Goal: Task Accomplishment & Management: Manage account settings

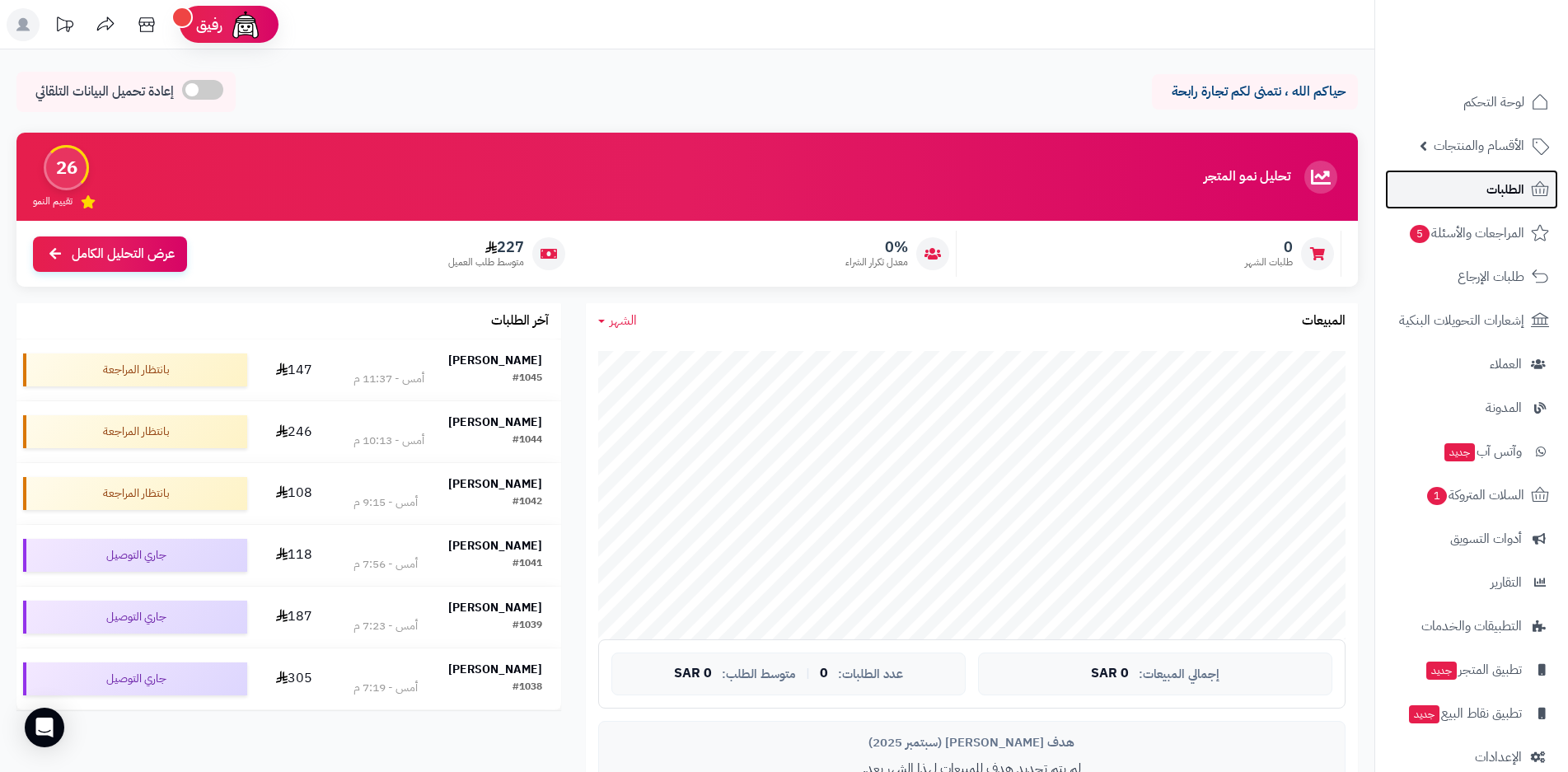
click at [1491, 194] on span "الطلبات" at bounding box center [1505, 189] width 38 height 23
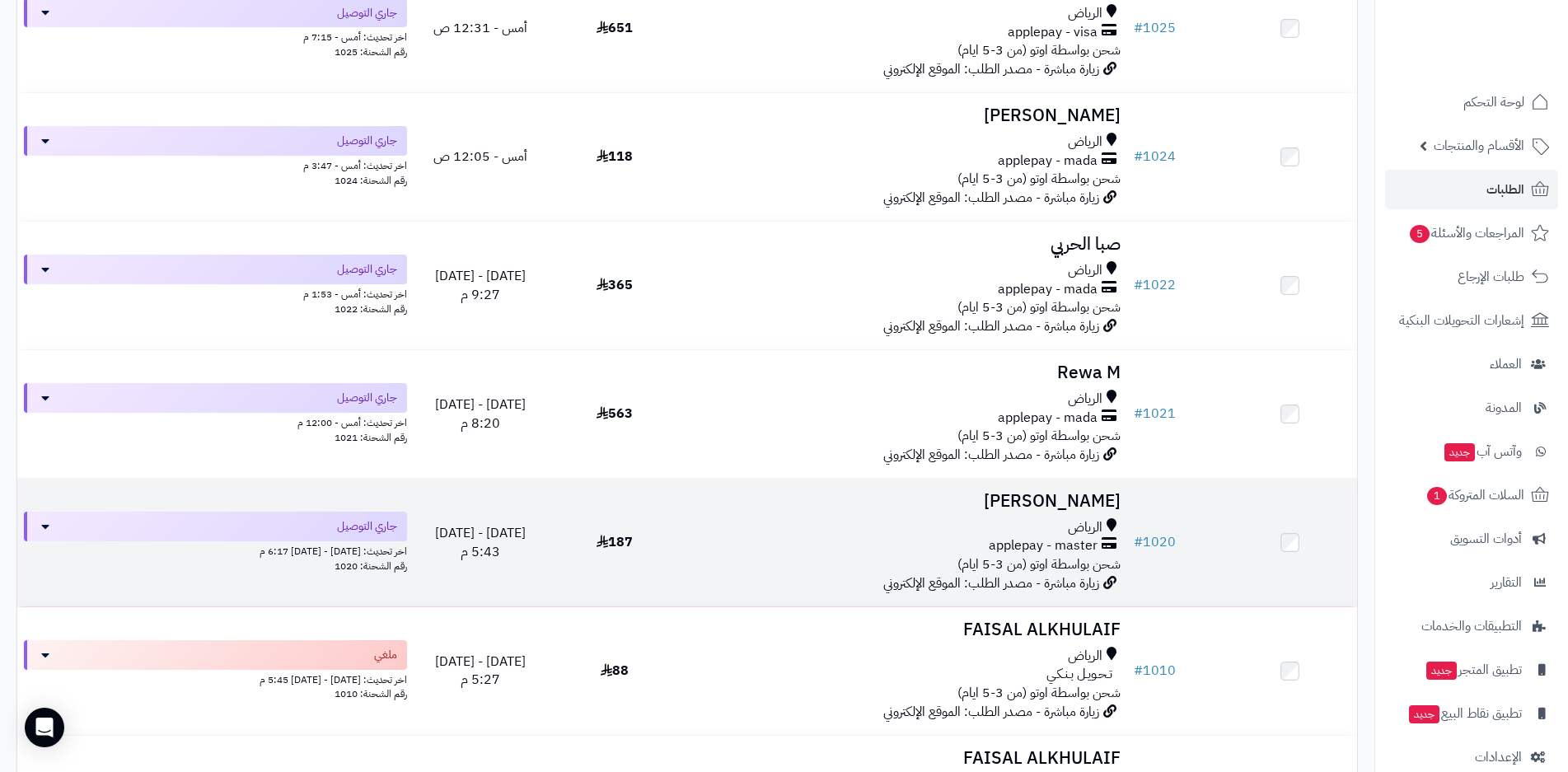
scroll to position [2569, 0]
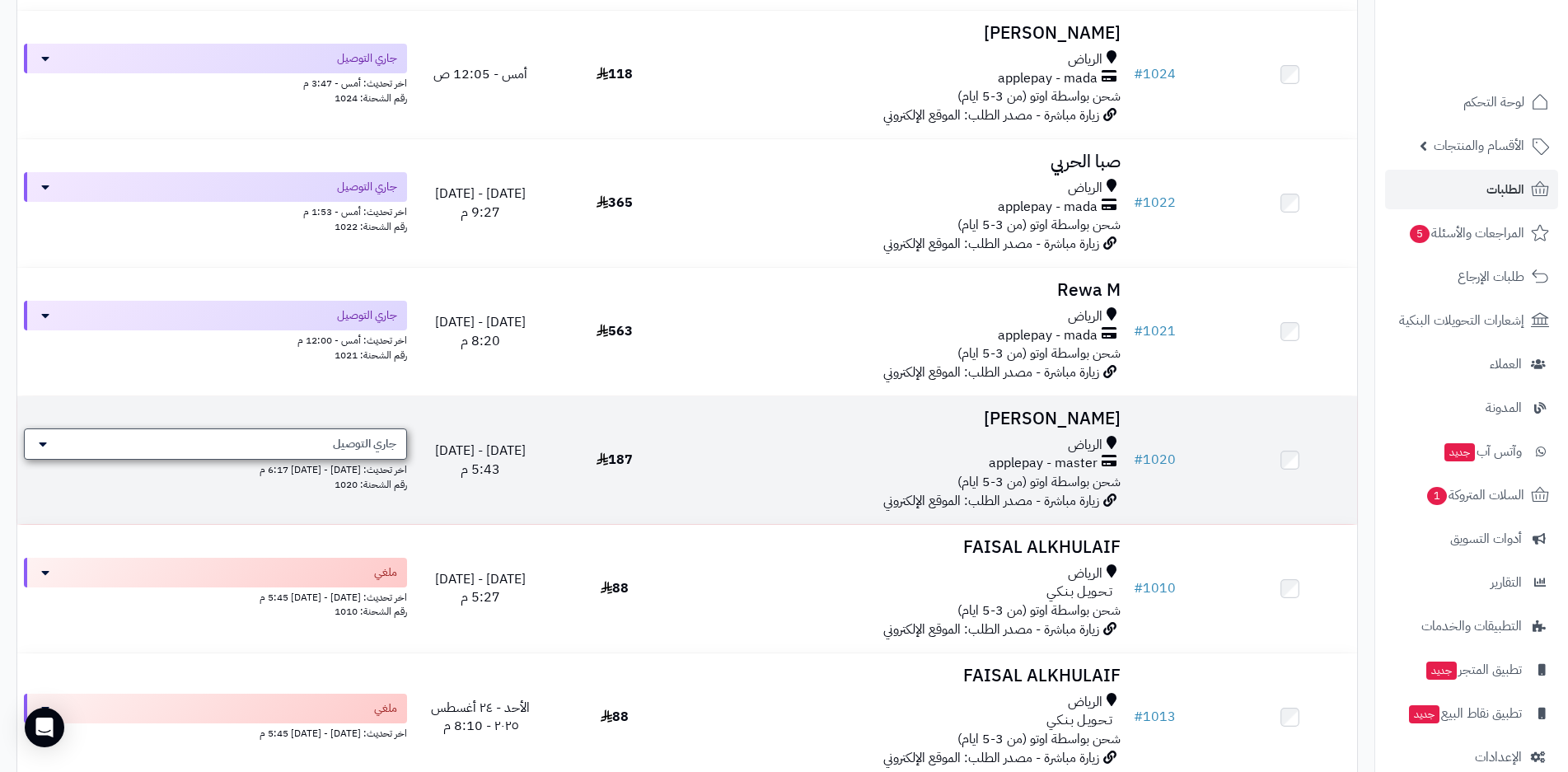
click at [49, 442] on div "جاري التوصيل" at bounding box center [215, 444] width 383 height 31
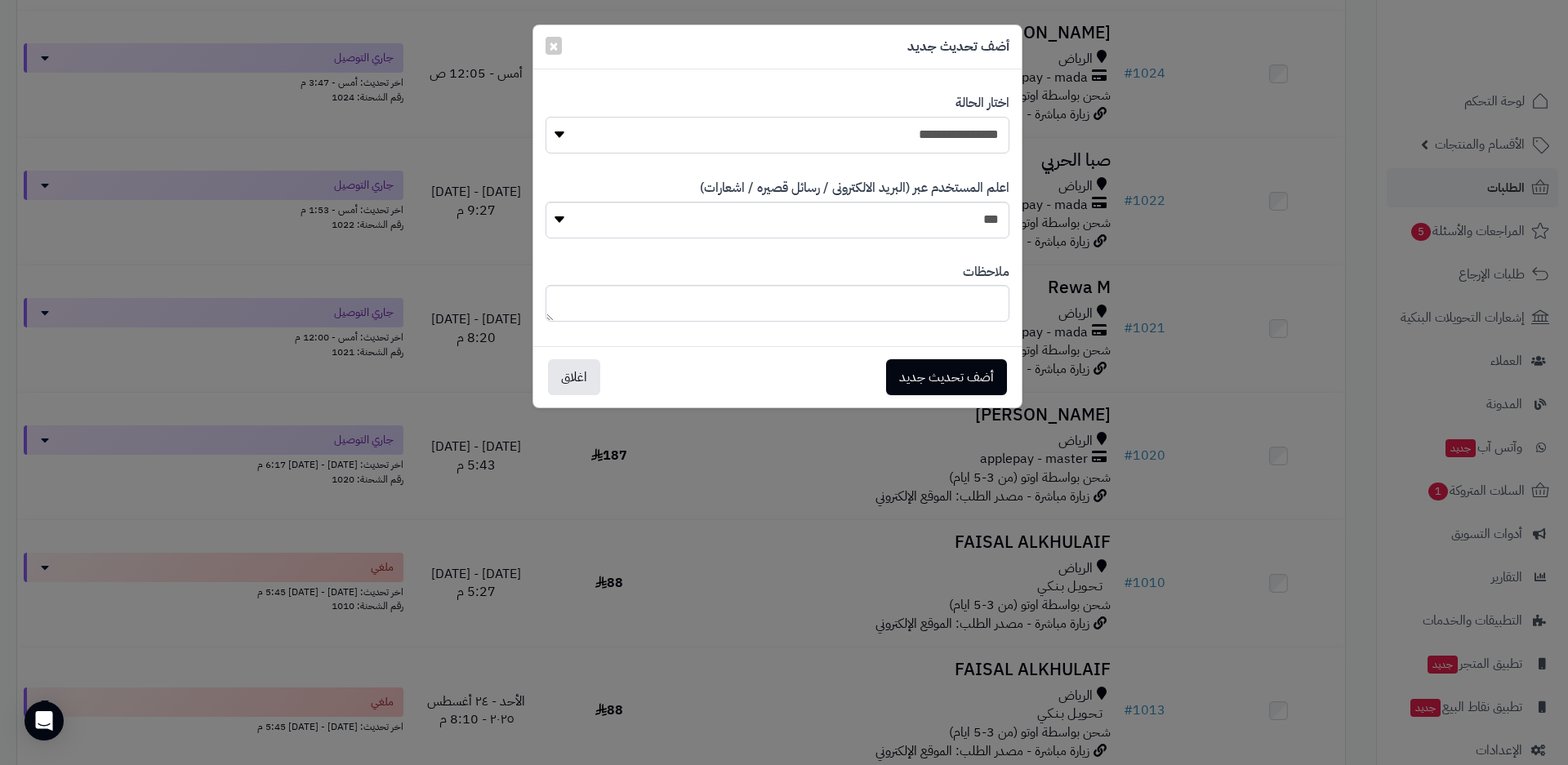
click at [562, 135] on select "**********" at bounding box center [777, 135] width 464 height 37
click at [572, 378] on button "اغلاق" at bounding box center [574, 377] width 53 height 36
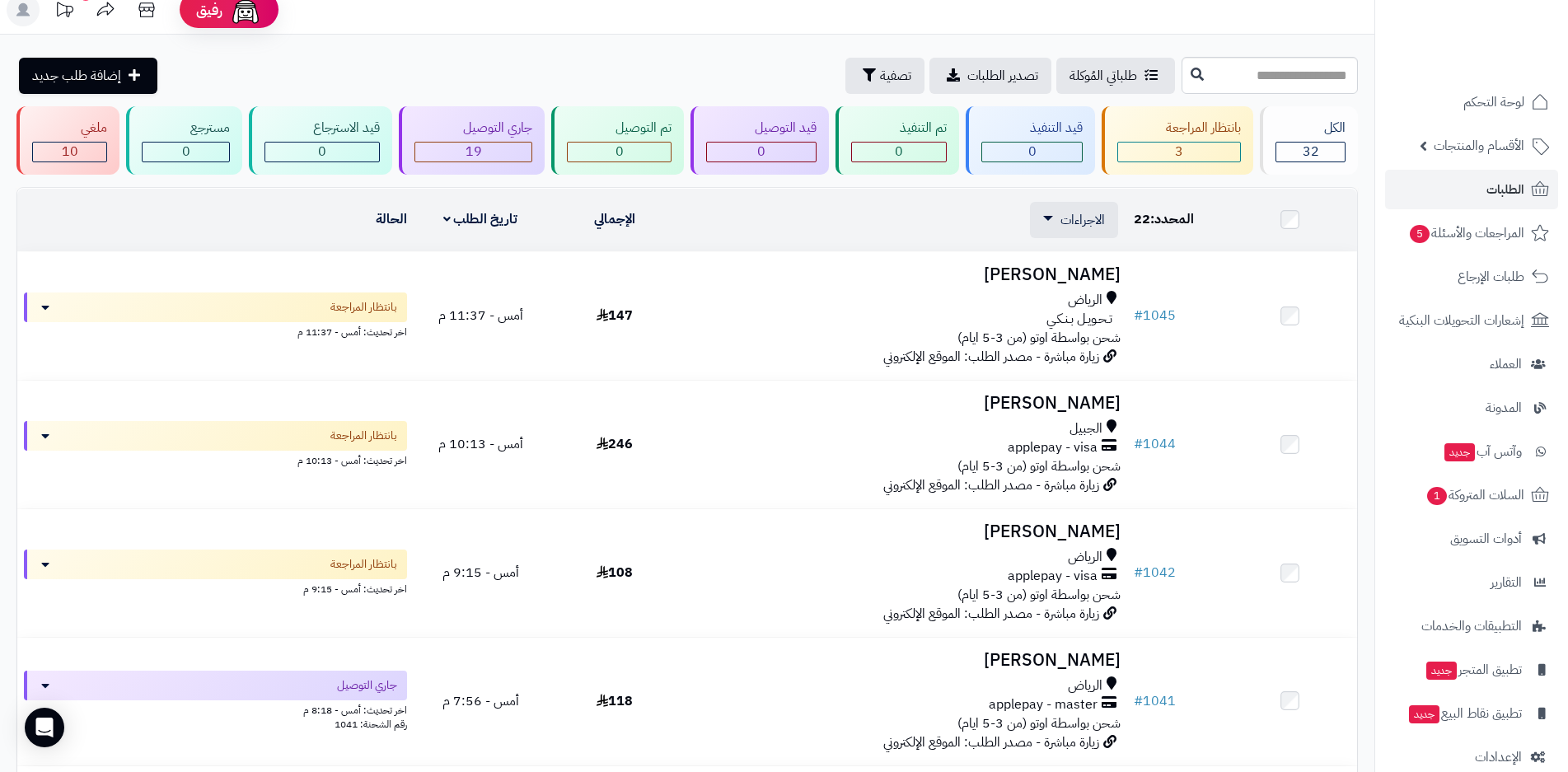
scroll to position [0, 0]
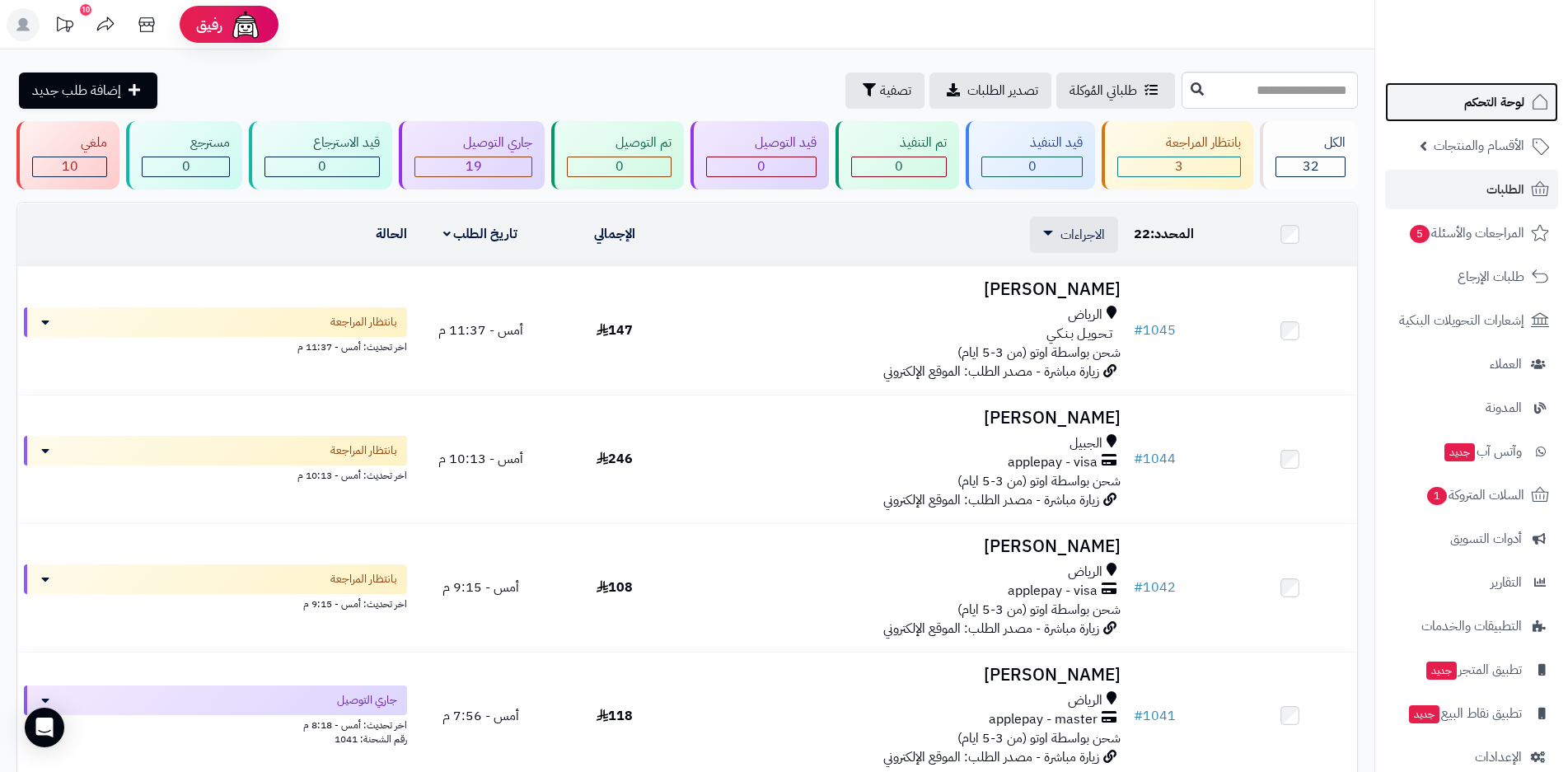
click at [1501, 102] on span "لوحة التحكم" at bounding box center [1494, 101] width 60 height 23
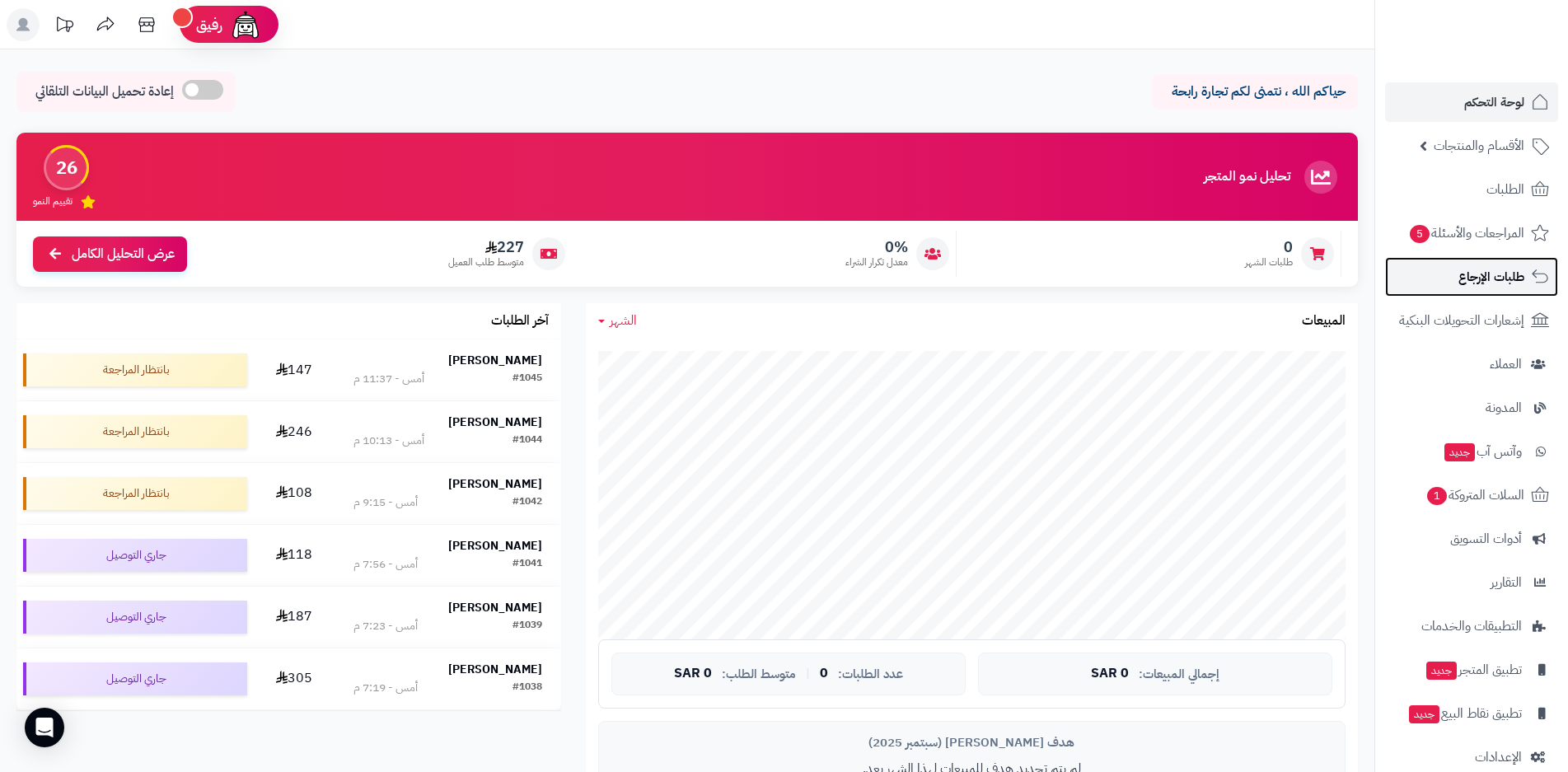
click at [1497, 276] on span "طلبات الإرجاع" at bounding box center [1491, 276] width 66 height 23
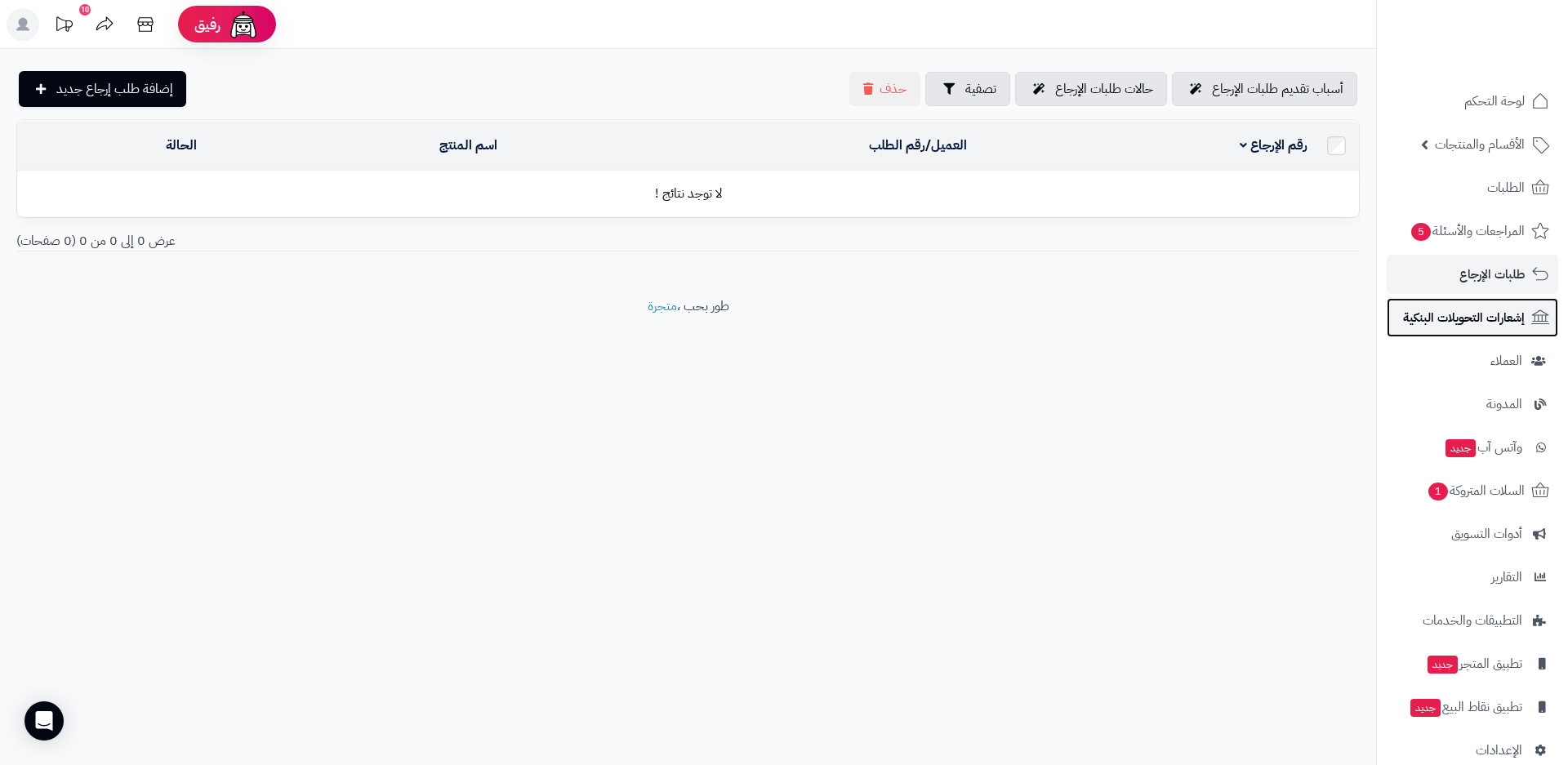
click at [1495, 312] on span "إشعارات التحويلات البنكية" at bounding box center [1464, 317] width 122 height 23
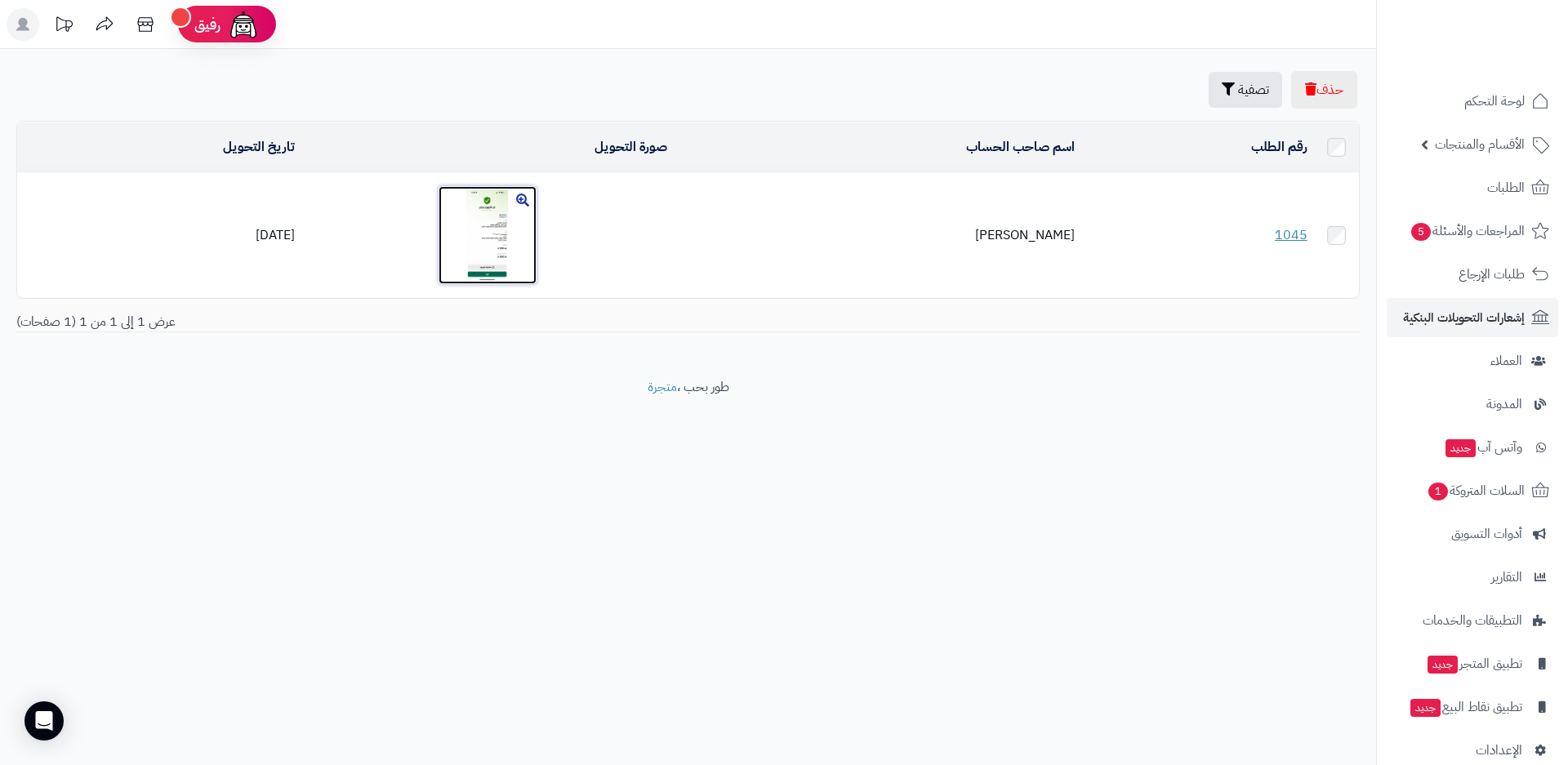
click at [508, 253] on img at bounding box center [487, 235] width 98 height 98
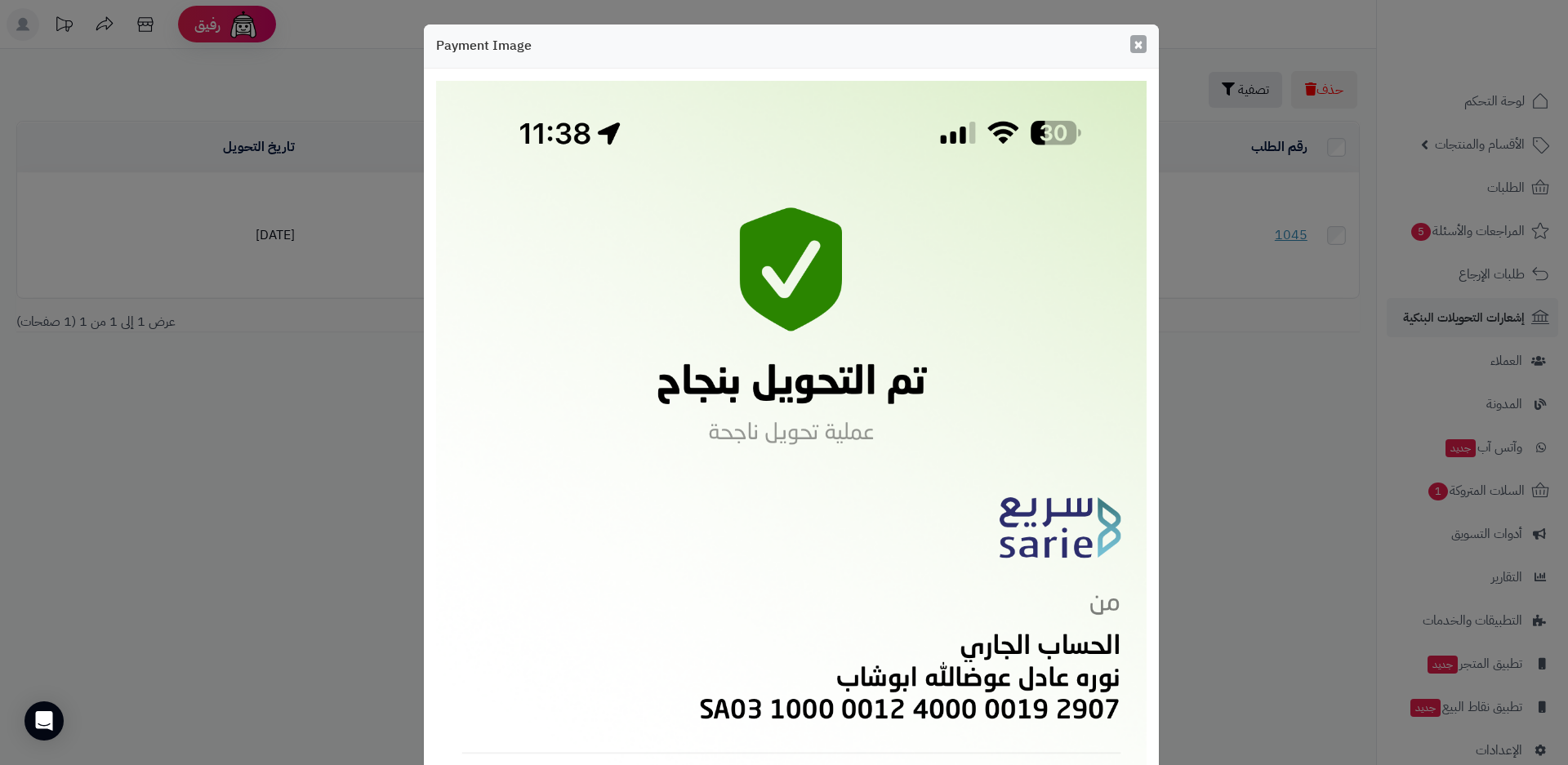
click at [1142, 44] on span "×" at bounding box center [1139, 43] width 10 height 24
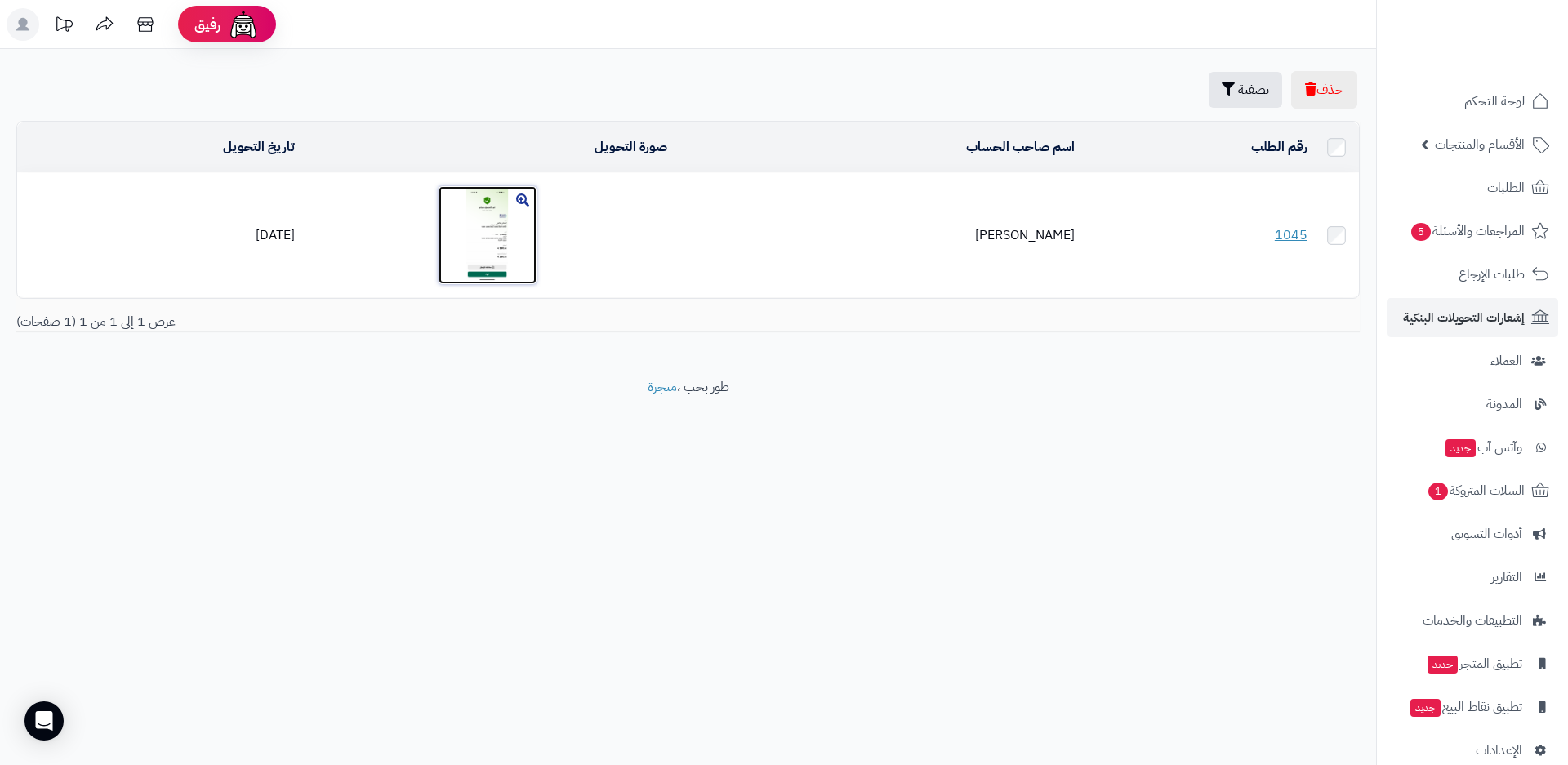
click at [515, 247] on img at bounding box center [487, 235] width 98 height 98
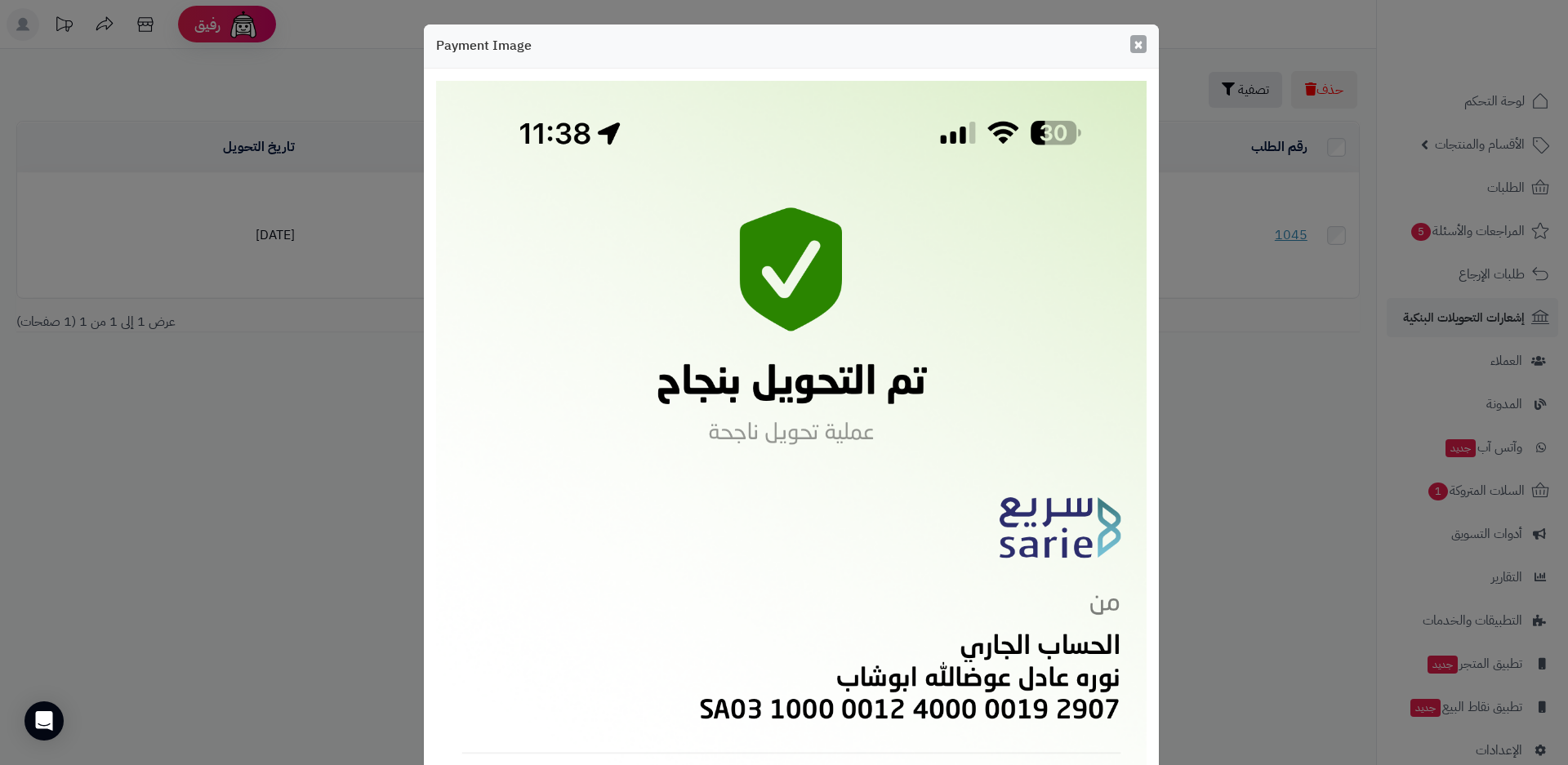
click at [1143, 43] on span "×" at bounding box center [1139, 43] width 10 height 24
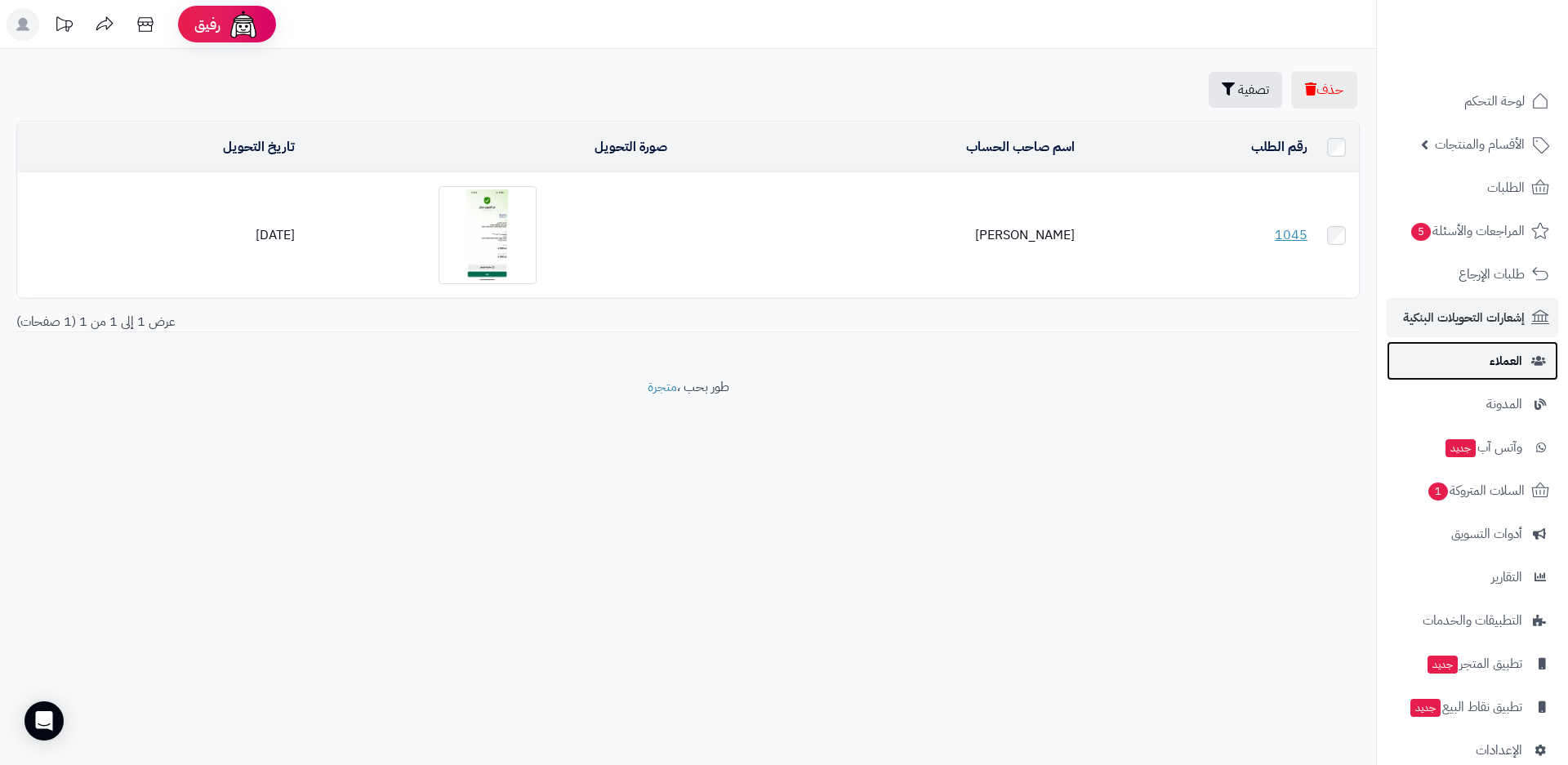
click at [1502, 364] on span "العملاء" at bounding box center [1506, 360] width 33 height 23
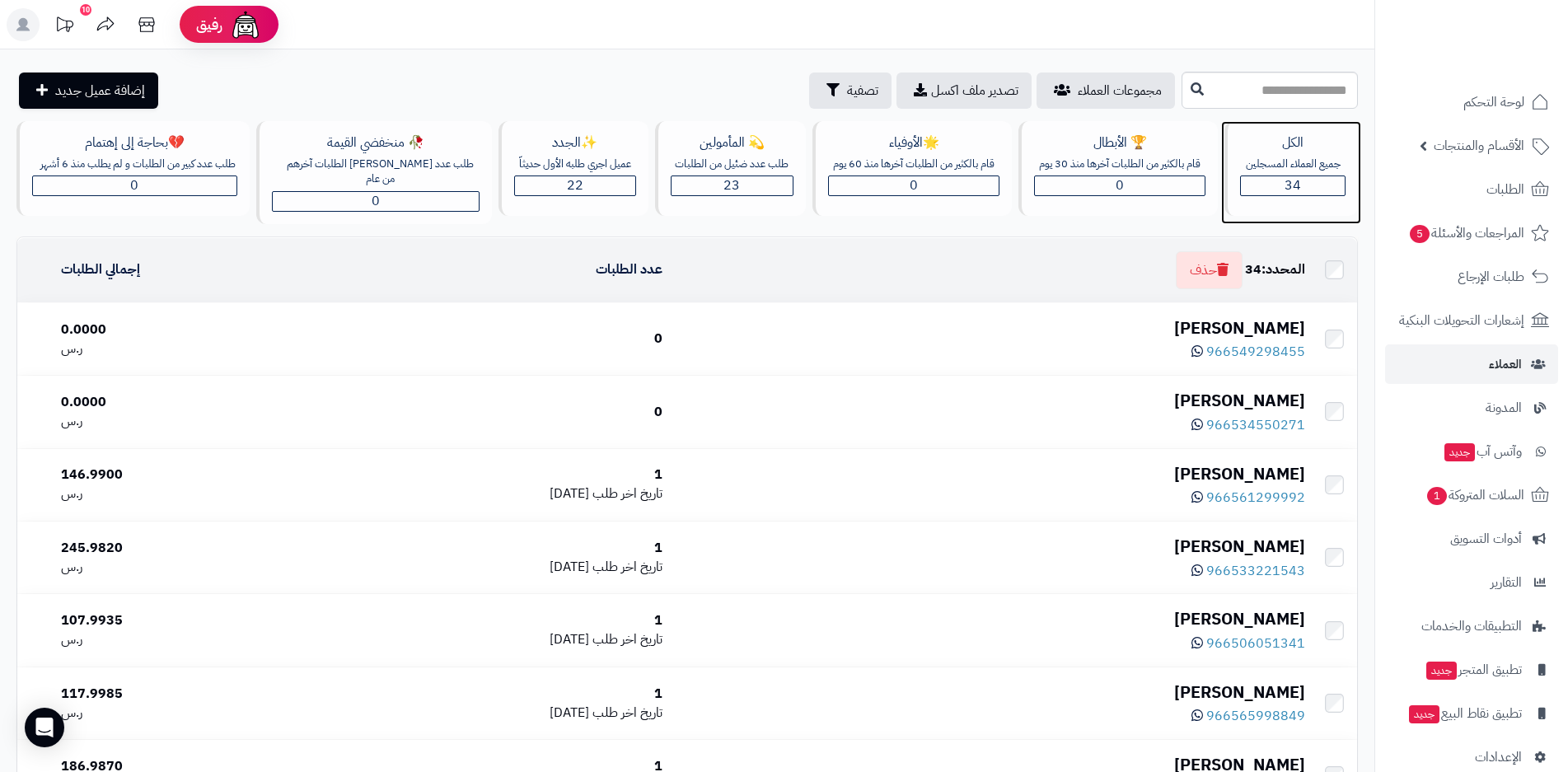
click at [1295, 187] on span "34" at bounding box center [1293, 185] width 17 height 19
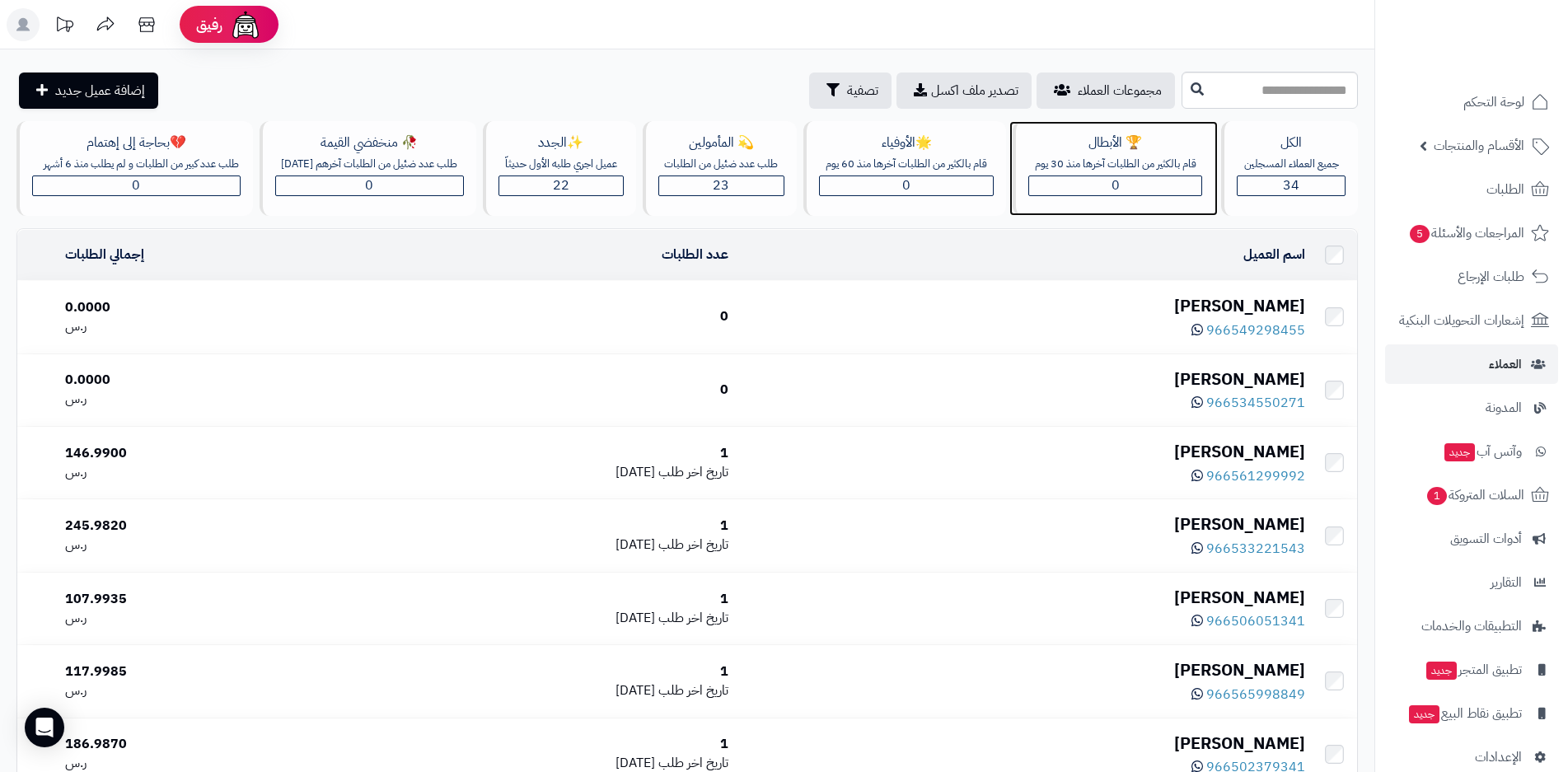
click at [1115, 191] on span "0" at bounding box center [1116, 185] width 8 height 19
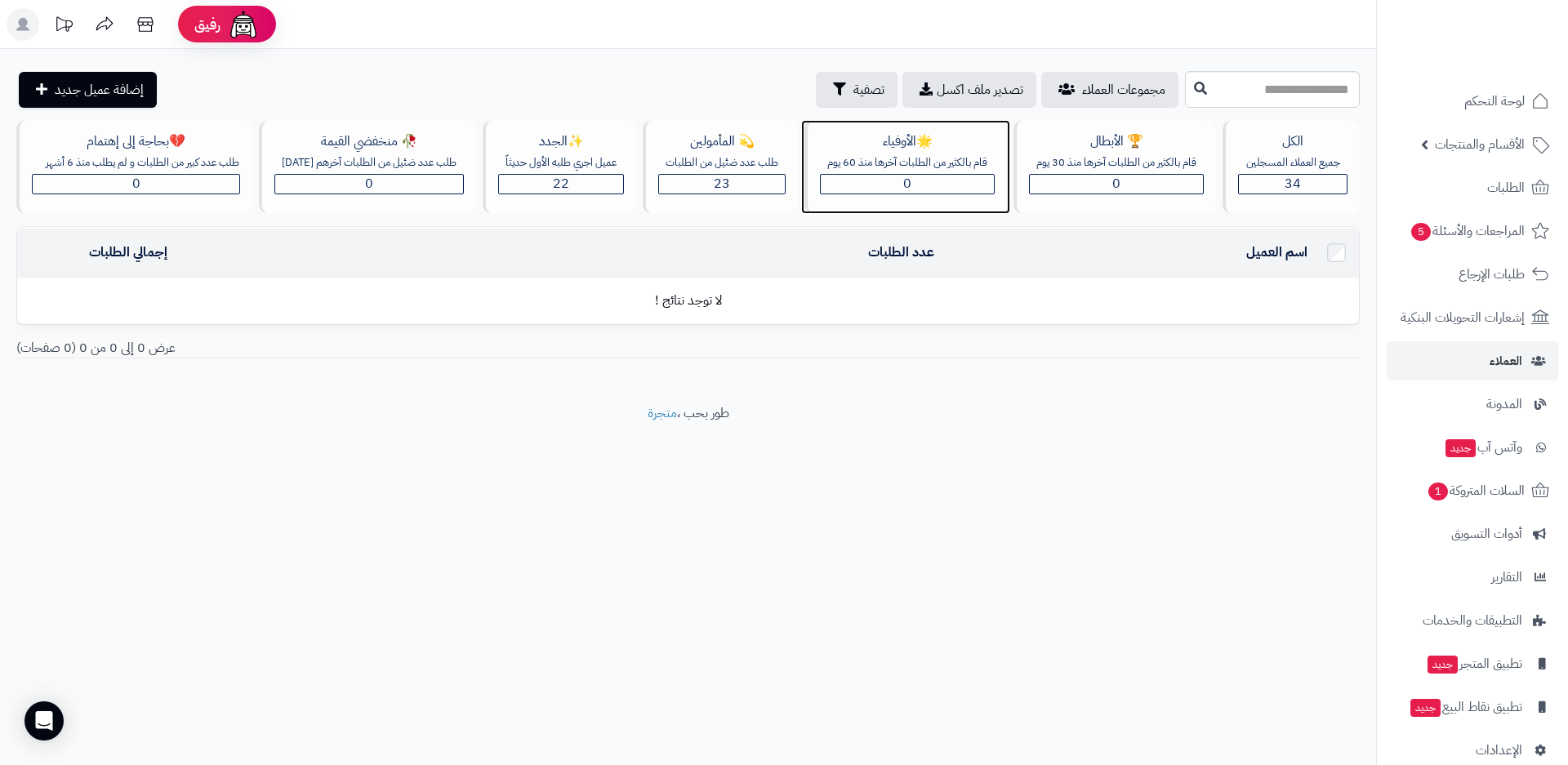
click at [948, 184] on div "0" at bounding box center [907, 184] width 173 height 18
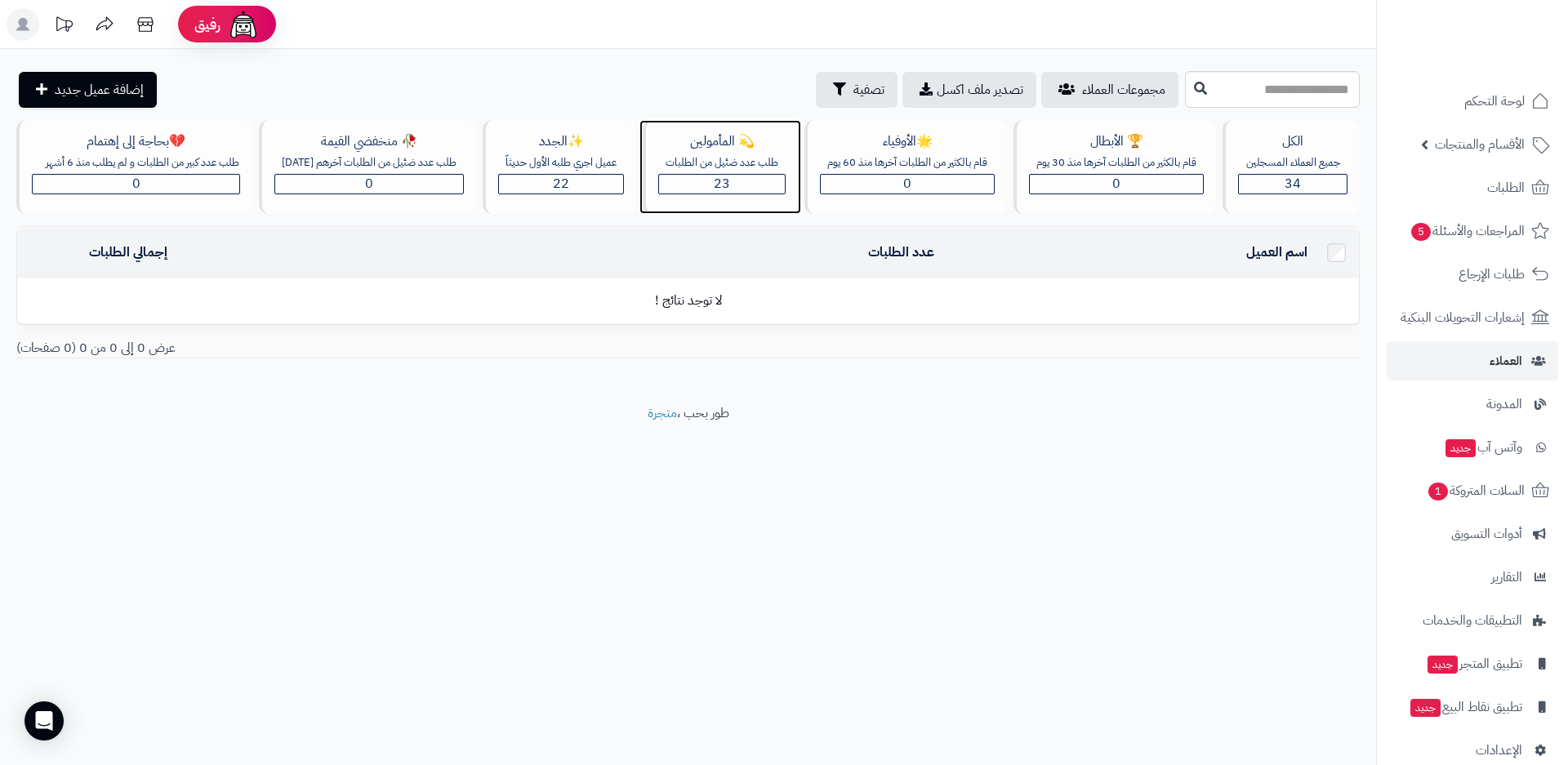
click at [739, 184] on div "23" at bounding box center [722, 184] width 125 height 18
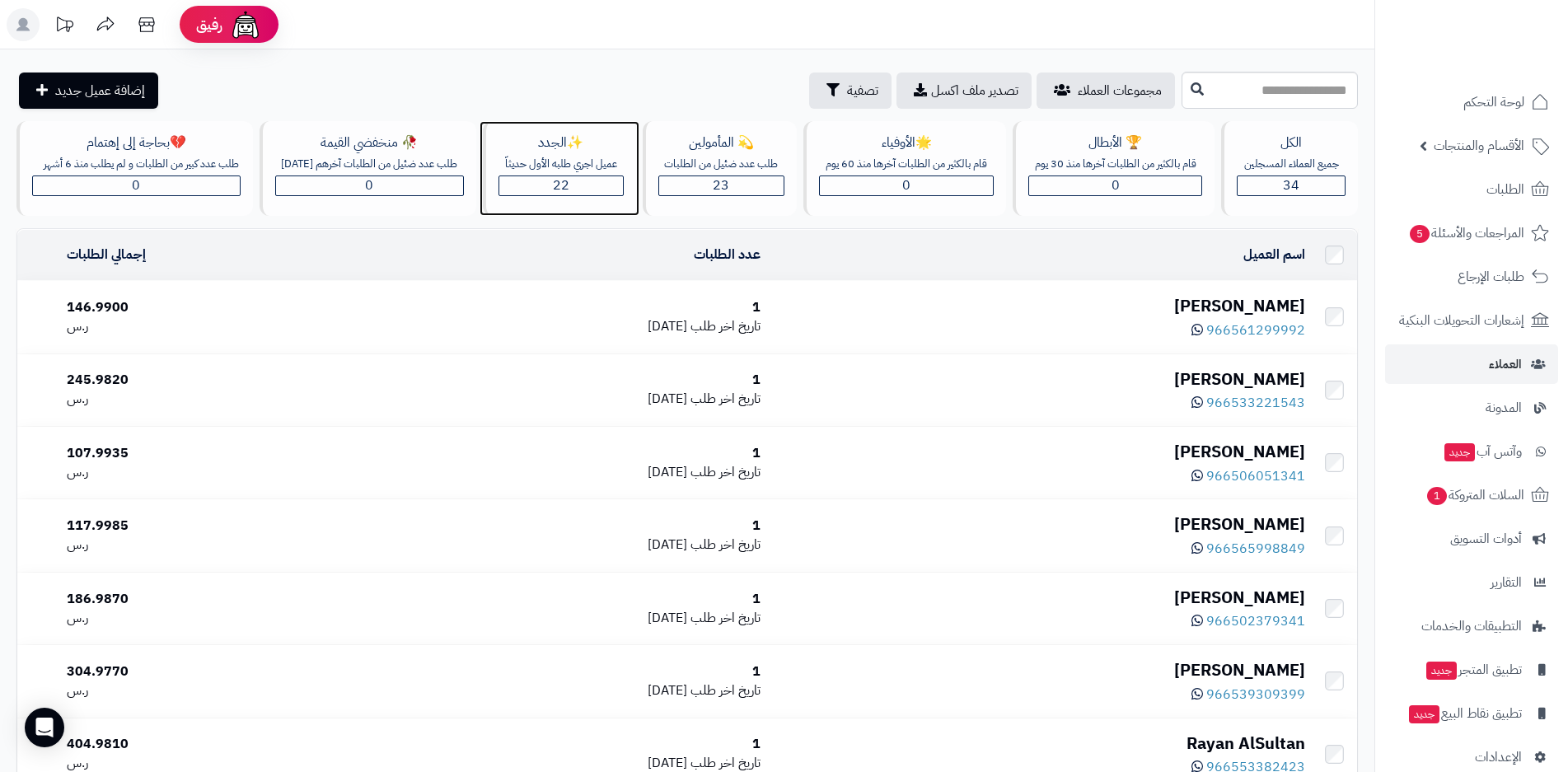
click at [580, 186] on div "22" at bounding box center [561, 186] width 124 height 19
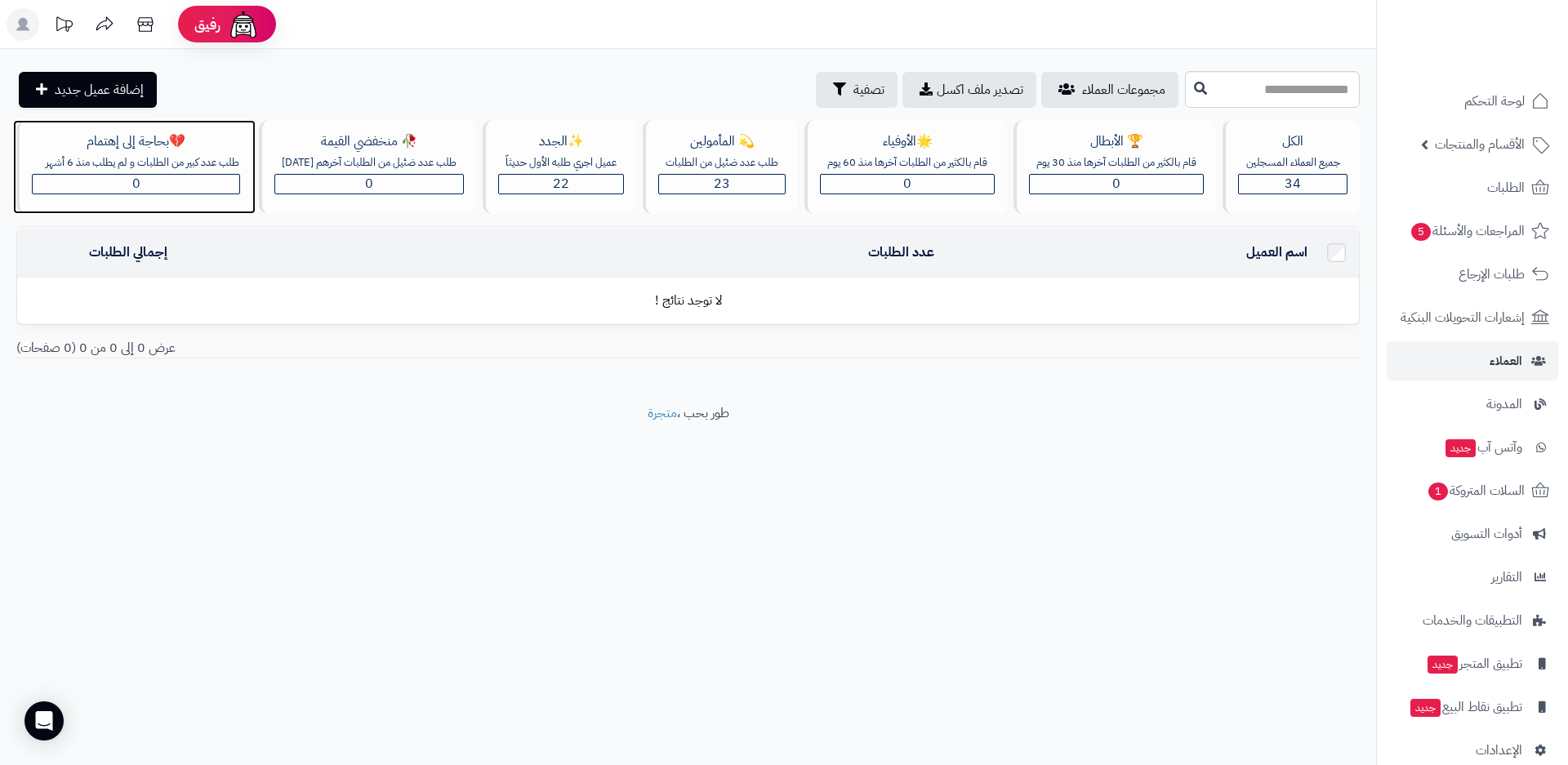
click at [193, 193] on div "0" at bounding box center [135, 184] width 207 height 18
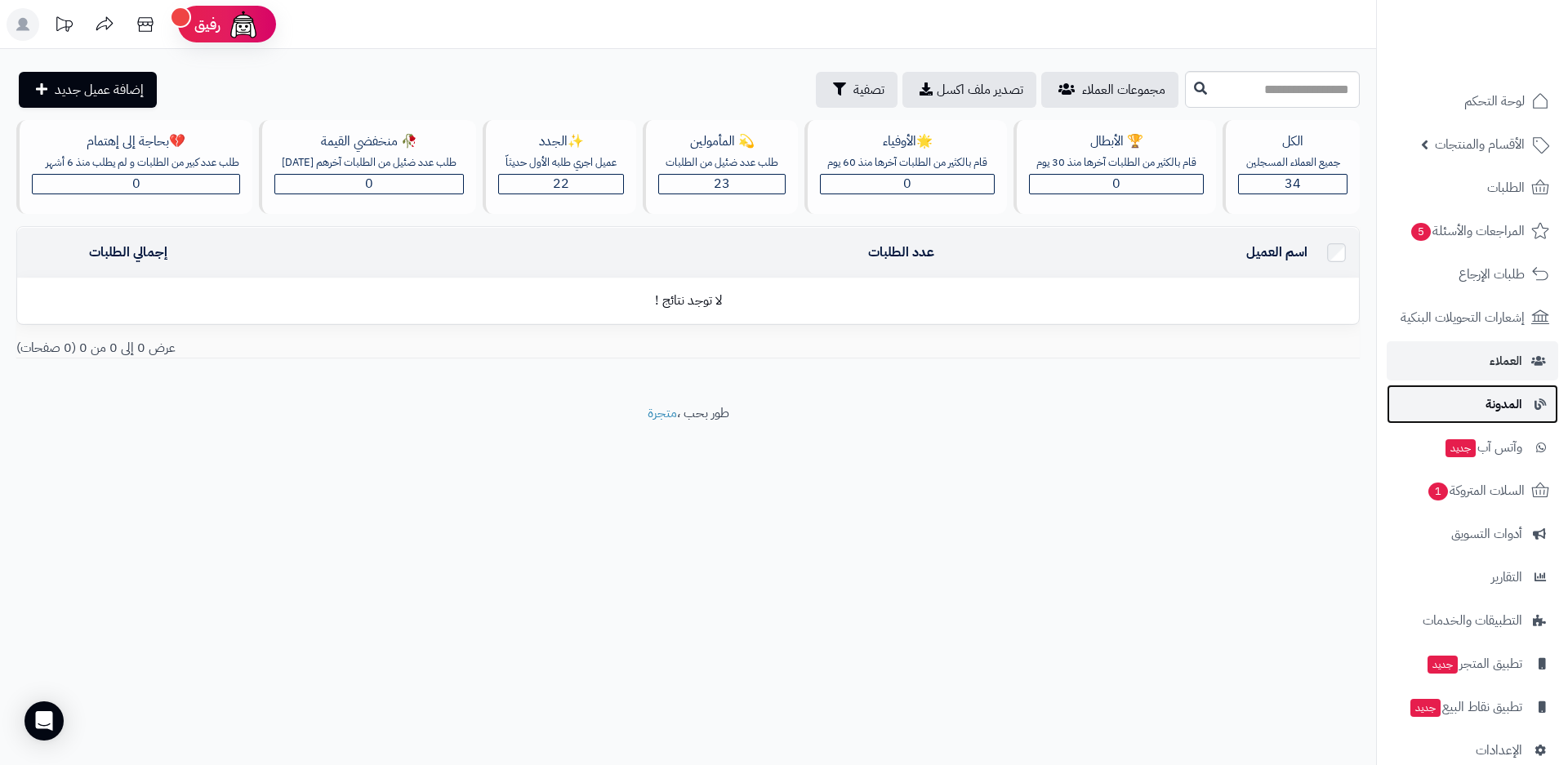
click at [1497, 413] on span "المدونة" at bounding box center [1504, 404] width 37 height 23
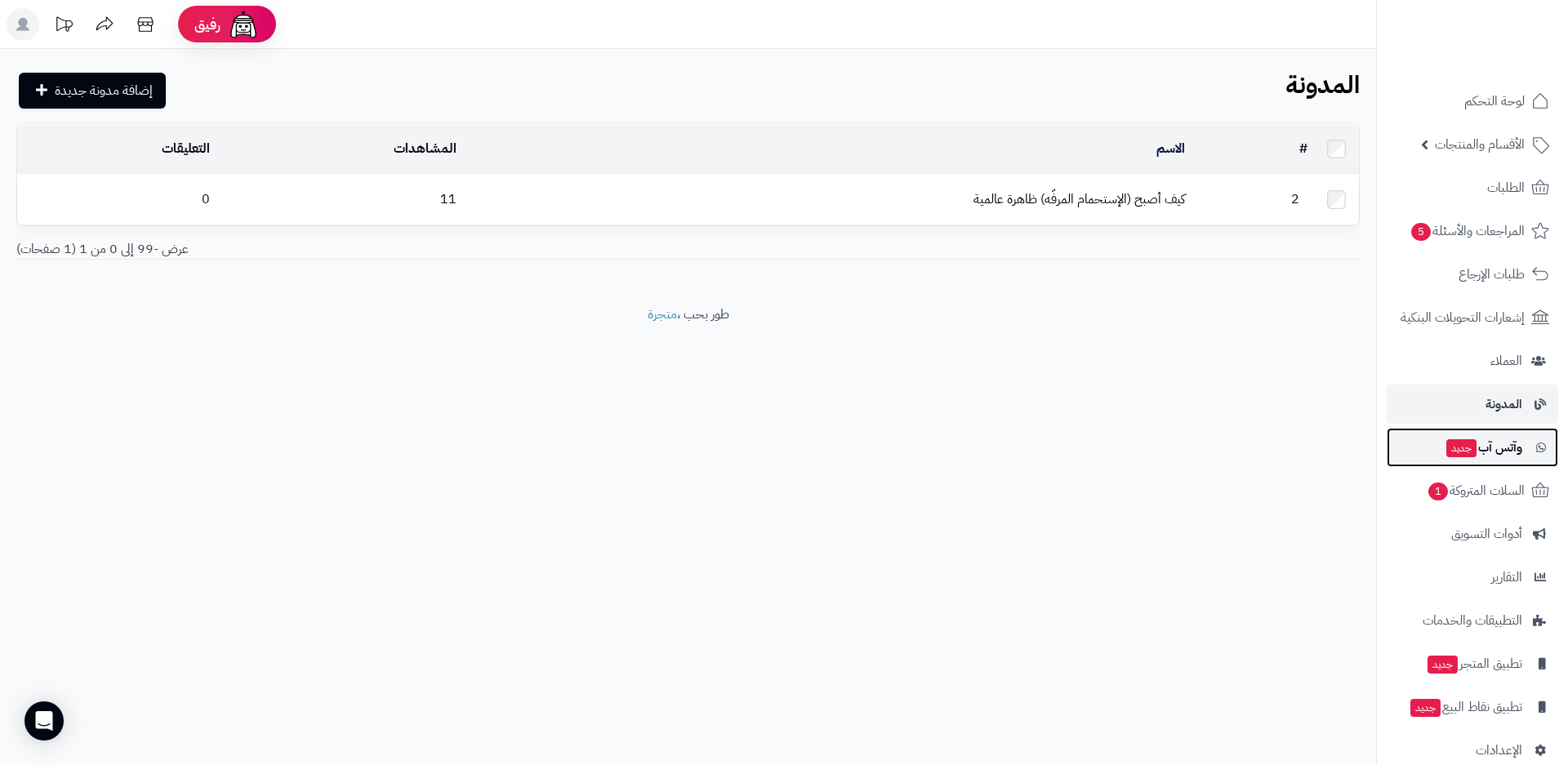
click at [1490, 451] on span "وآتس آب جديد" at bounding box center [1484, 447] width 78 height 23
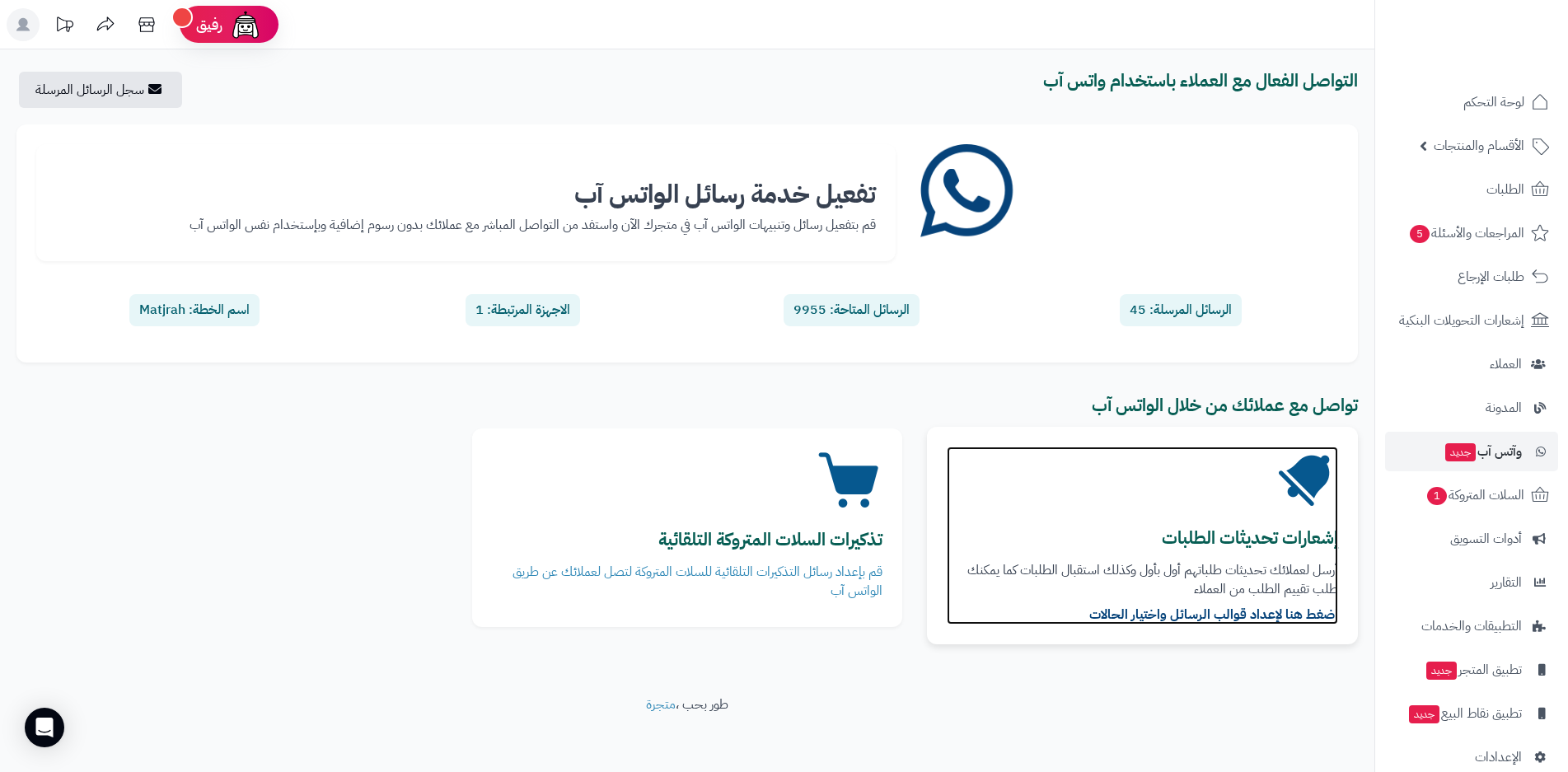
click at [1211, 619] on b "اضغط هنا لإعداد قوالب الرسائل واختيار الحالات" at bounding box center [1213, 614] width 249 height 19
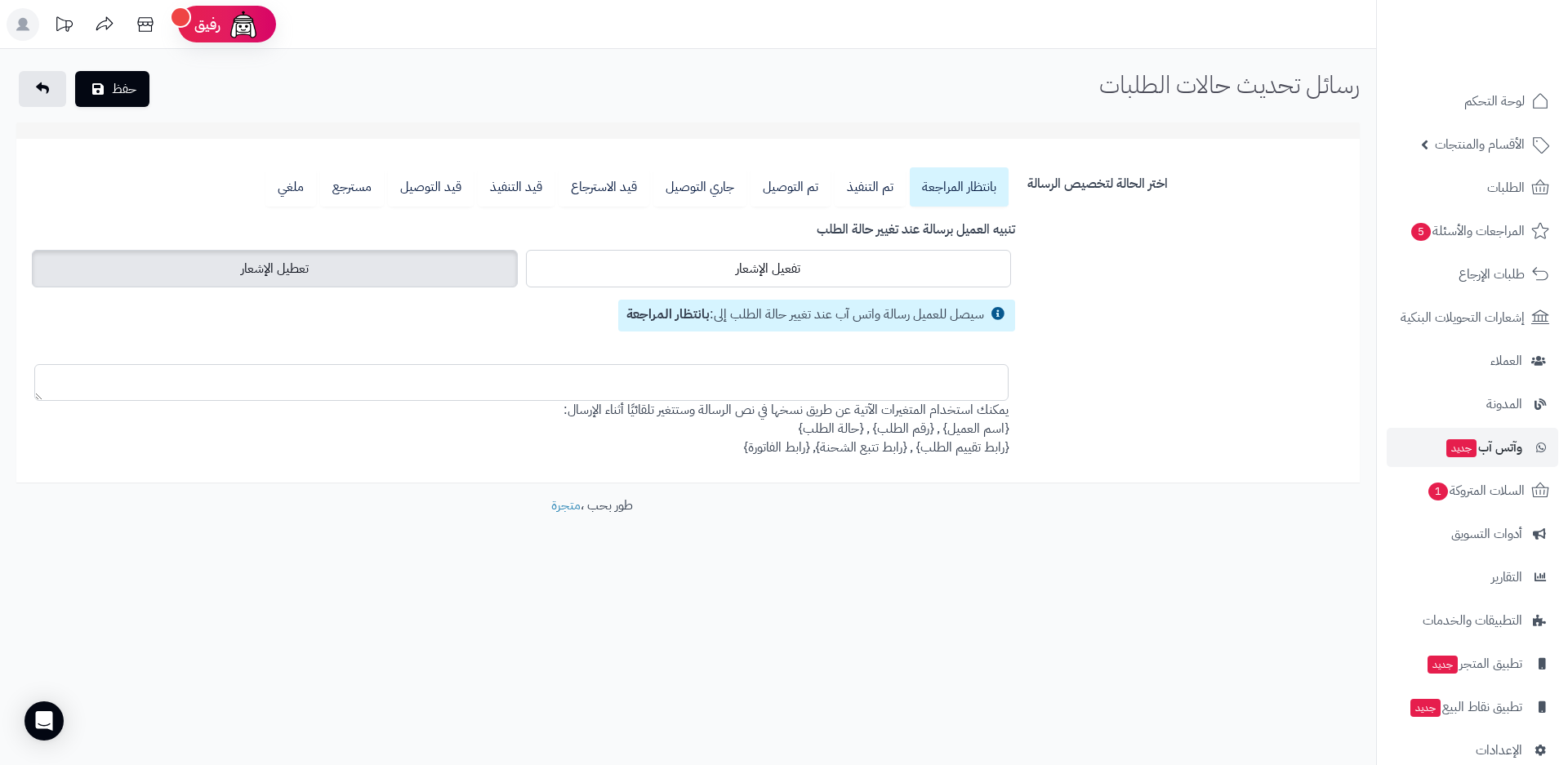
click at [783, 393] on textarea at bounding box center [521, 383] width 974 height 37
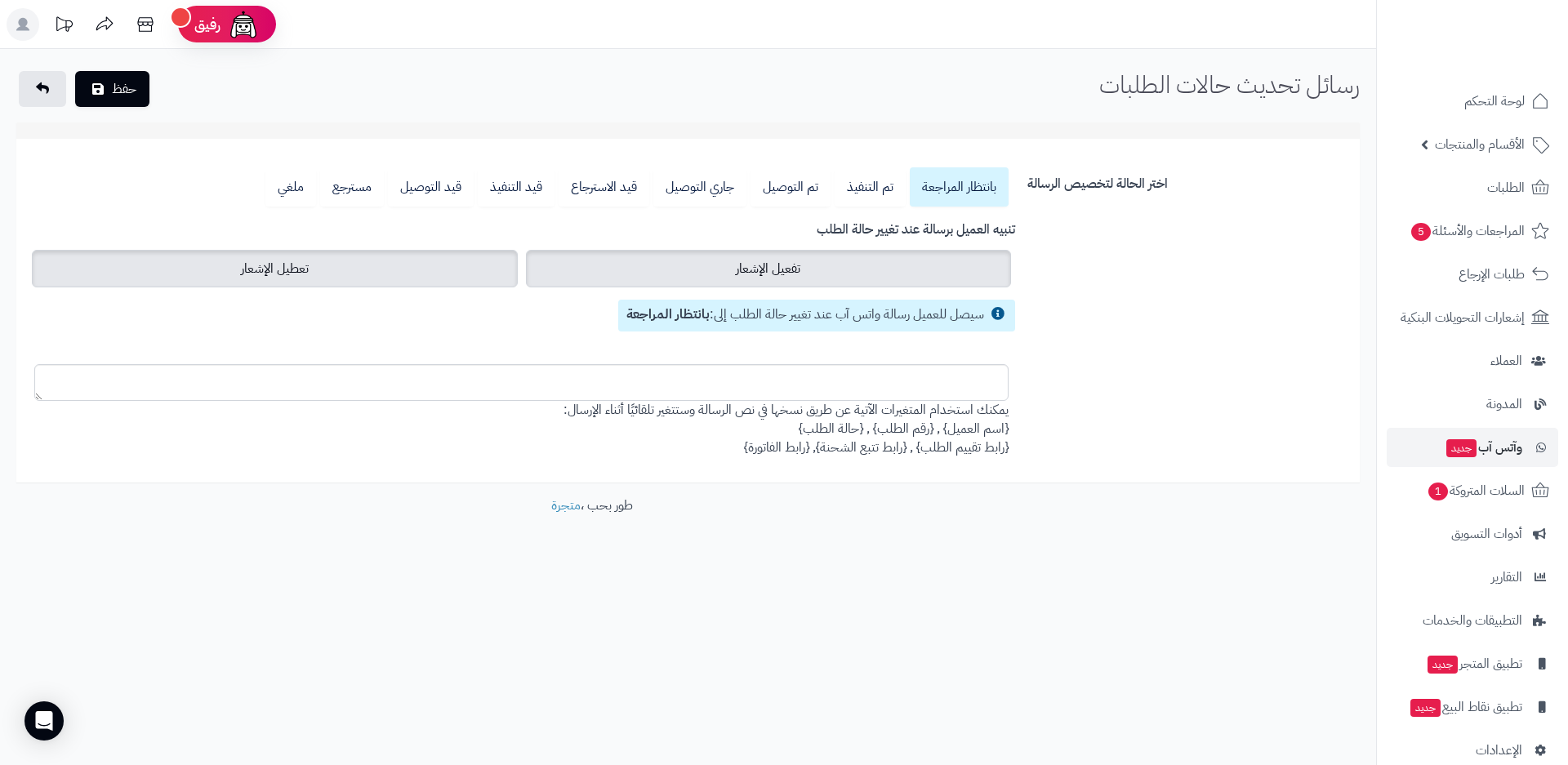
click at [781, 273] on span "تفعيل الإشعار" at bounding box center [768, 268] width 64 height 19
click at [387, 273] on label "تعطيل الإشعار" at bounding box center [274, 268] width 486 height 38
click at [771, 273] on span "تفعيل الإشعار" at bounding box center [768, 268] width 64 height 19
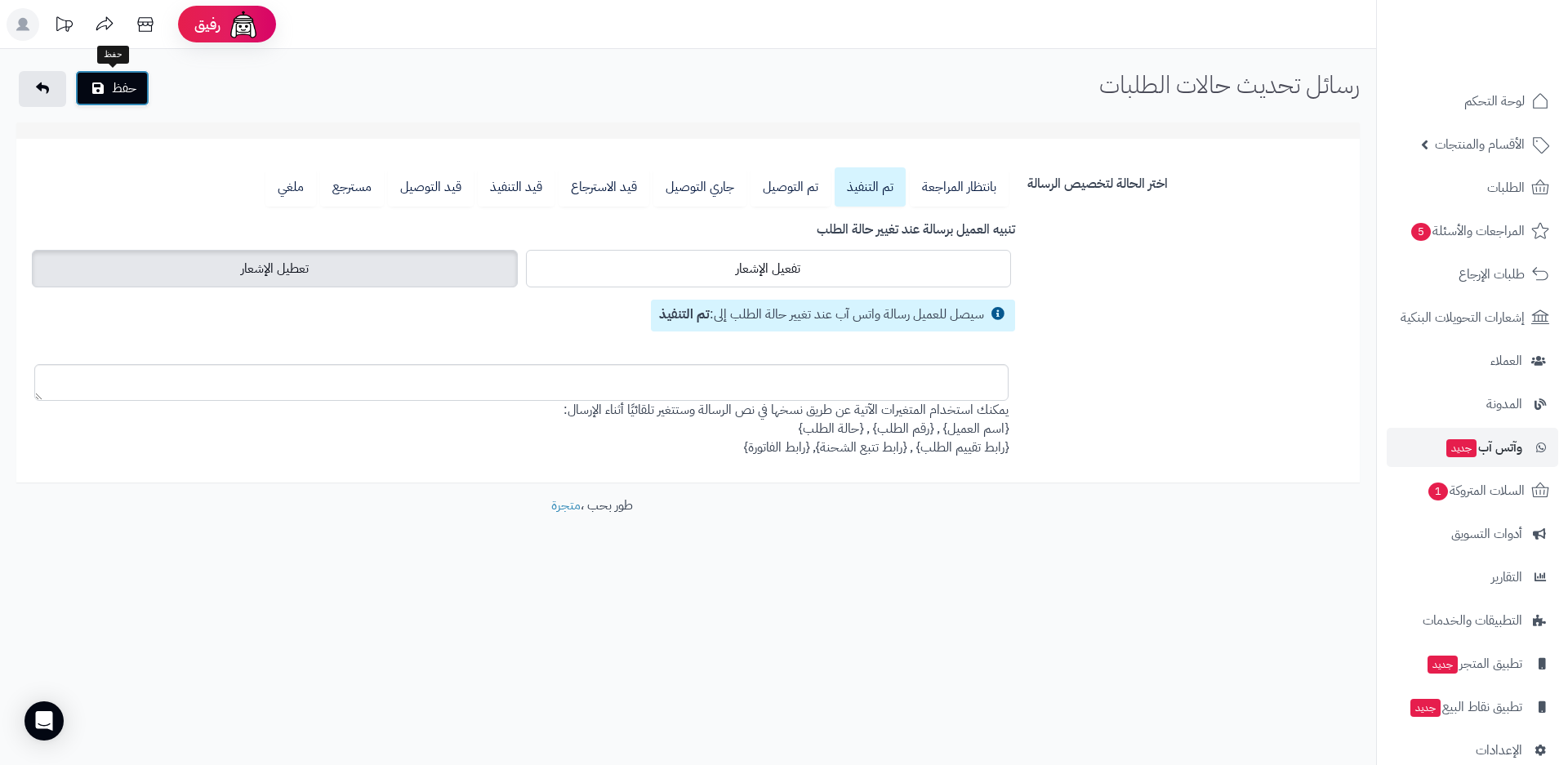
click at [120, 88] on button "حفظ" at bounding box center [112, 88] width 74 height 36
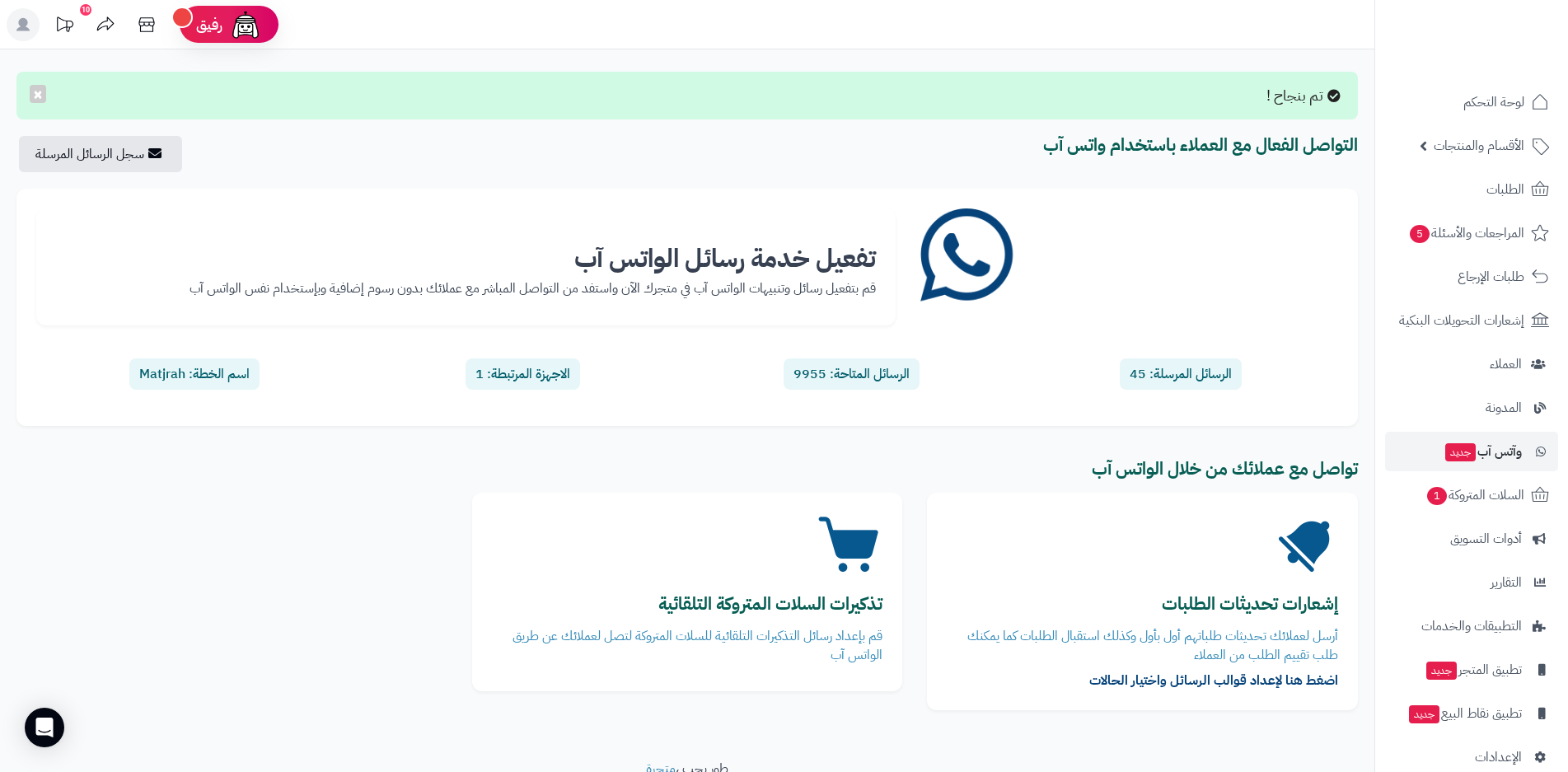
scroll to position [70, 0]
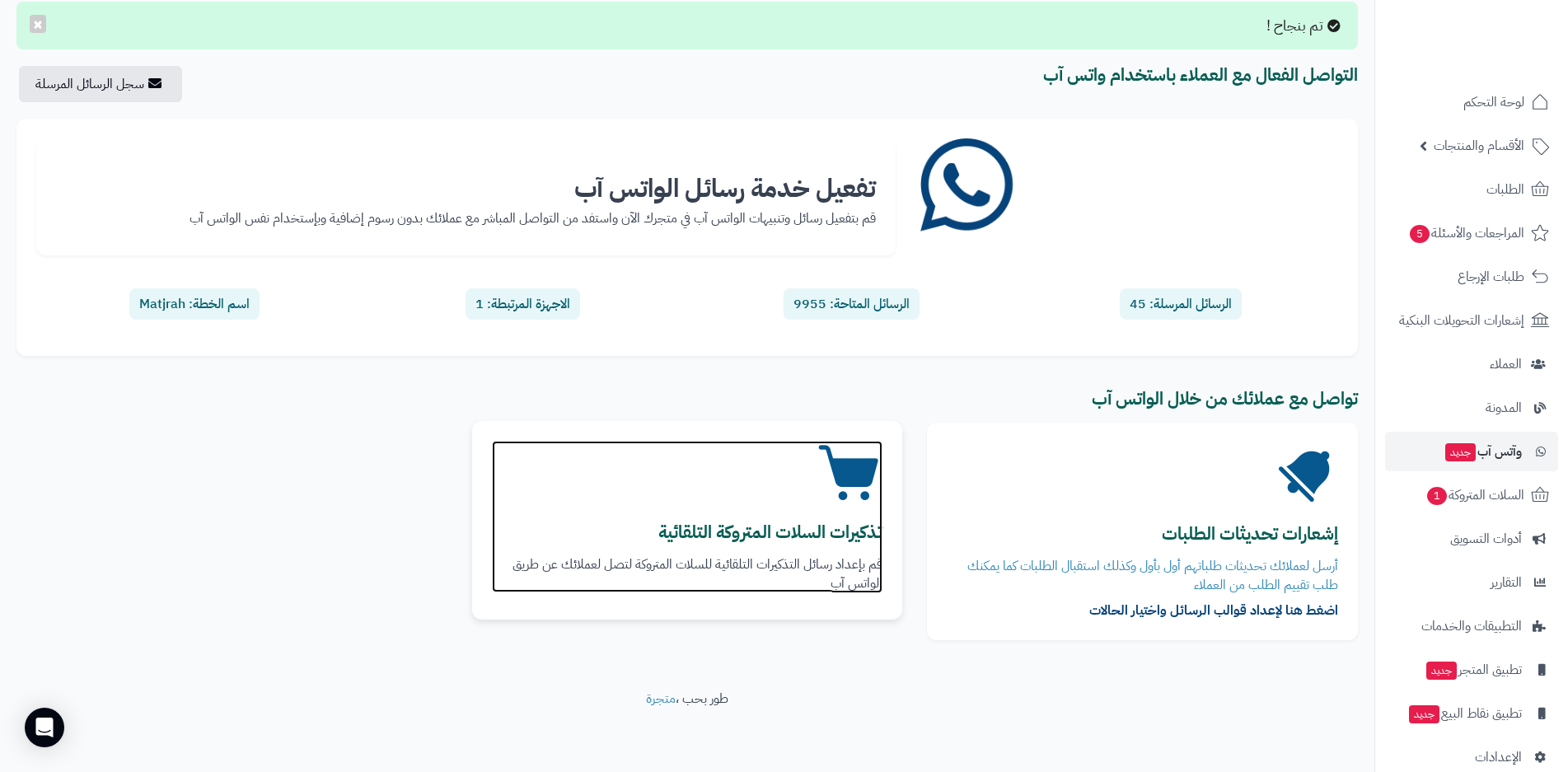
click at [845, 577] on p "قم بإعداد رسائل التذكيرات التلقائية للسلات المتروكة لتصل لعملائك عن طريق الواتس…" at bounding box center [687, 574] width 391 height 38
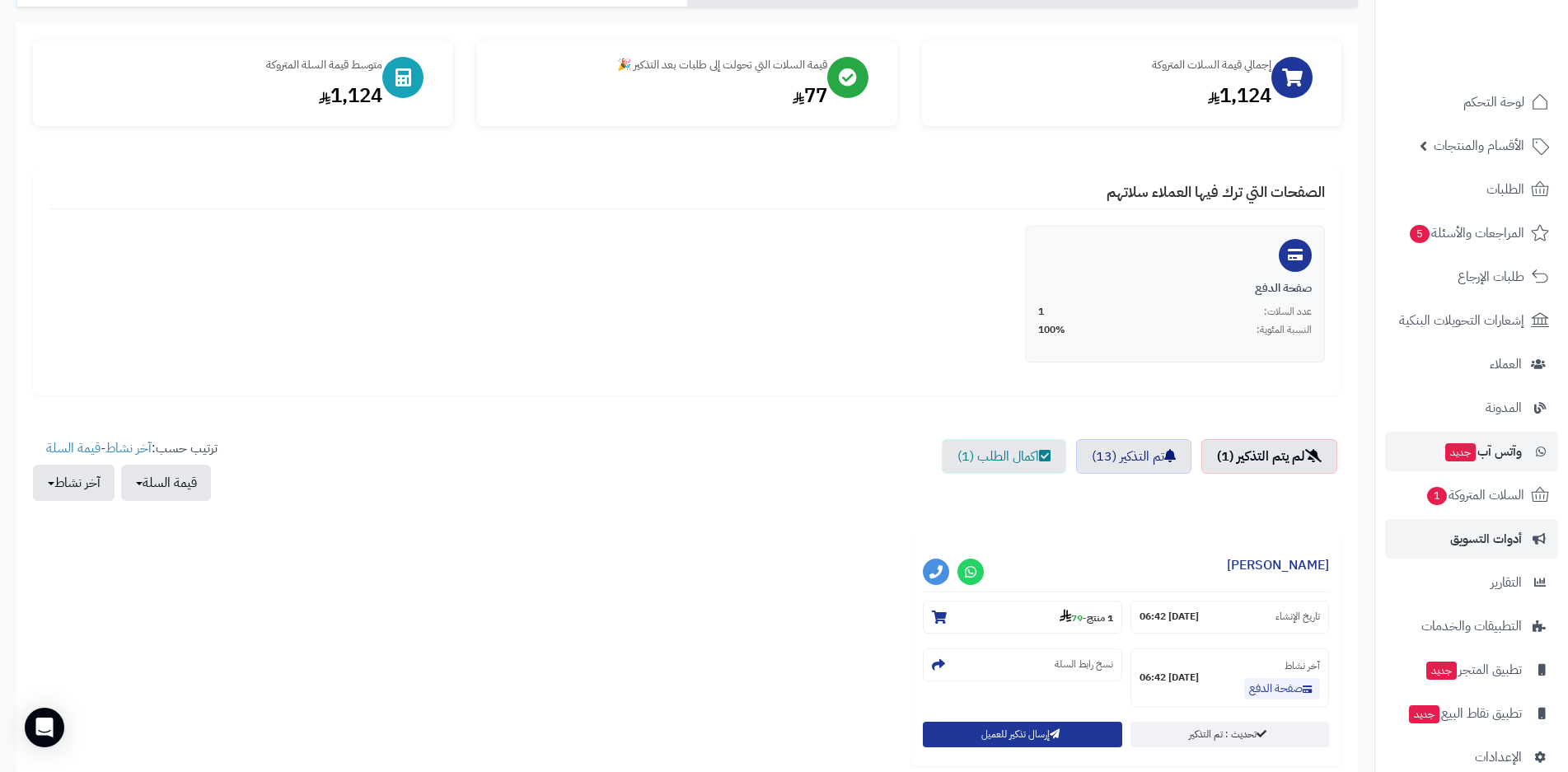
scroll to position [165, 0]
click at [1484, 536] on span "أدوات التسويق" at bounding box center [1485, 538] width 72 height 23
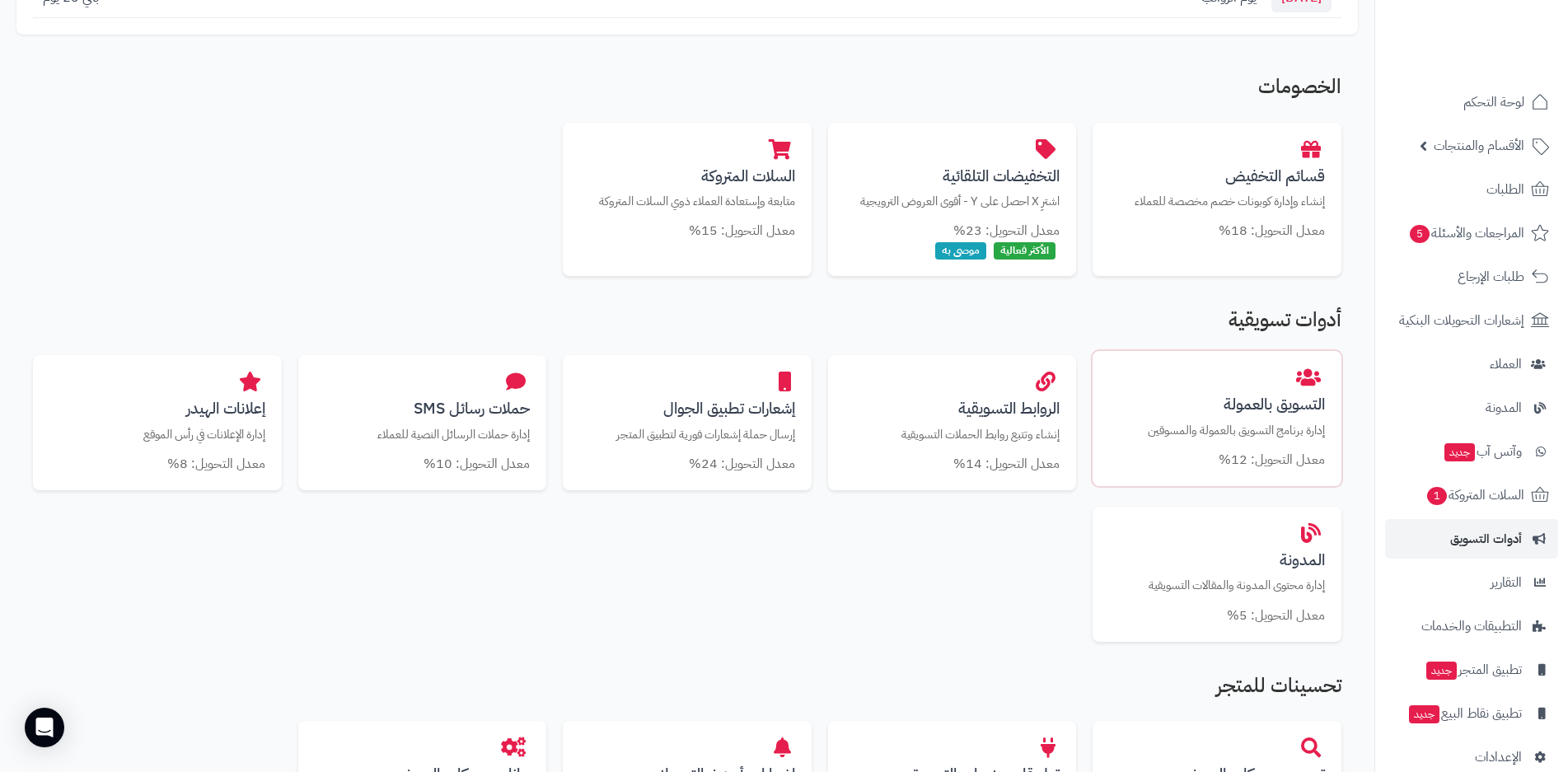
scroll to position [330, 0]
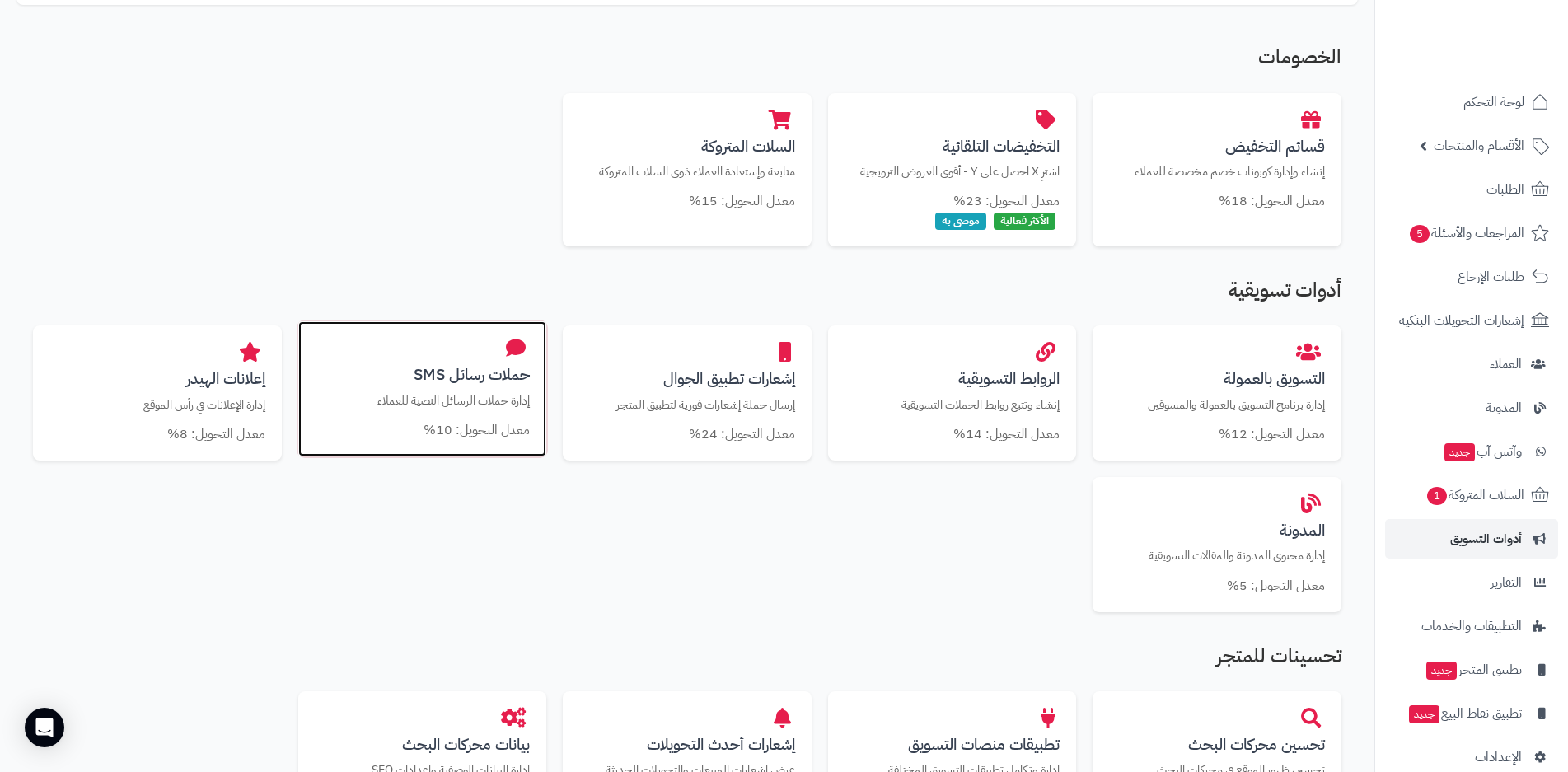
click at [488, 406] on p "إدارة حملات الرسائل النصية للعملاء" at bounding box center [423, 401] width 216 height 18
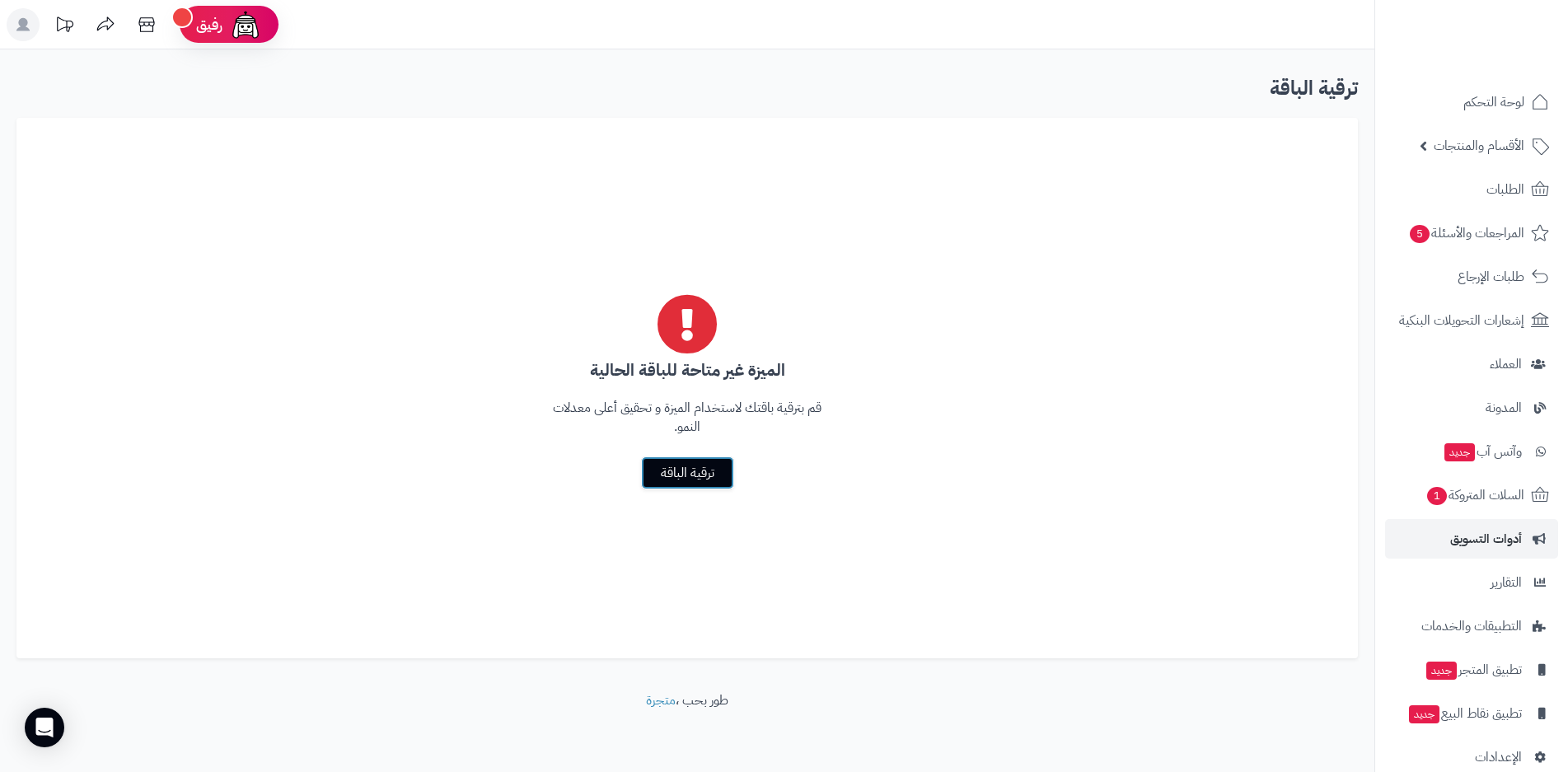
click at [713, 470] on link "ترقية الباقة" at bounding box center [687, 472] width 93 height 33
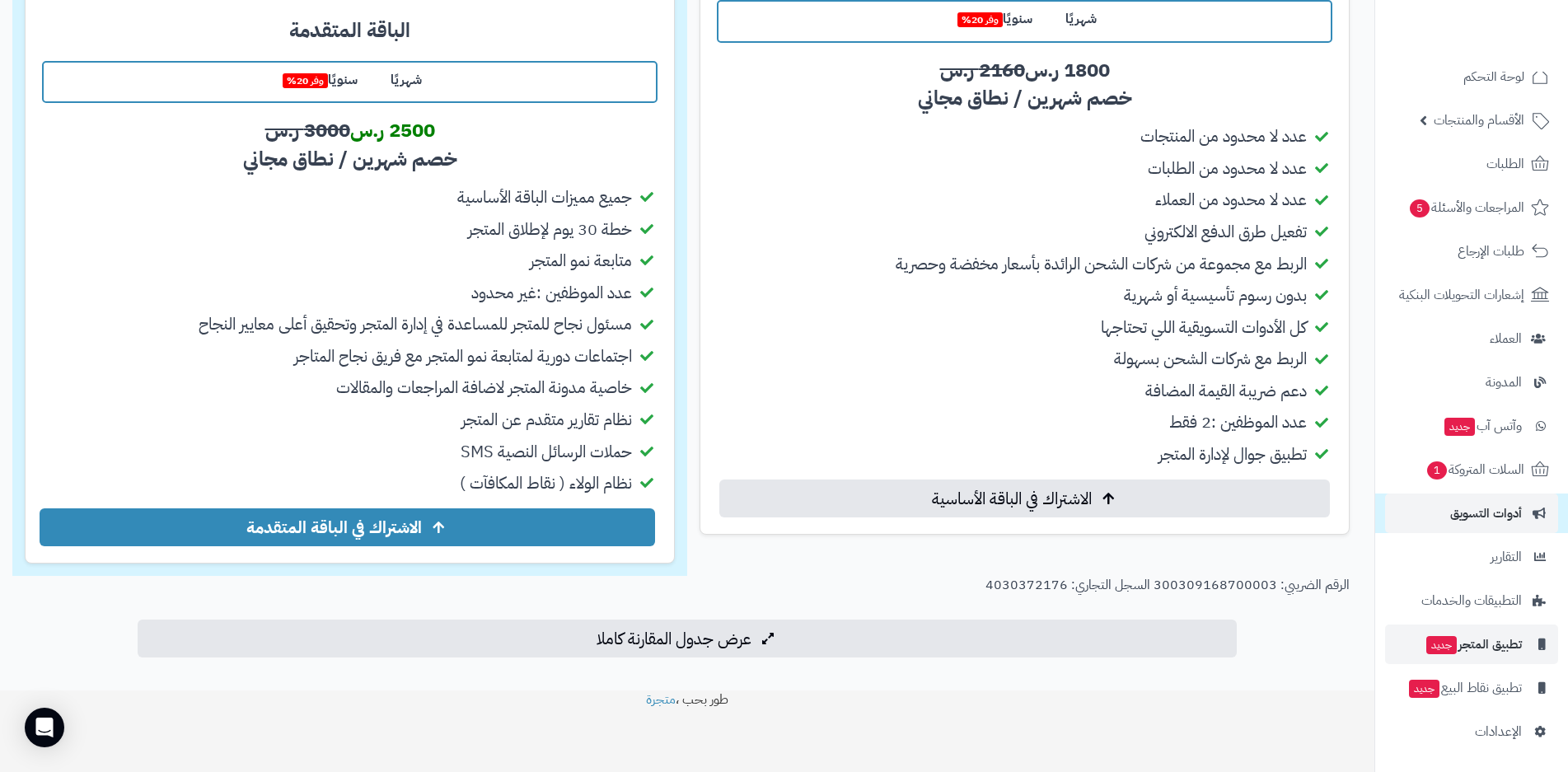
scroll to position [445, 0]
click at [1484, 693] on span "تطبيق نقاط البيع جديد" at bounding box center [1464, 688] width 115 height 23
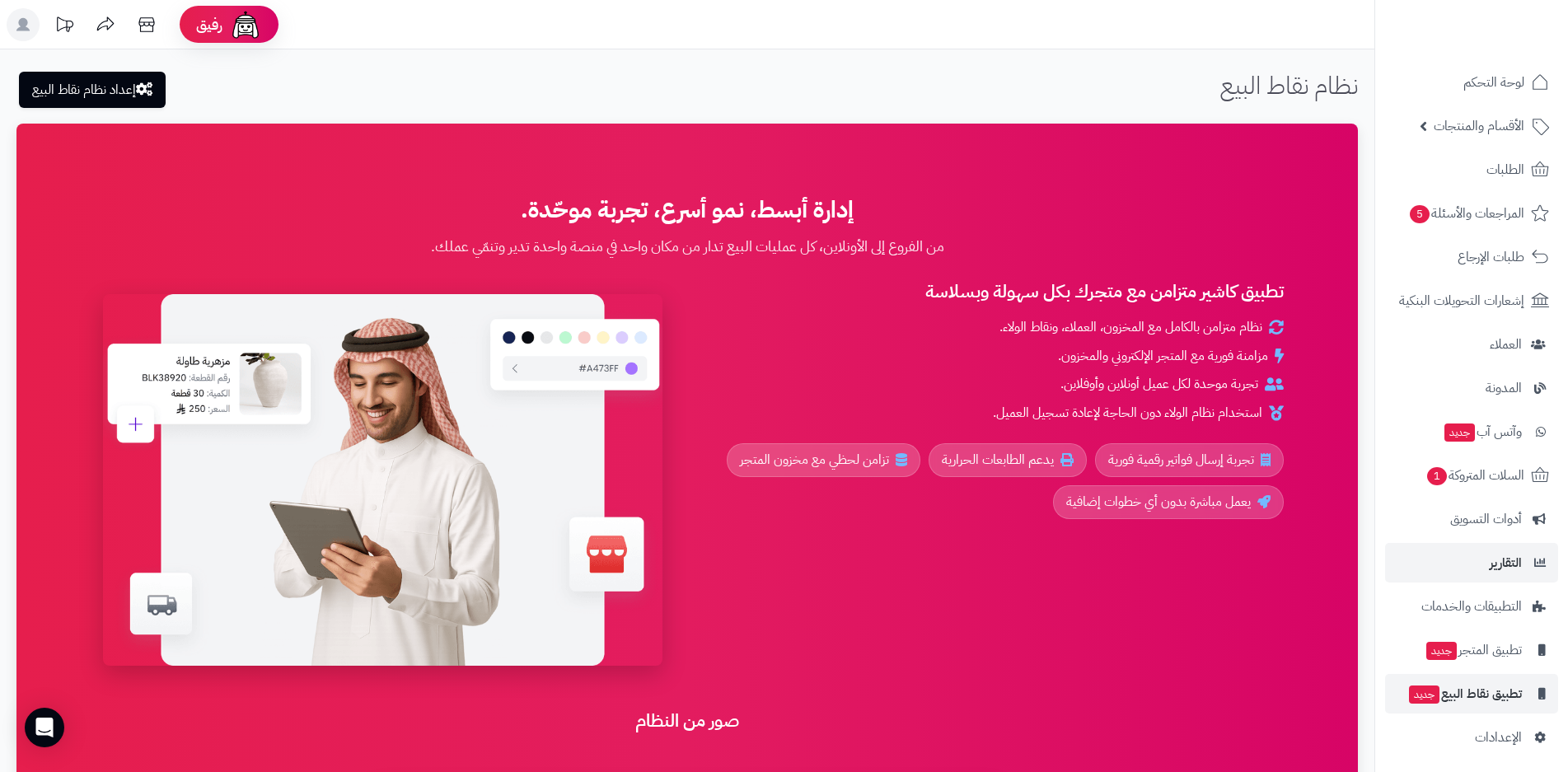
scroll to position [25, 0]
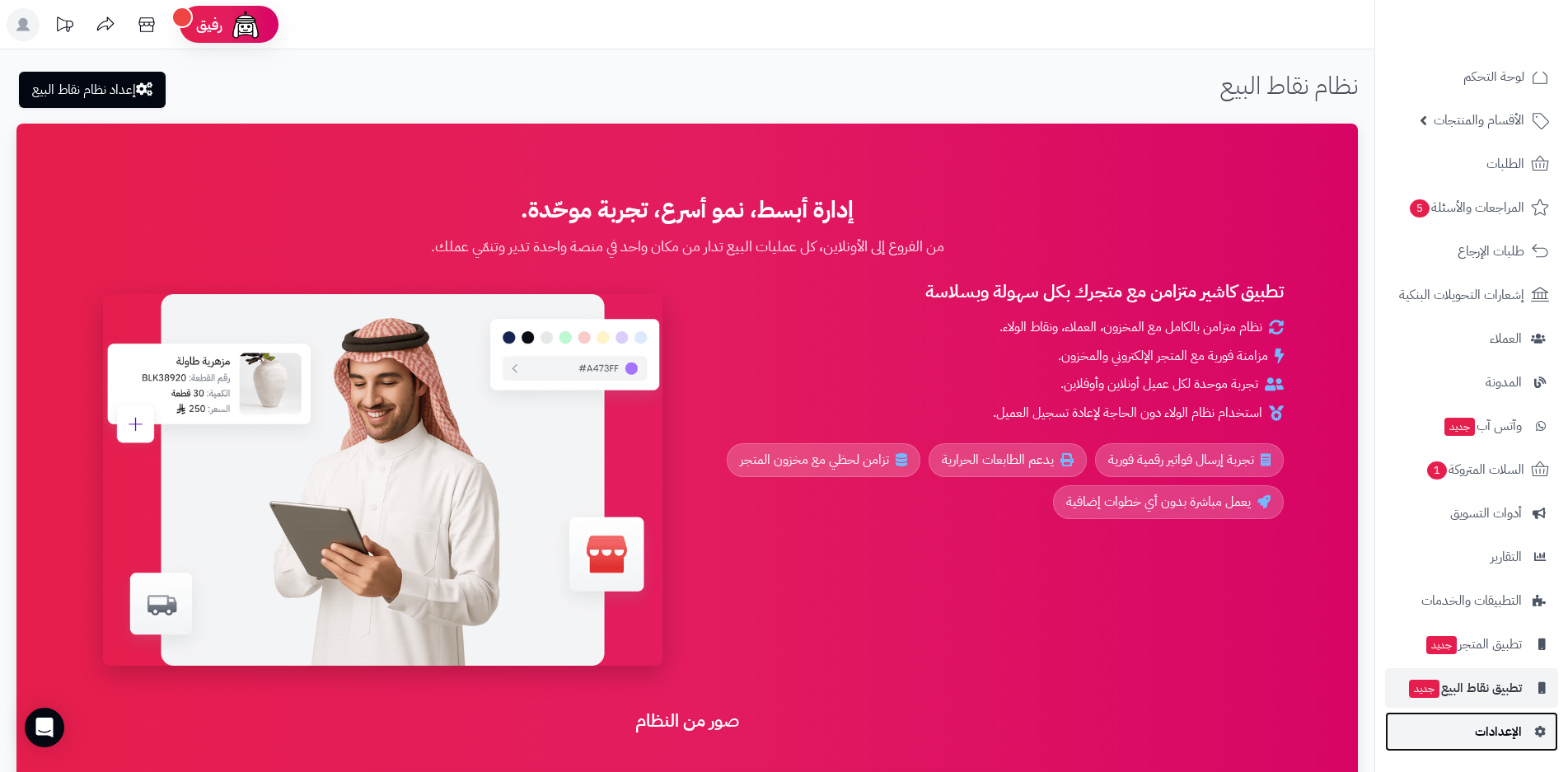
click at [1519, 731] on span "الإعدادات" at bounding box center [1498, 732] width 47 height 23
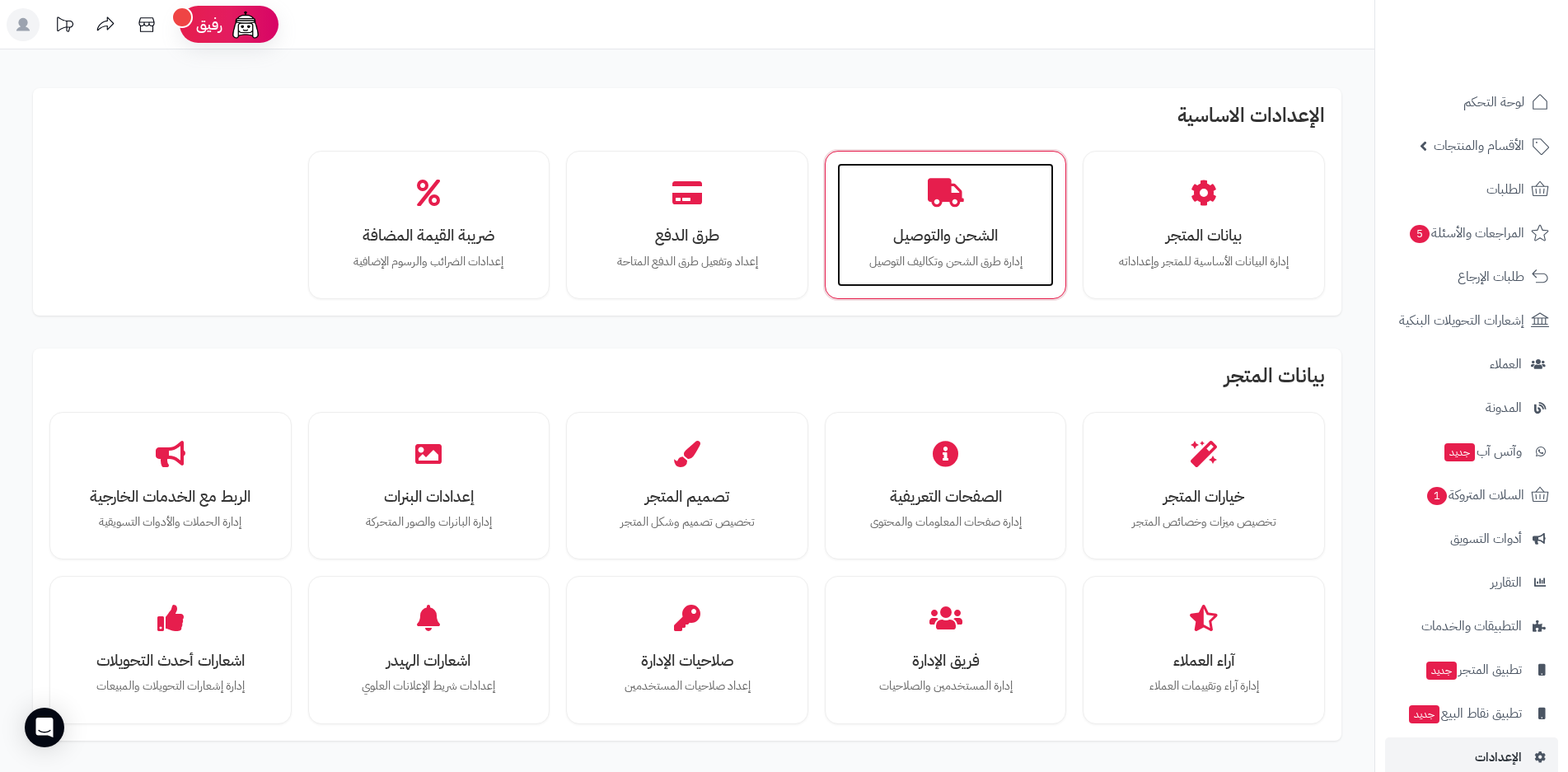
click at [996, 244] on h3 "الشحن والتوصيل" at bounding box center [946, 235] width 185 height 18
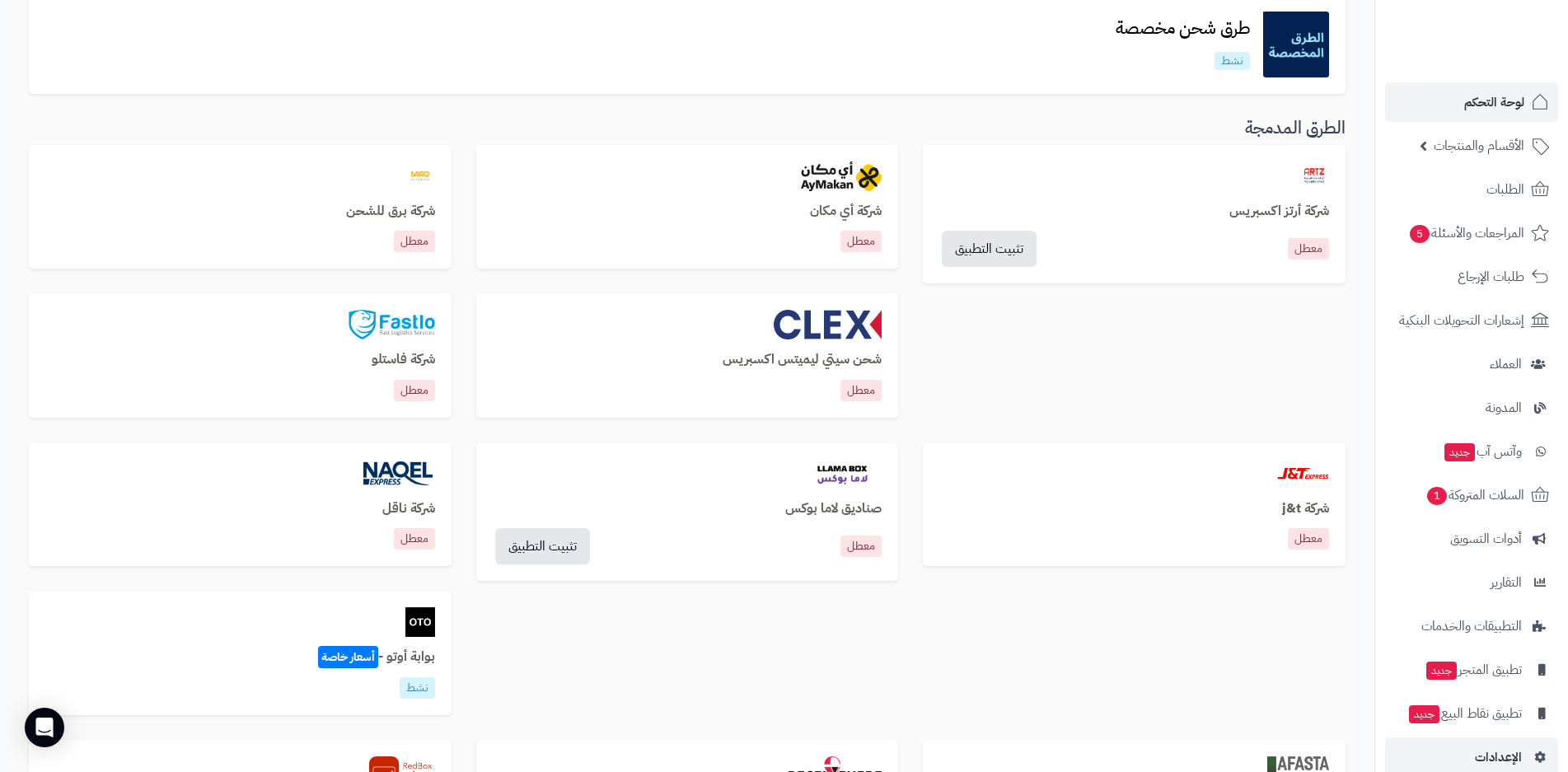
scroll to position [165, 0]
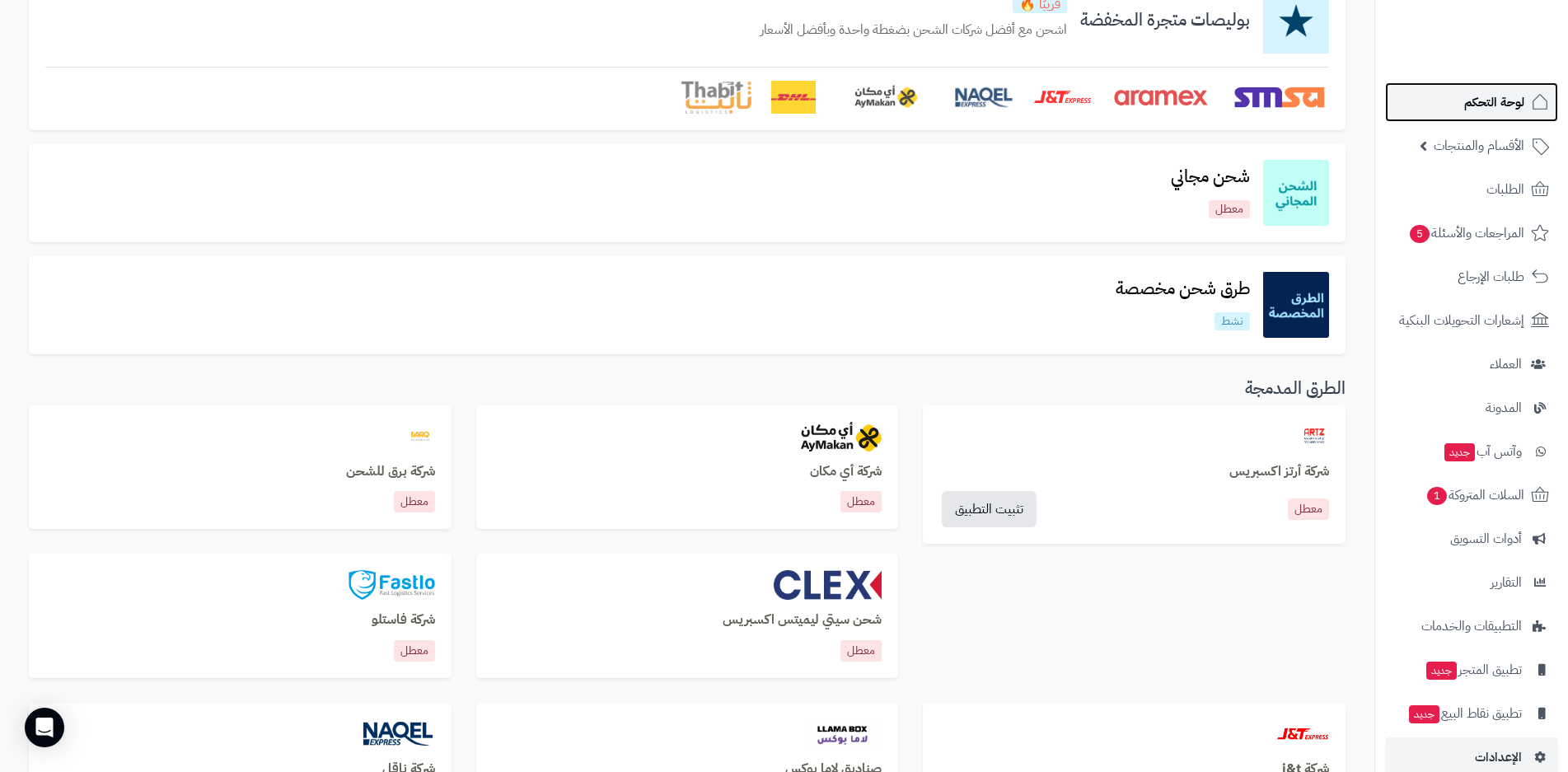
click at [1498, 104] on span "لوحة التحكم" at bounding box center [1494, 101] width 60 height 23
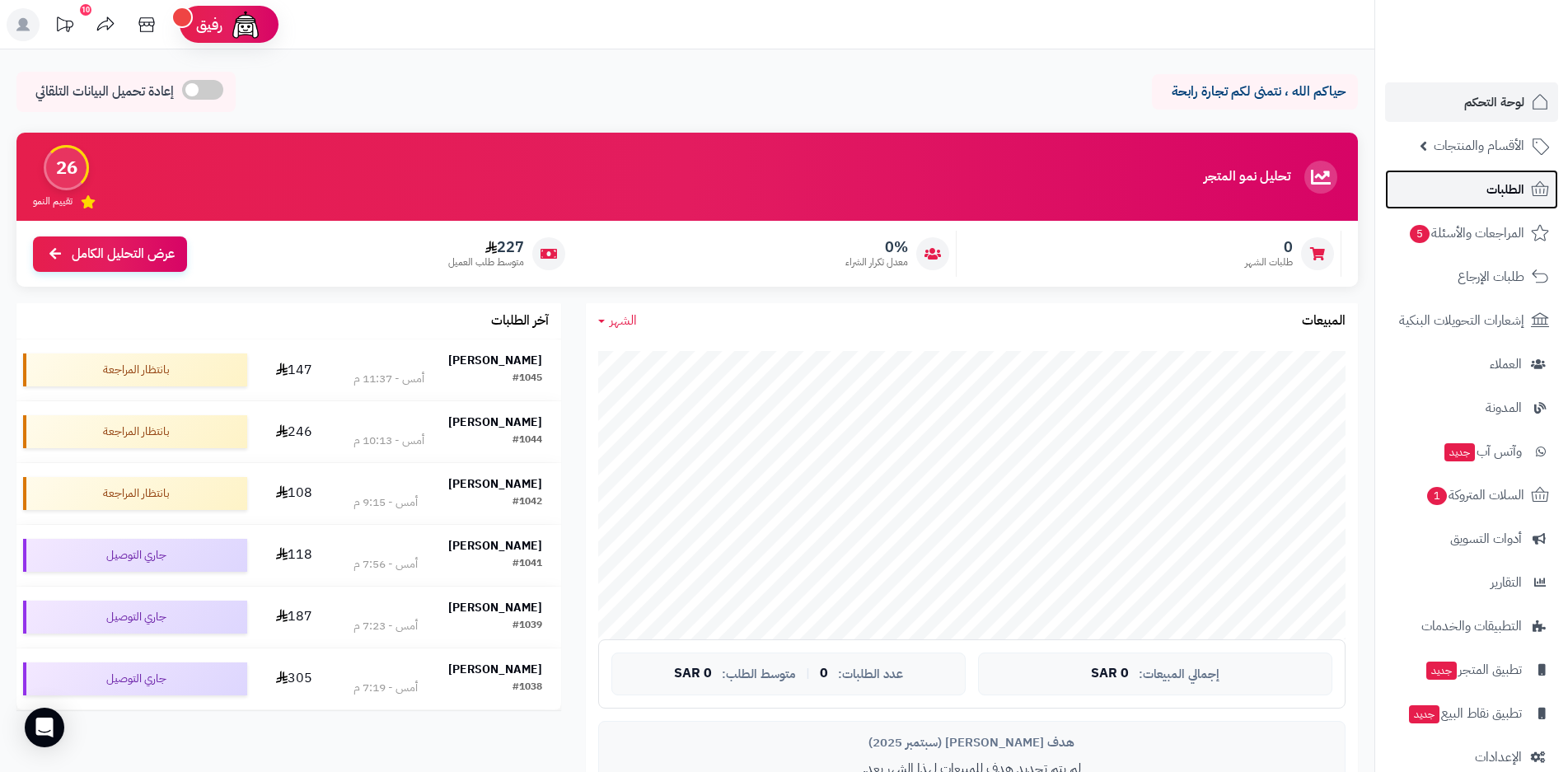
click at [1505, 195] on span "الطلبات" at bounding box center [1505, 189] width 38 height 23
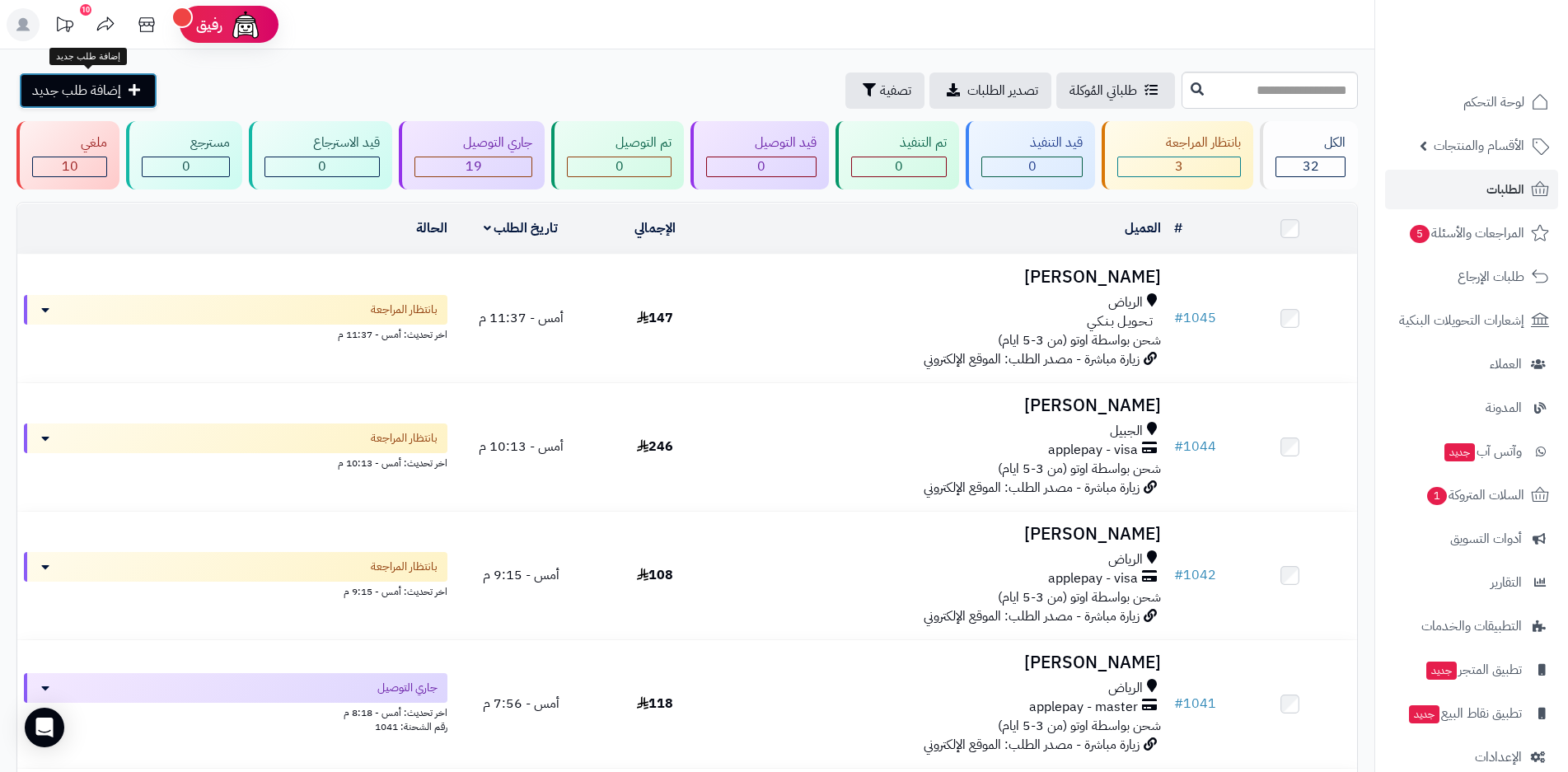
click at [122, 90] on link "إضافة طلب جديد" at bounding box center [88, 90] width 138 height 36
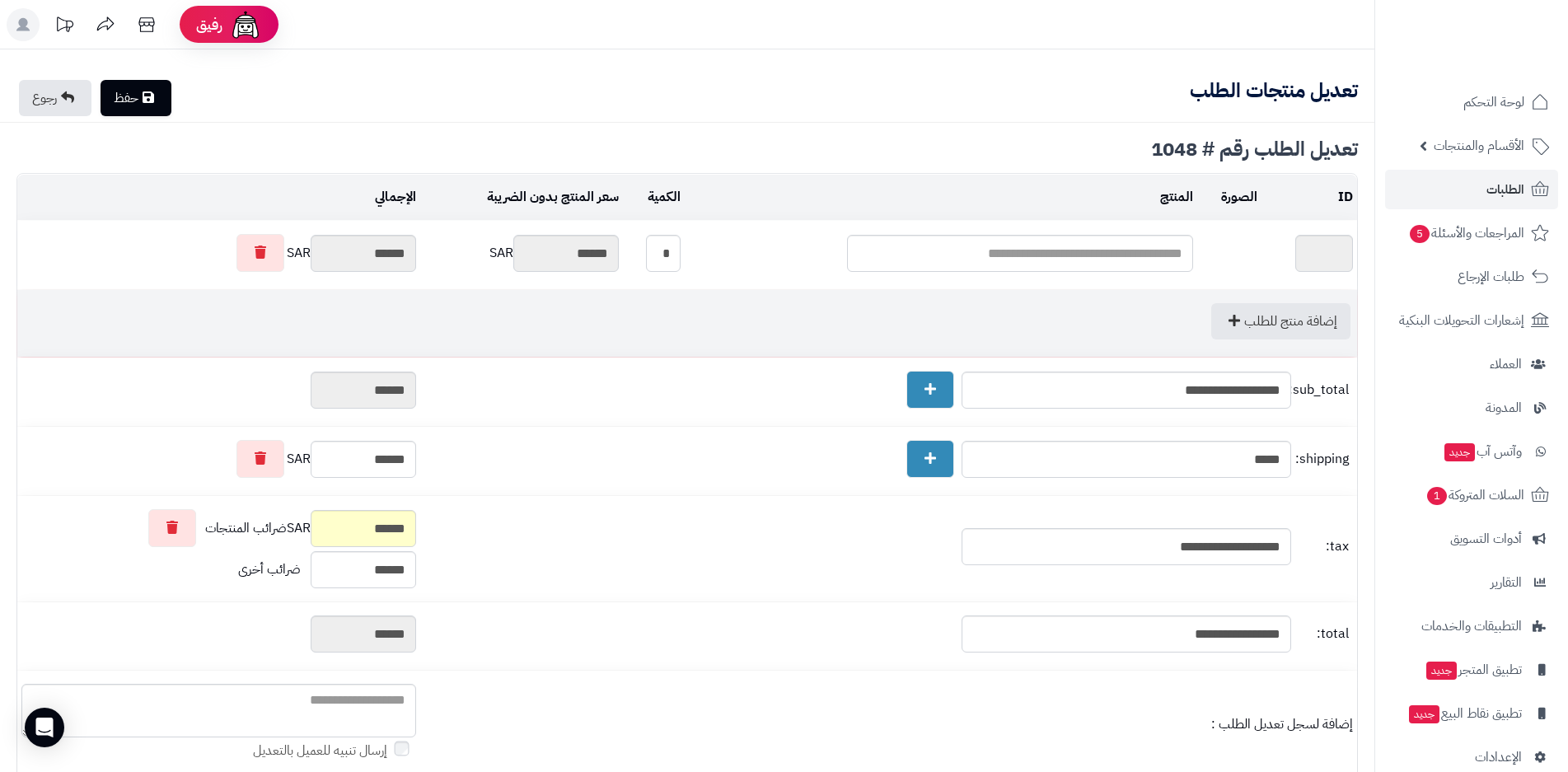
type textarea "**********"
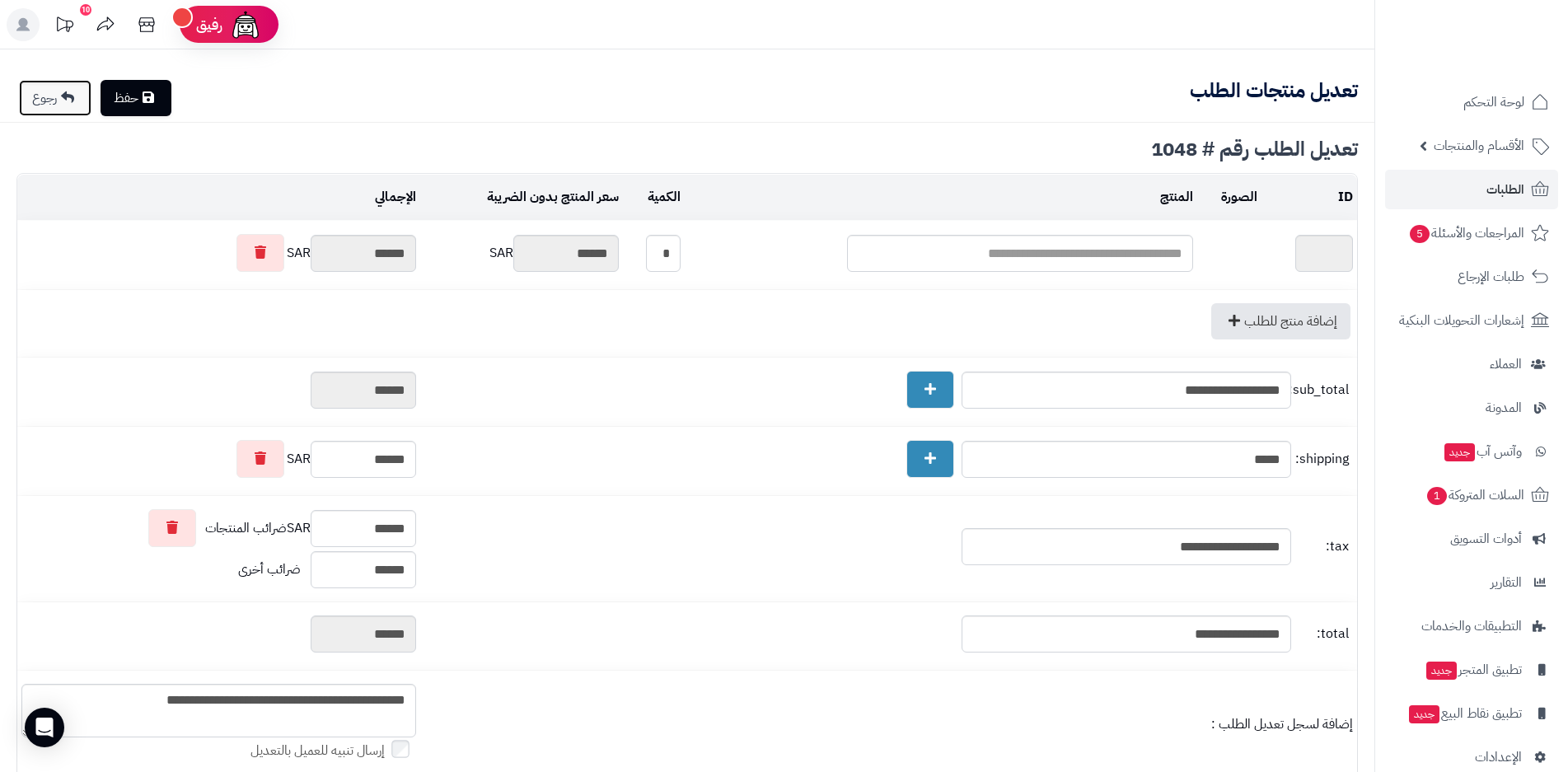
click at [57, 103] on link "رجوع" at bounding box center [55, 98] width 73 height 36
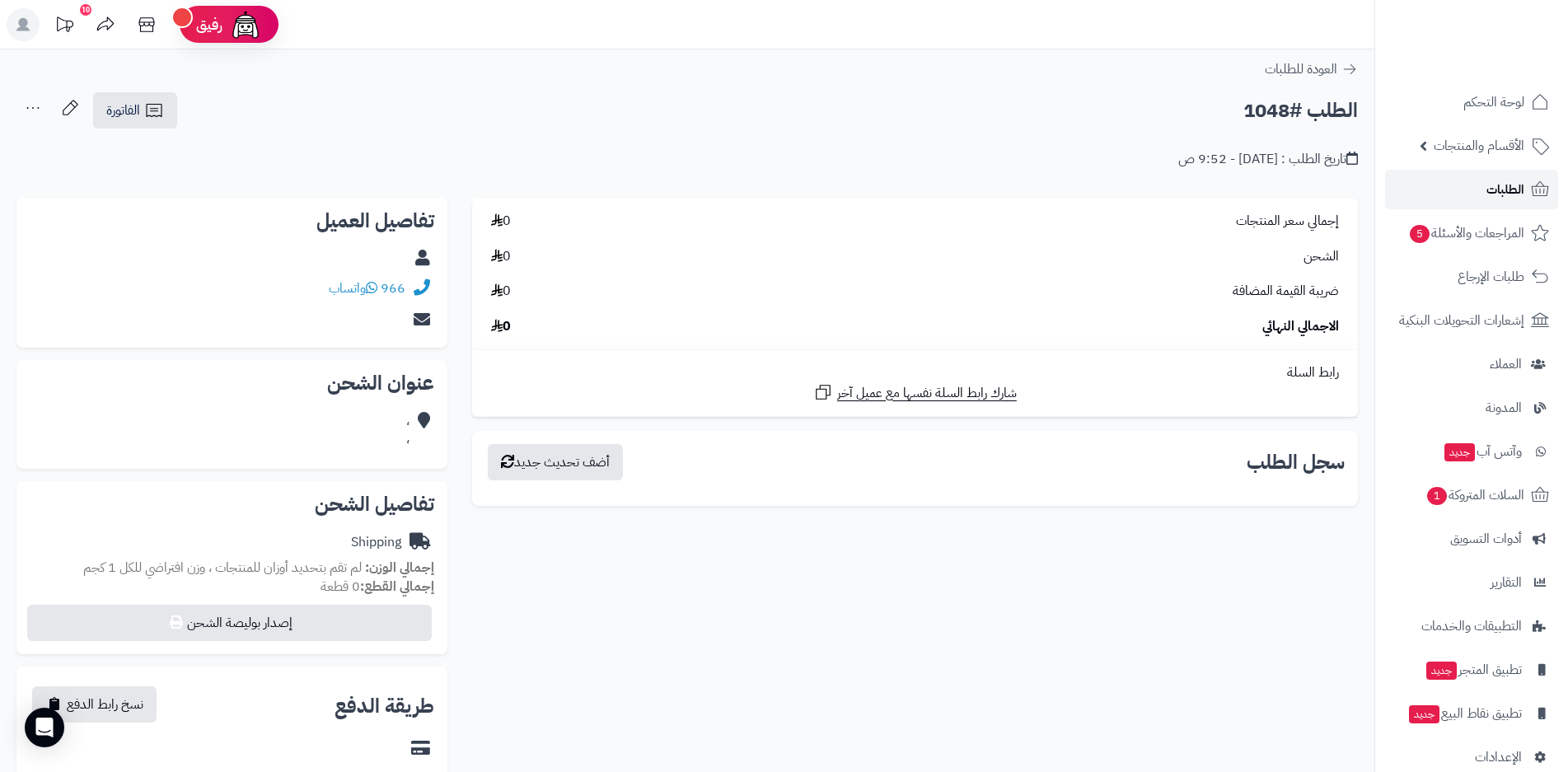
click at [1506, 192] on span "الطلبات" at bounding box center [1505, 189] width 38 height 23
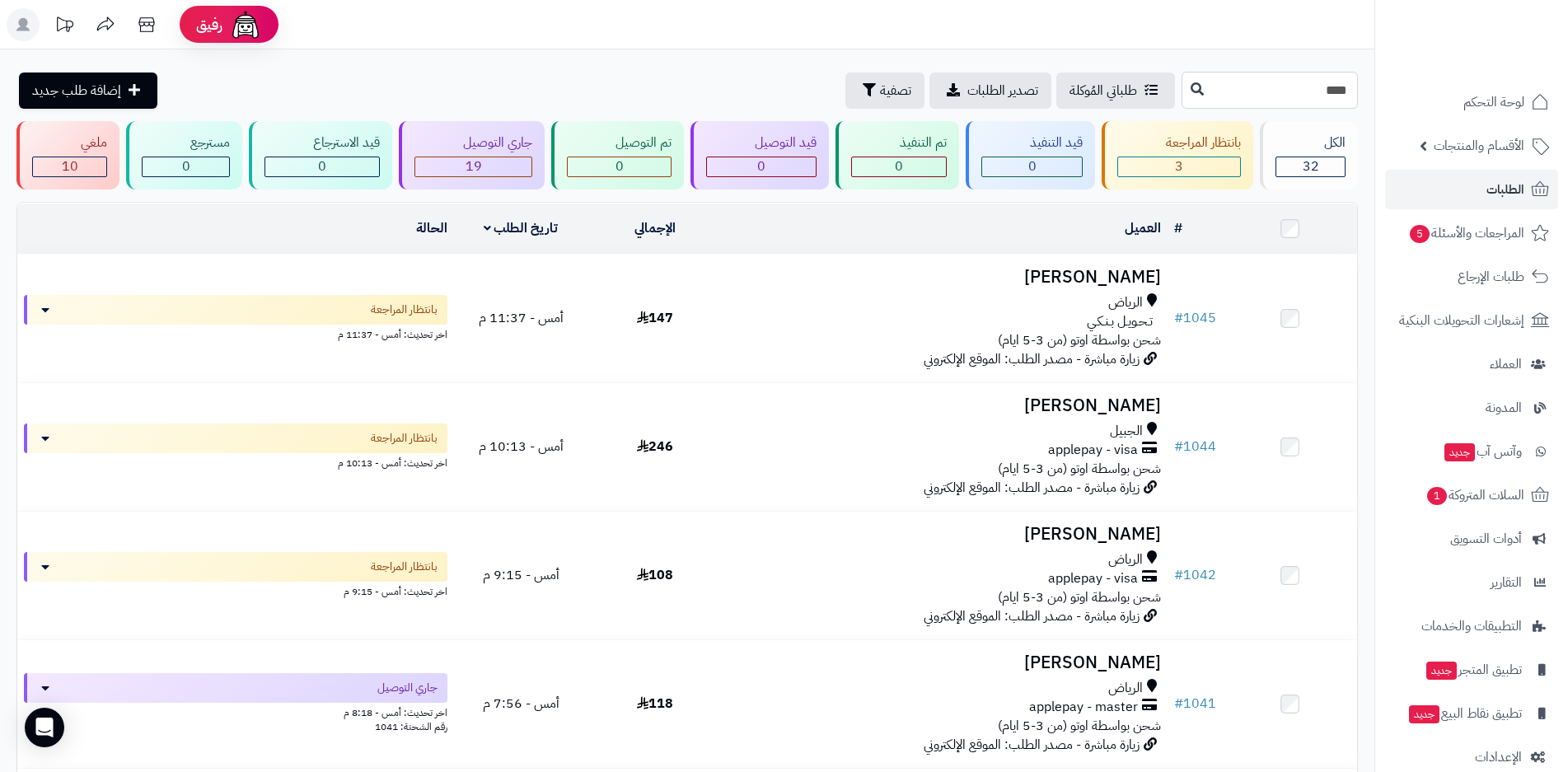
type input "****"
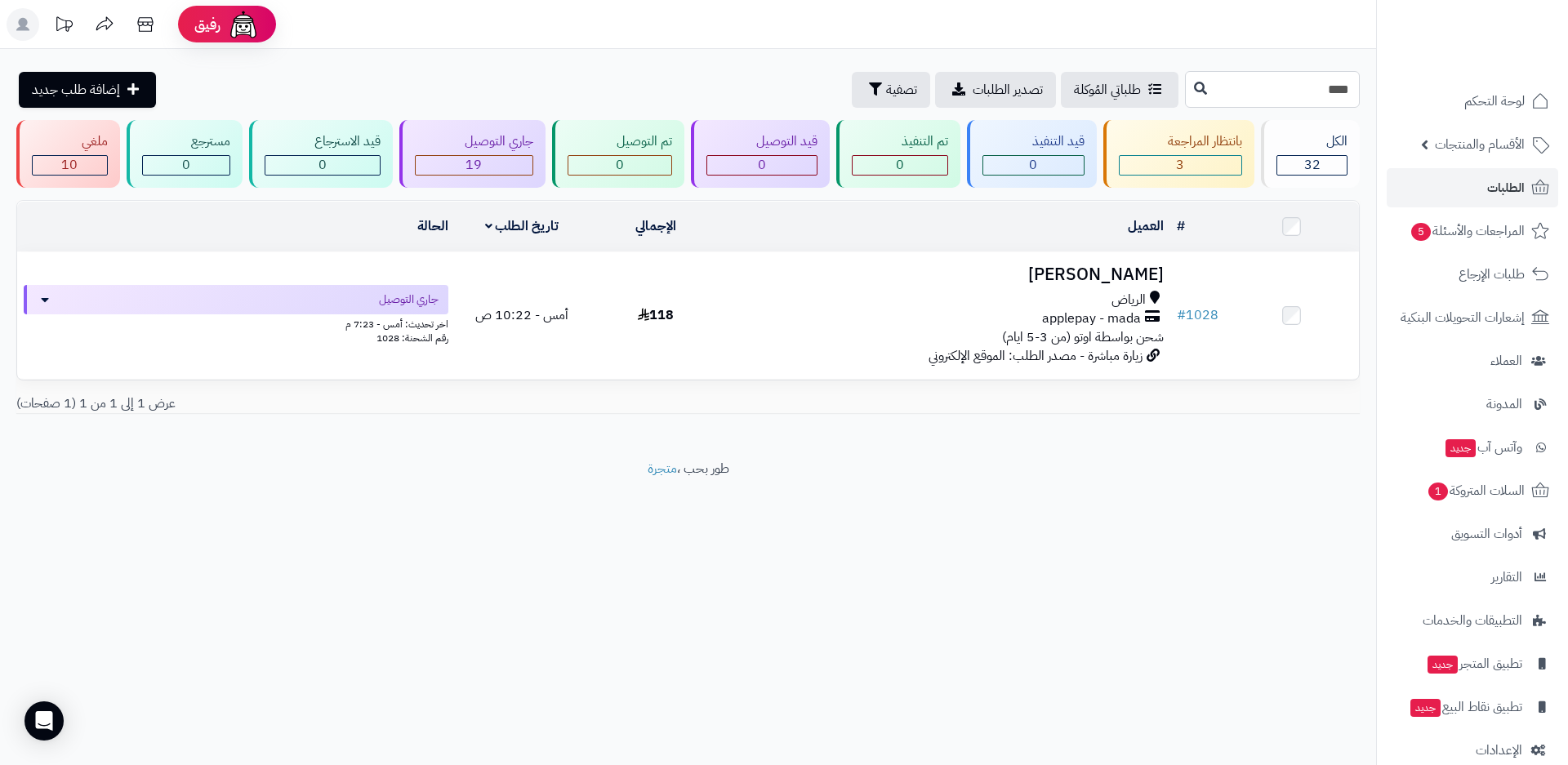
click at [1226, 88] on input "****" at bounding box center [1272, 89] width 175 height 37
type input "****"
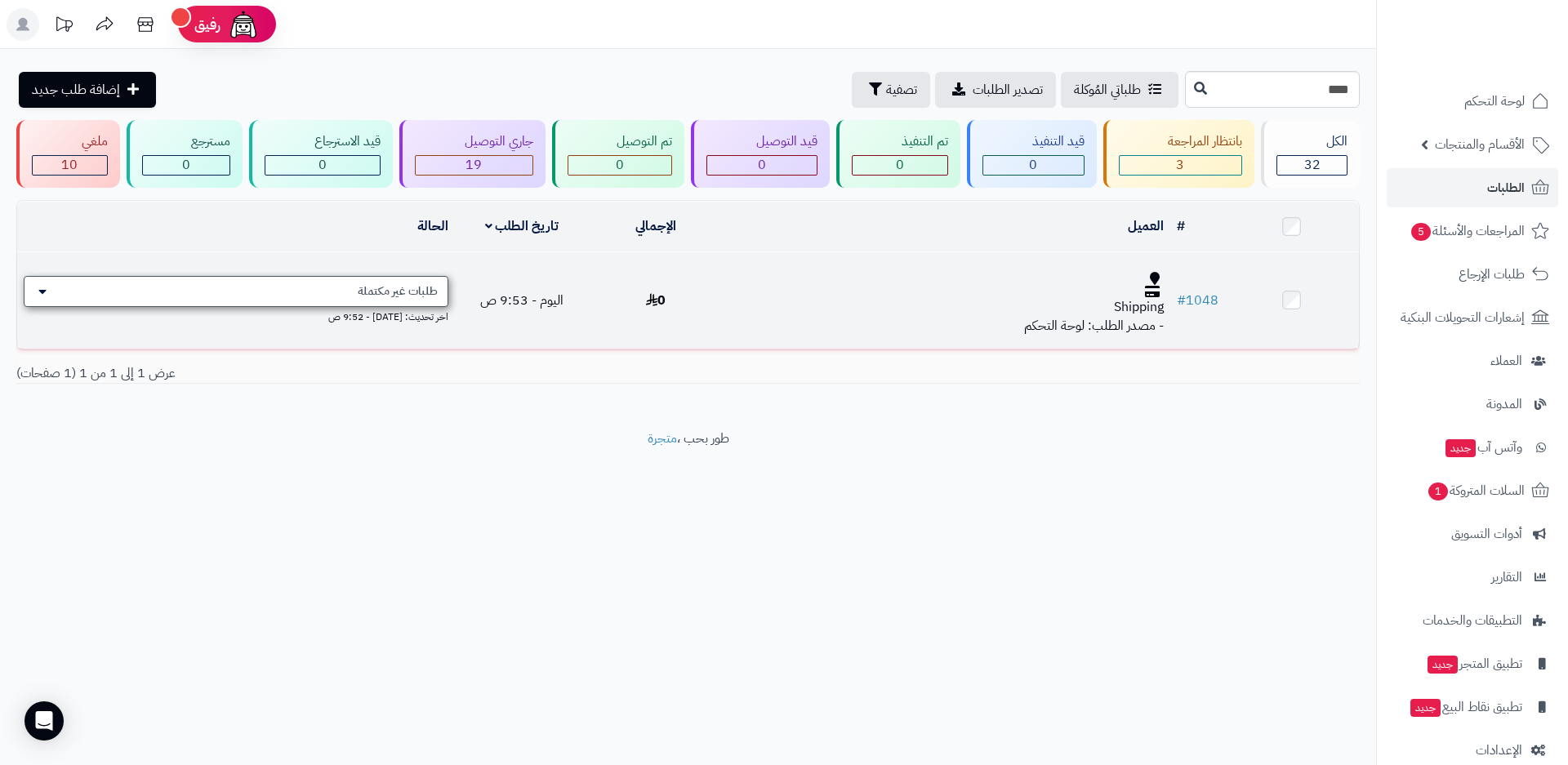
click at [37, 290] on div "طلبات غير مكتملة" at bounding box center [236, 291] width 425 height 31
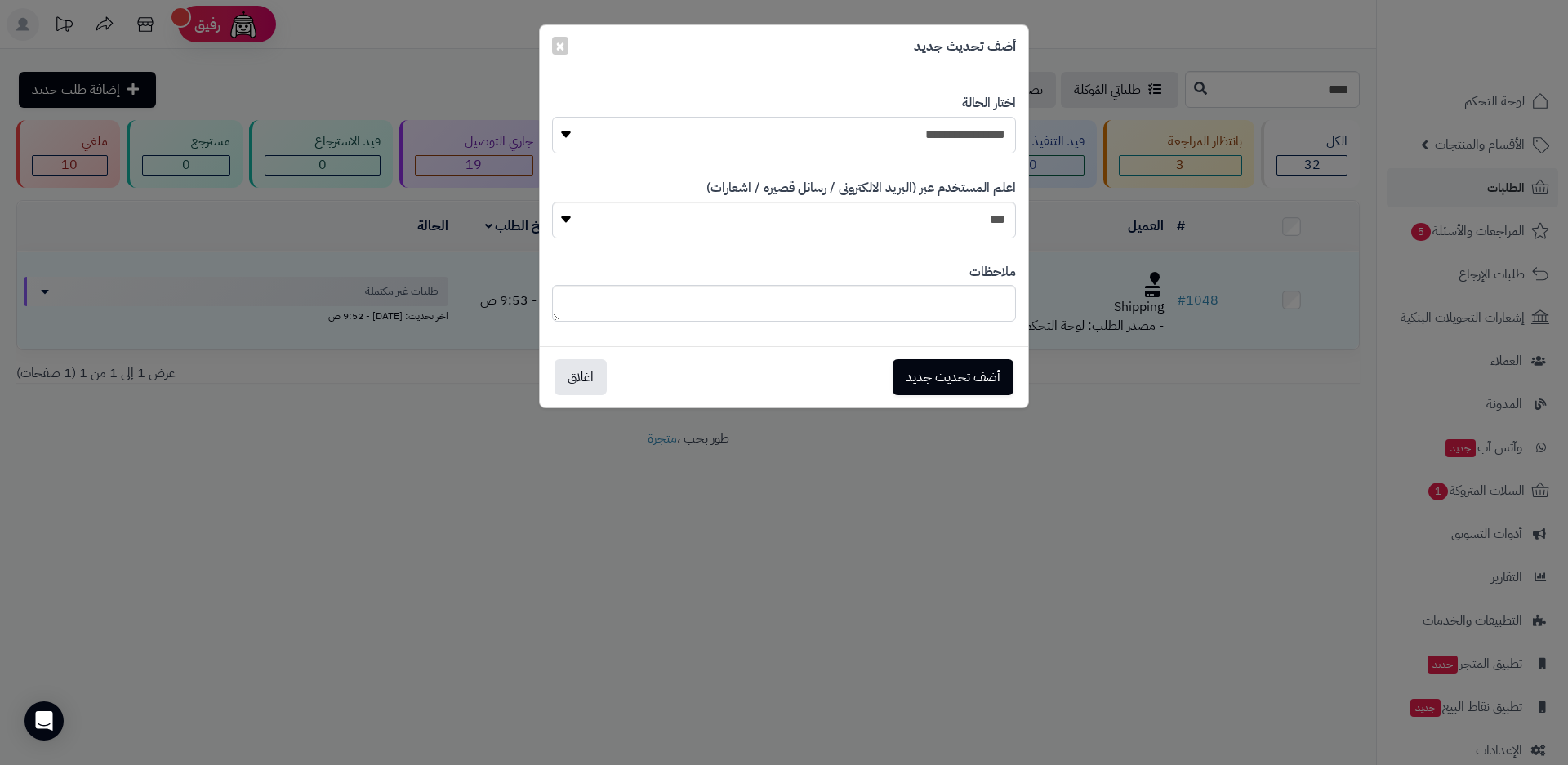
click at [705, 135] on select "**********" at bounding box center [784, 135] width 464 height 37
select select "**"
click at [552, 117] on select "**********" at bounding box center [784, 135] width 464 height 37
click at [575, 375] on button "اغلاق" at bounding box center [580, 376] width 53 height 36
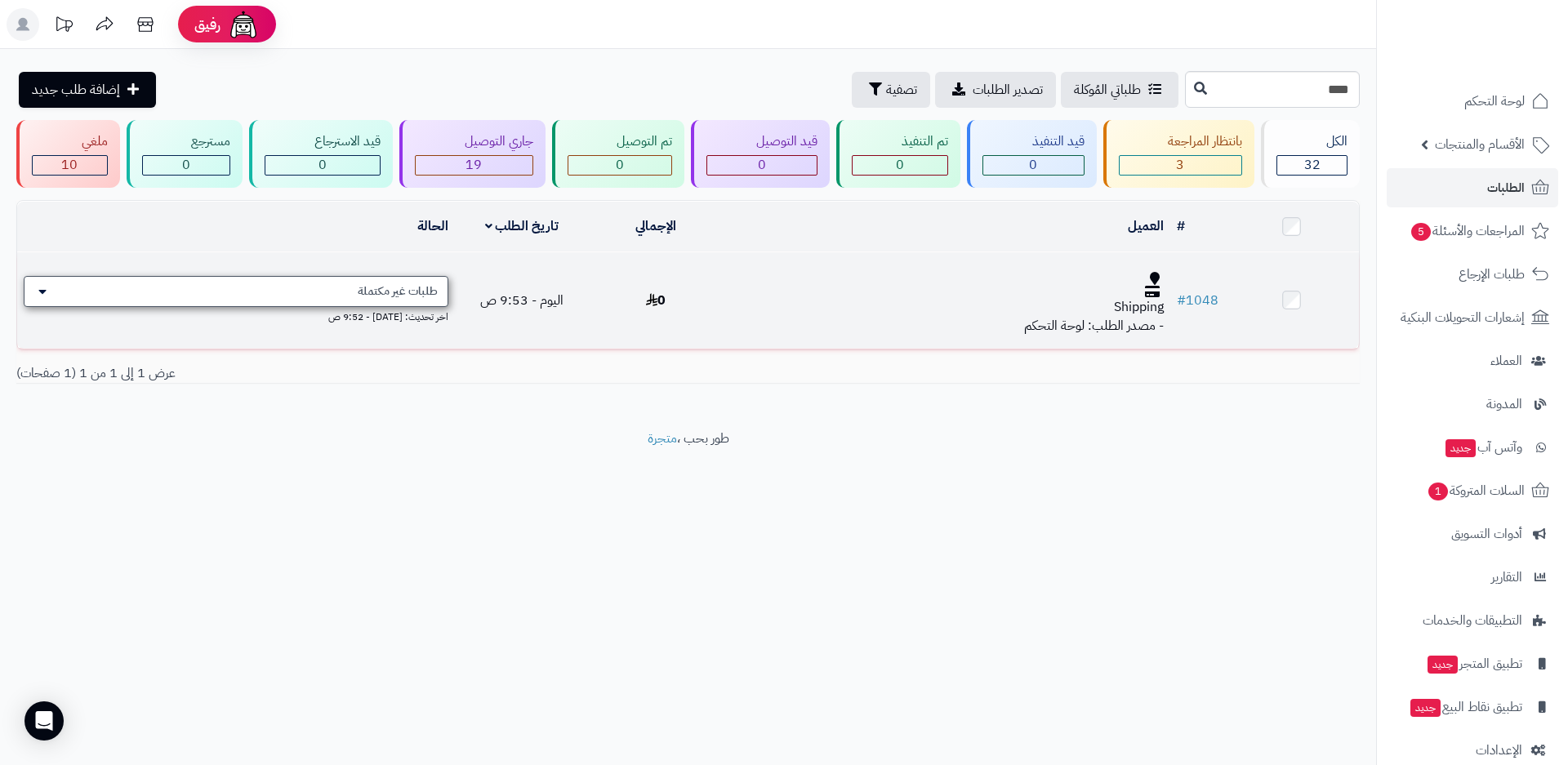
click at [56, 289] on div "طلبات غير مكتملة" at bounding box center [236, 291] width 425 height 31
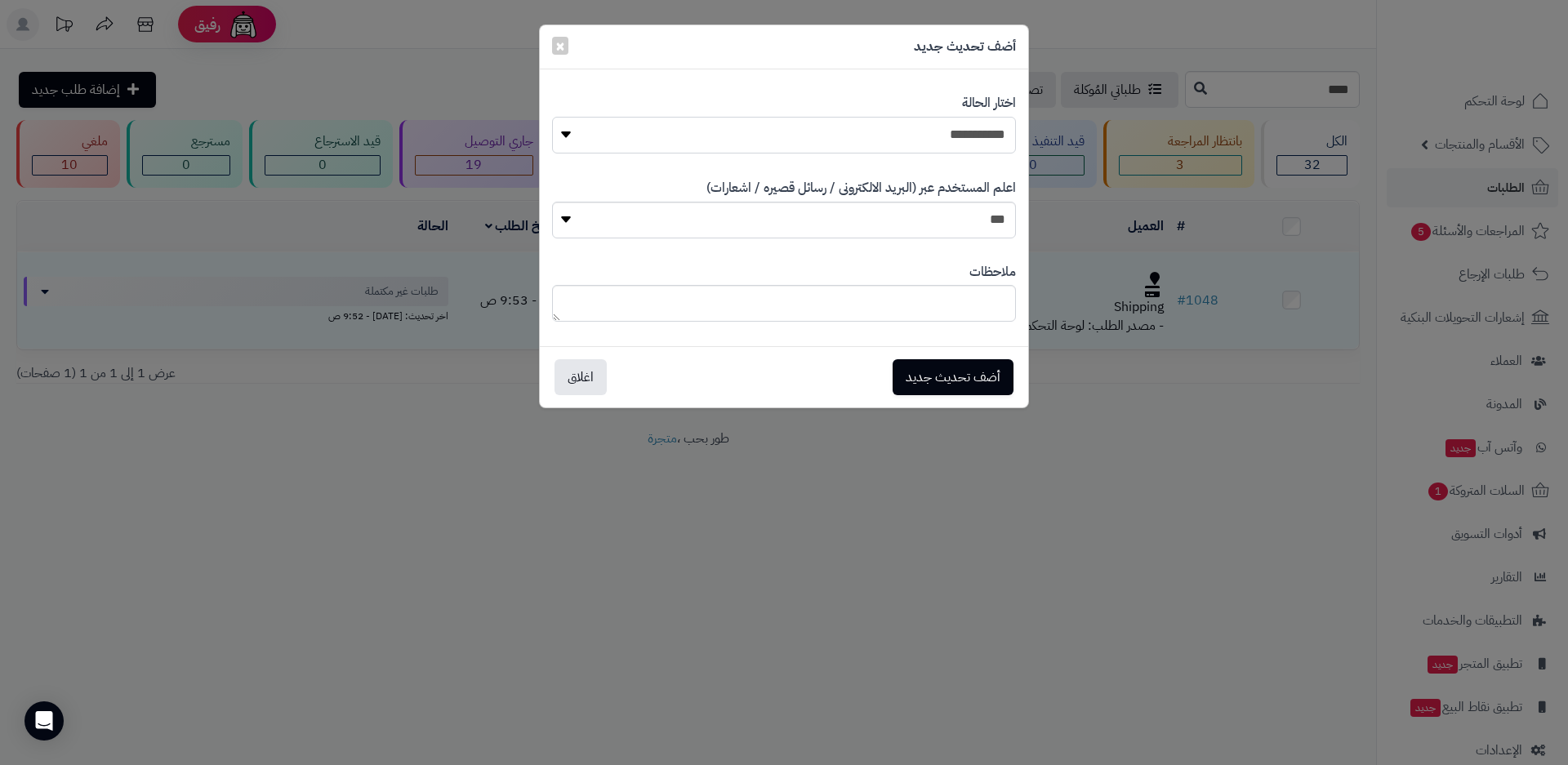
click at [571, 135] on select "**********" at bounding box center [784, 135] width 464 height 37
click at [958, 376] on button "أضف تحديث جديد" at bounding box center [953, 376] width 121 height 36
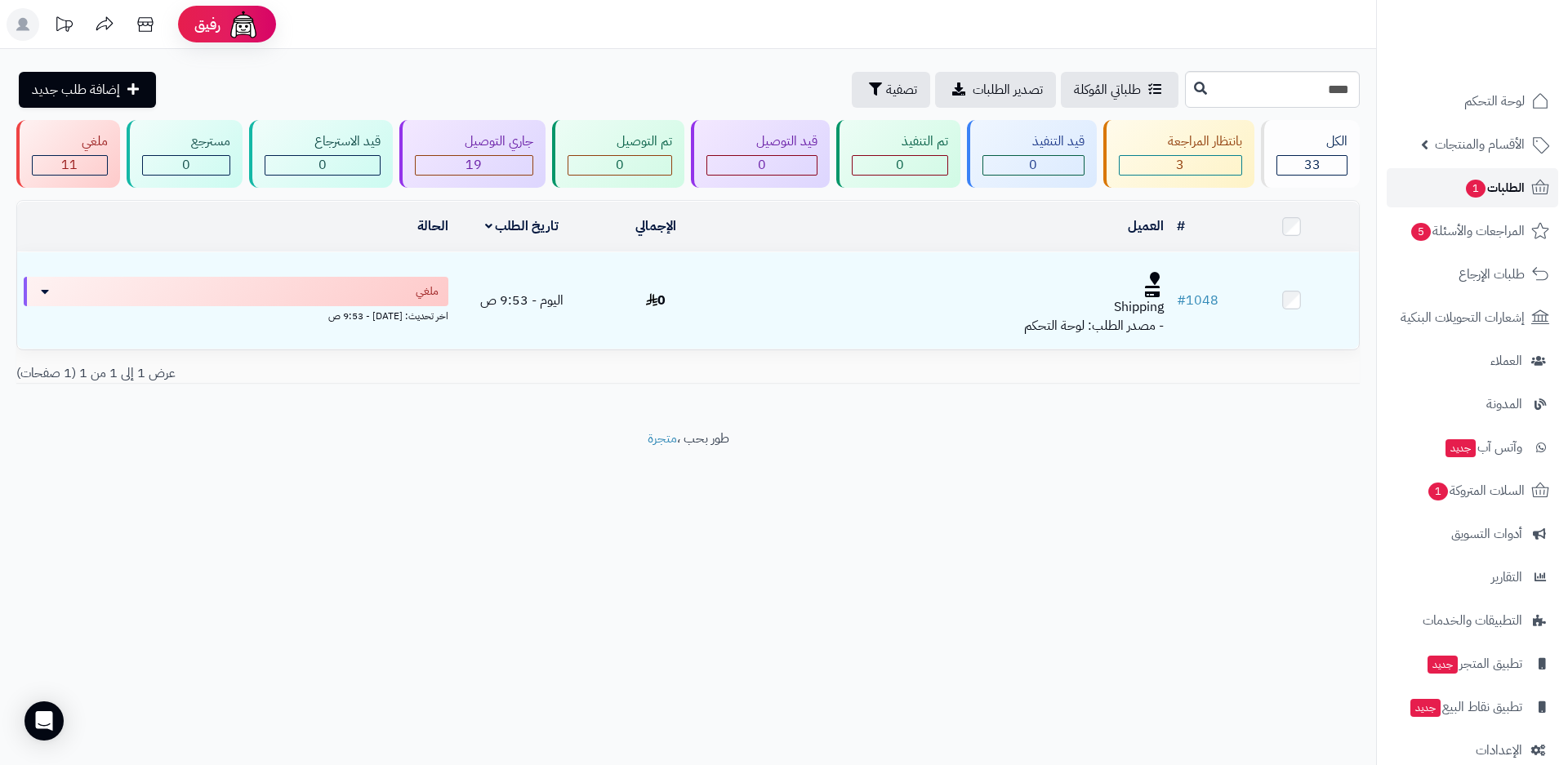
click at [1513, 189] on span "الطلبات 1" at bounding box center [1494, 187] width 60 height 23
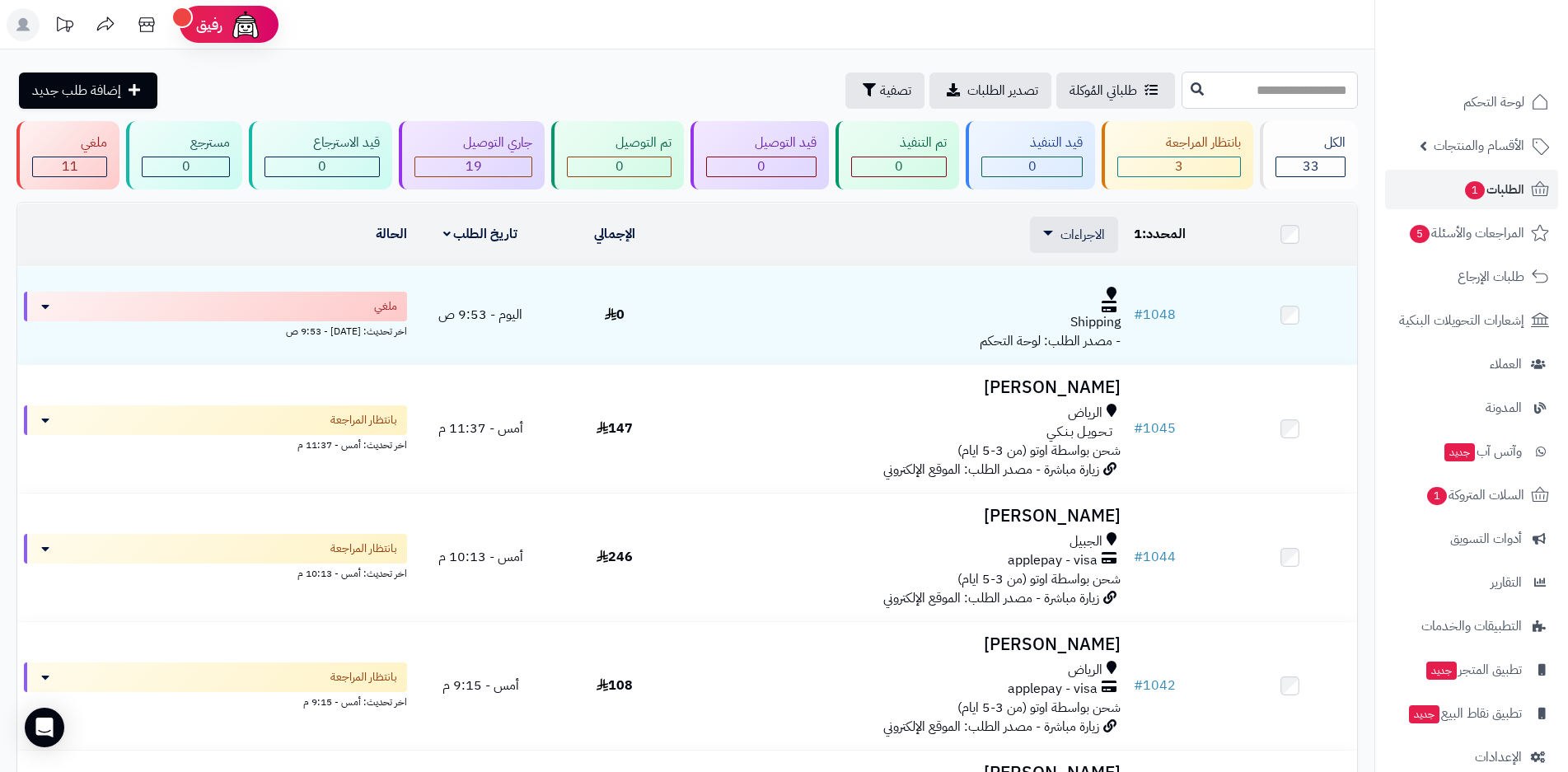
click at [1191, 94] on input "text" at bounding box center [1269, 90] width 176 height 37
type input "****"
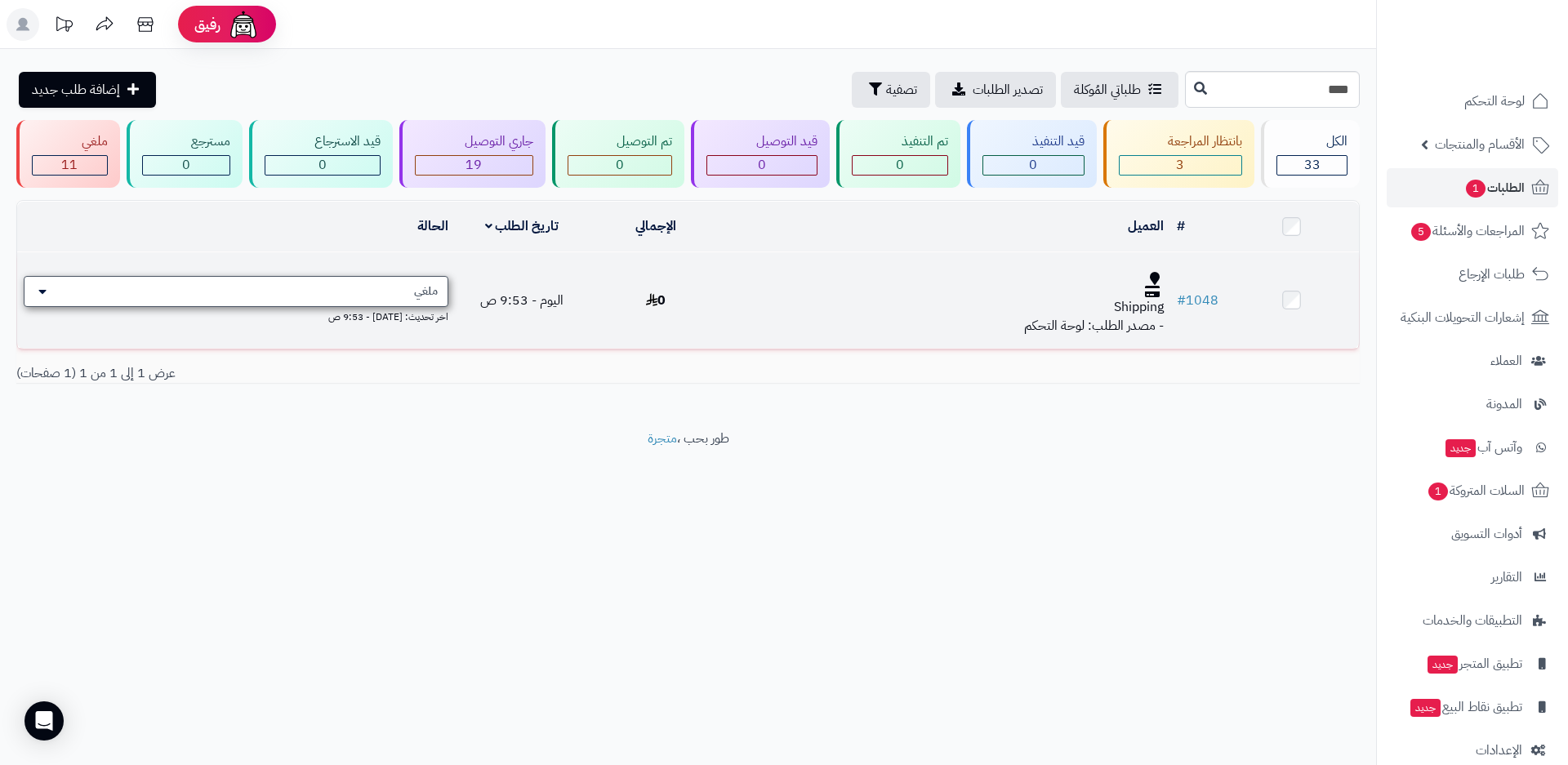
click at [43, 288] on icon at bounding box center [43, 292] width 8 height 13
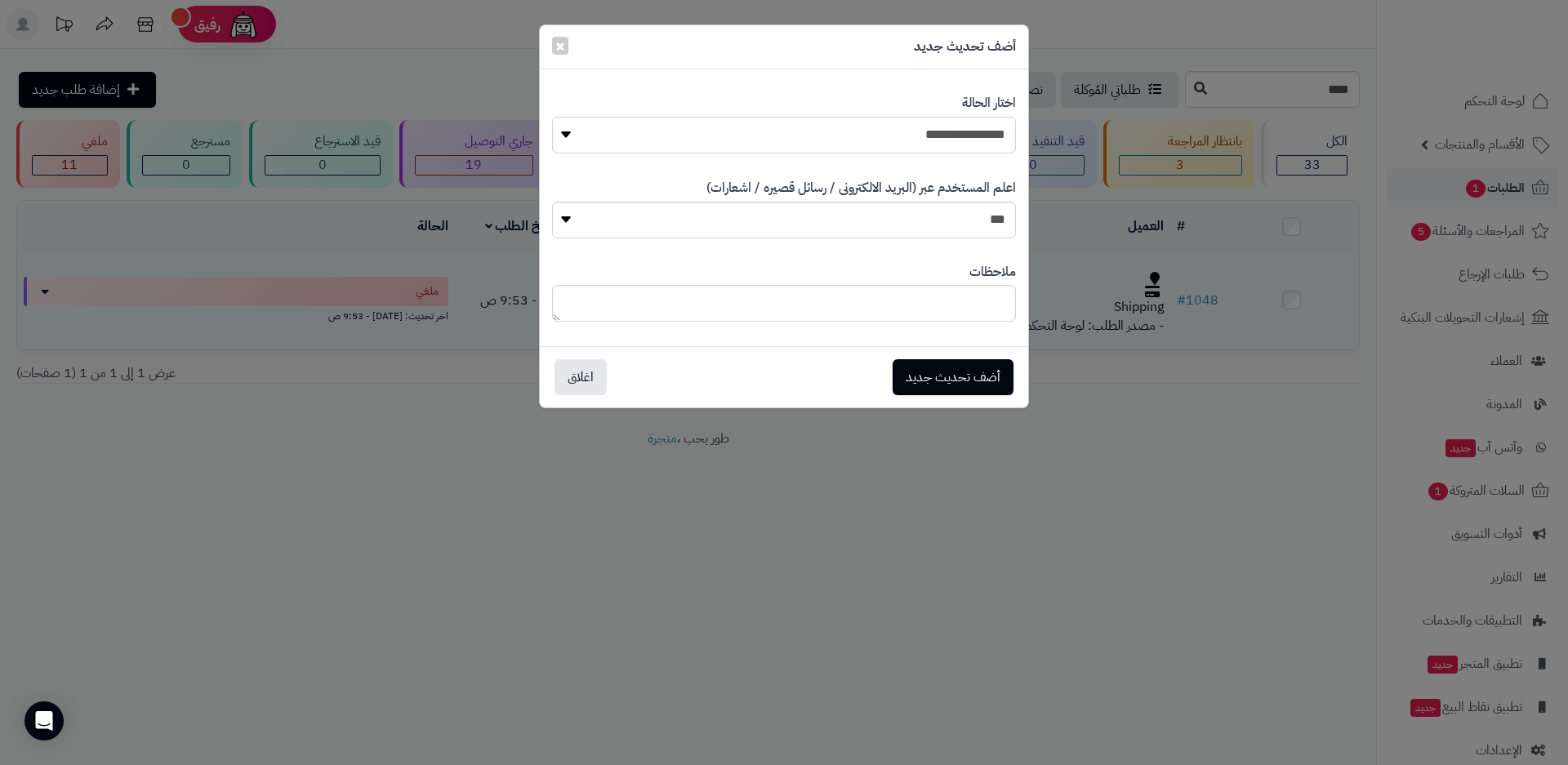
click at [571, 136] on select "**********" at bounding box center [784, 135] width 464 height 37
click at [843, 508] on div "**********" at bounding box center [784, 382] width 1568 height 765
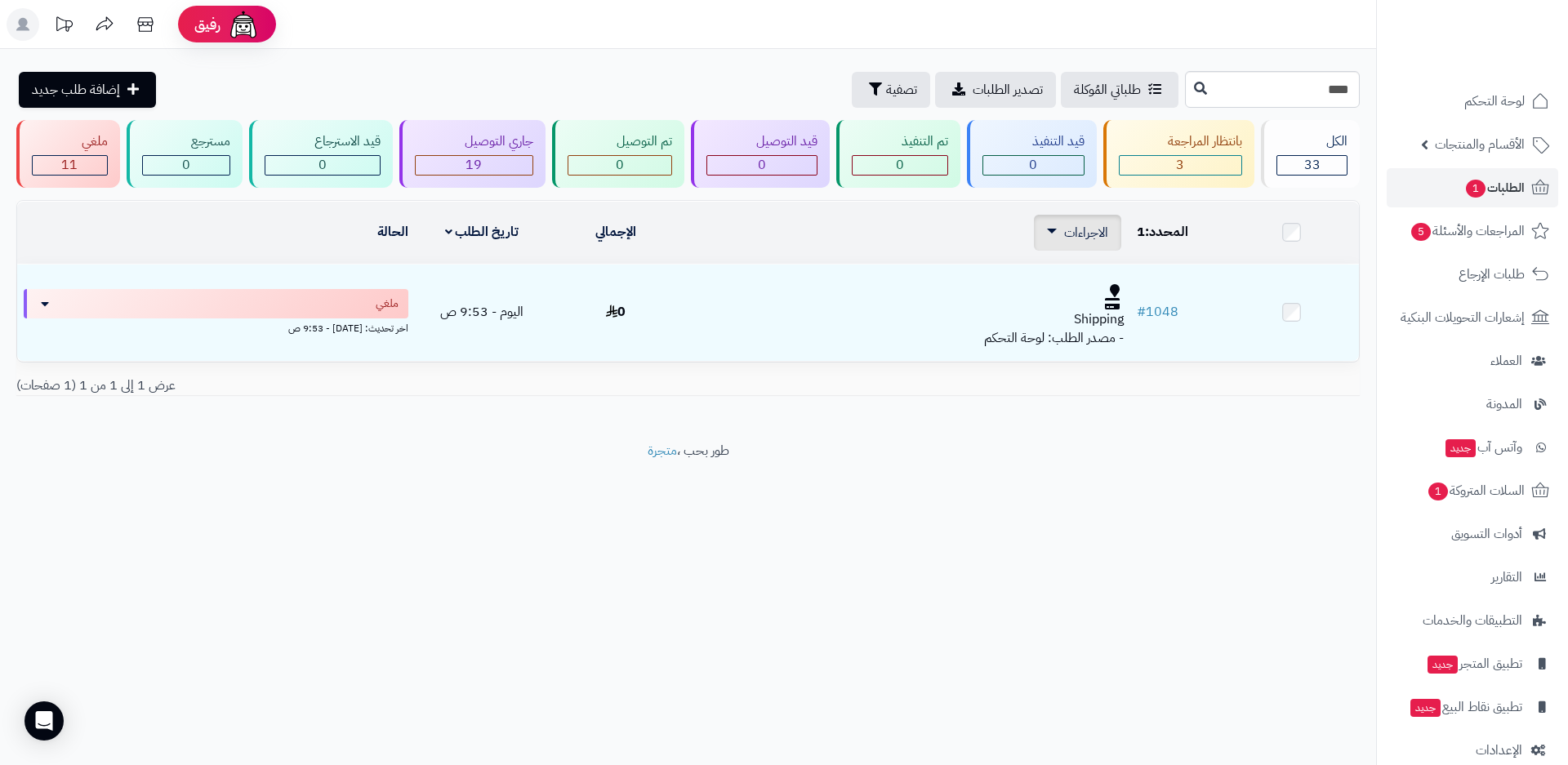
click at [1056, 232] on icon at bounding box center [1052, 231] width 10 height 5
click at [1504, 192] on span "الطلبات 1" at bounding box center [1494, 187] width 60 height 23
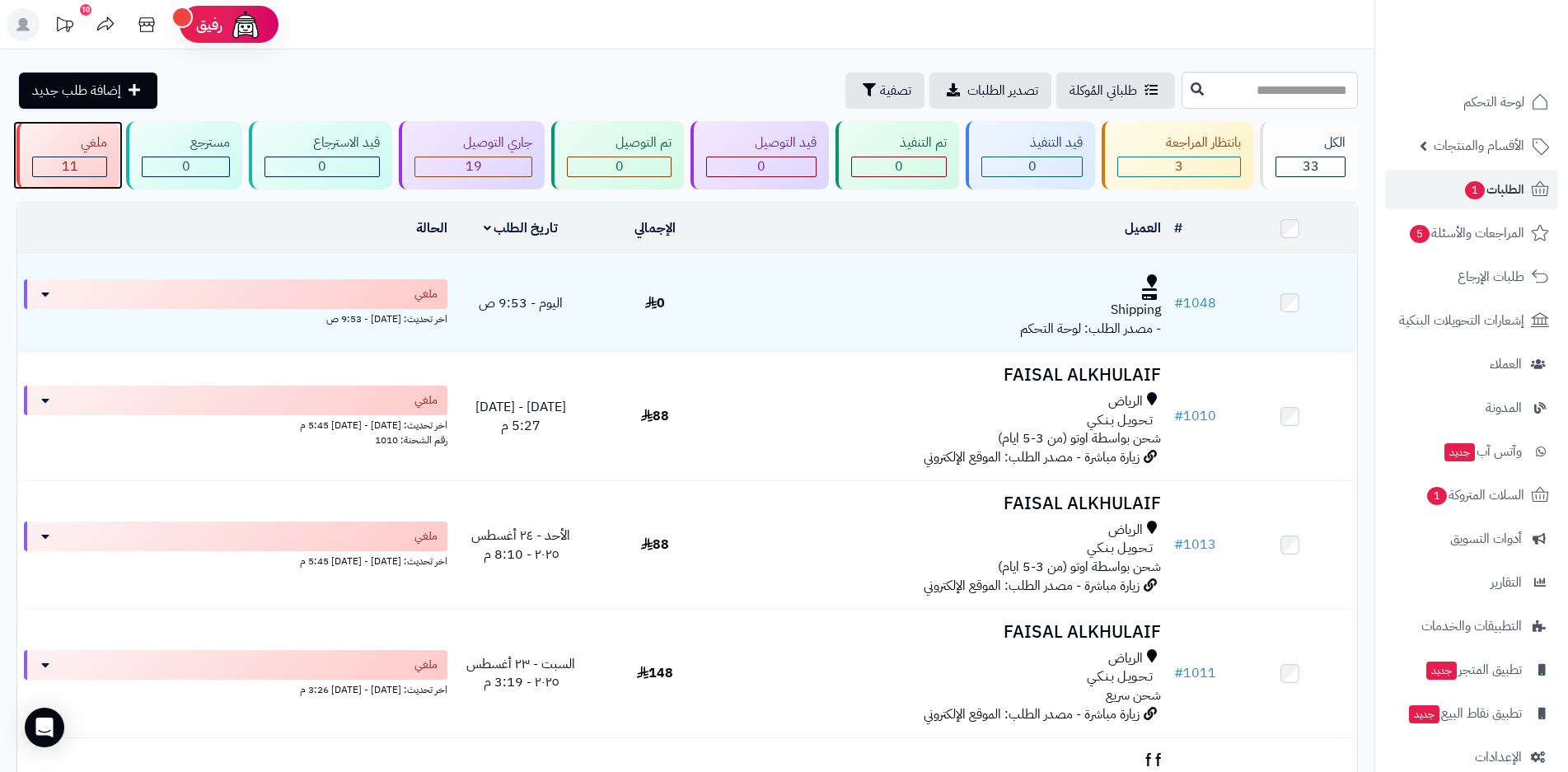
click at [57, 172] on div "11" at bounding box center [69, 167] width 73 height 19
click at [1312, 161] on span "33" at bounding box center [1311, 166] width 17 height 19
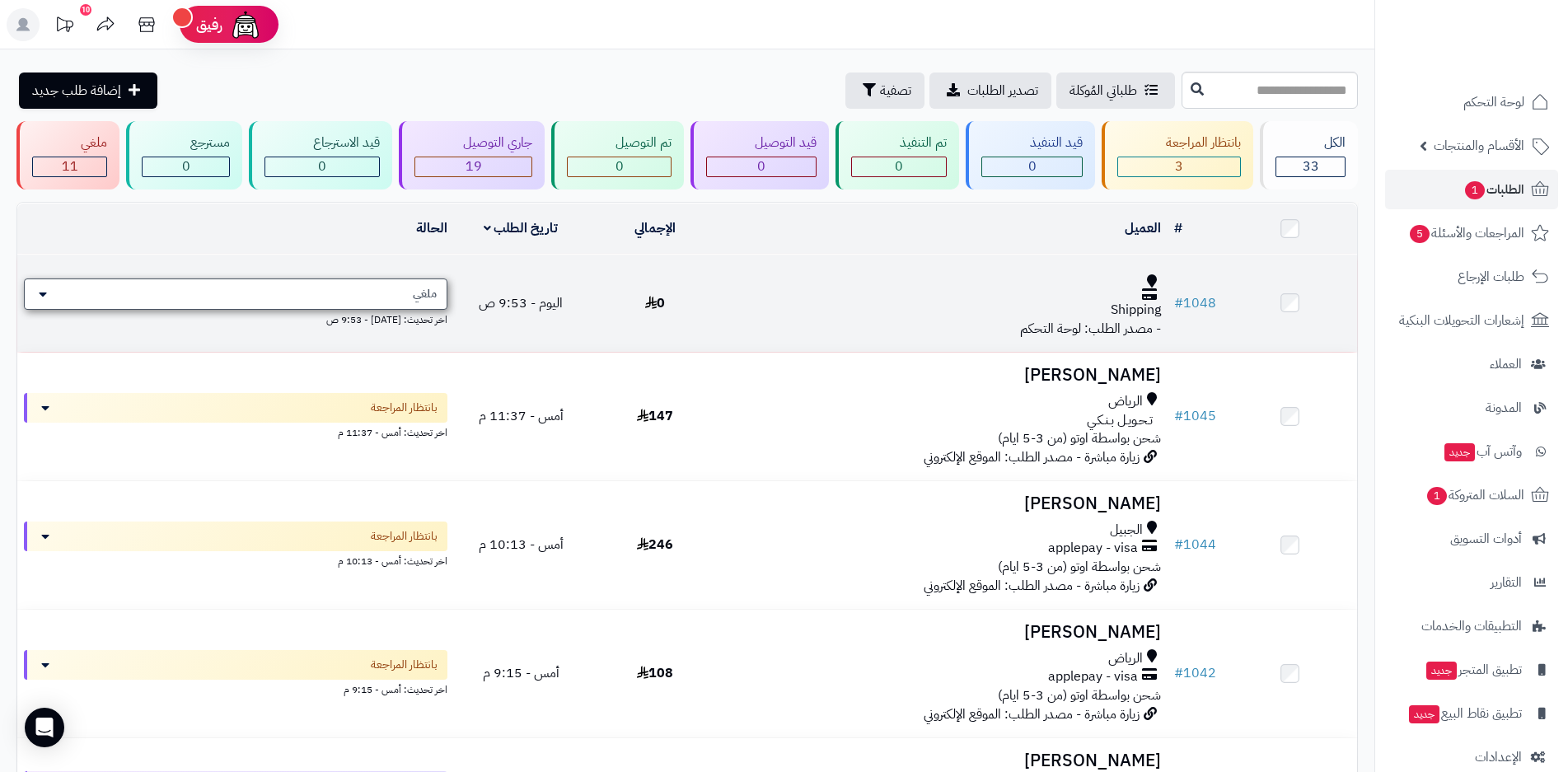
click at [288, 292] on div "ملغي" at bounding box center [235, 294] width 423 height 31
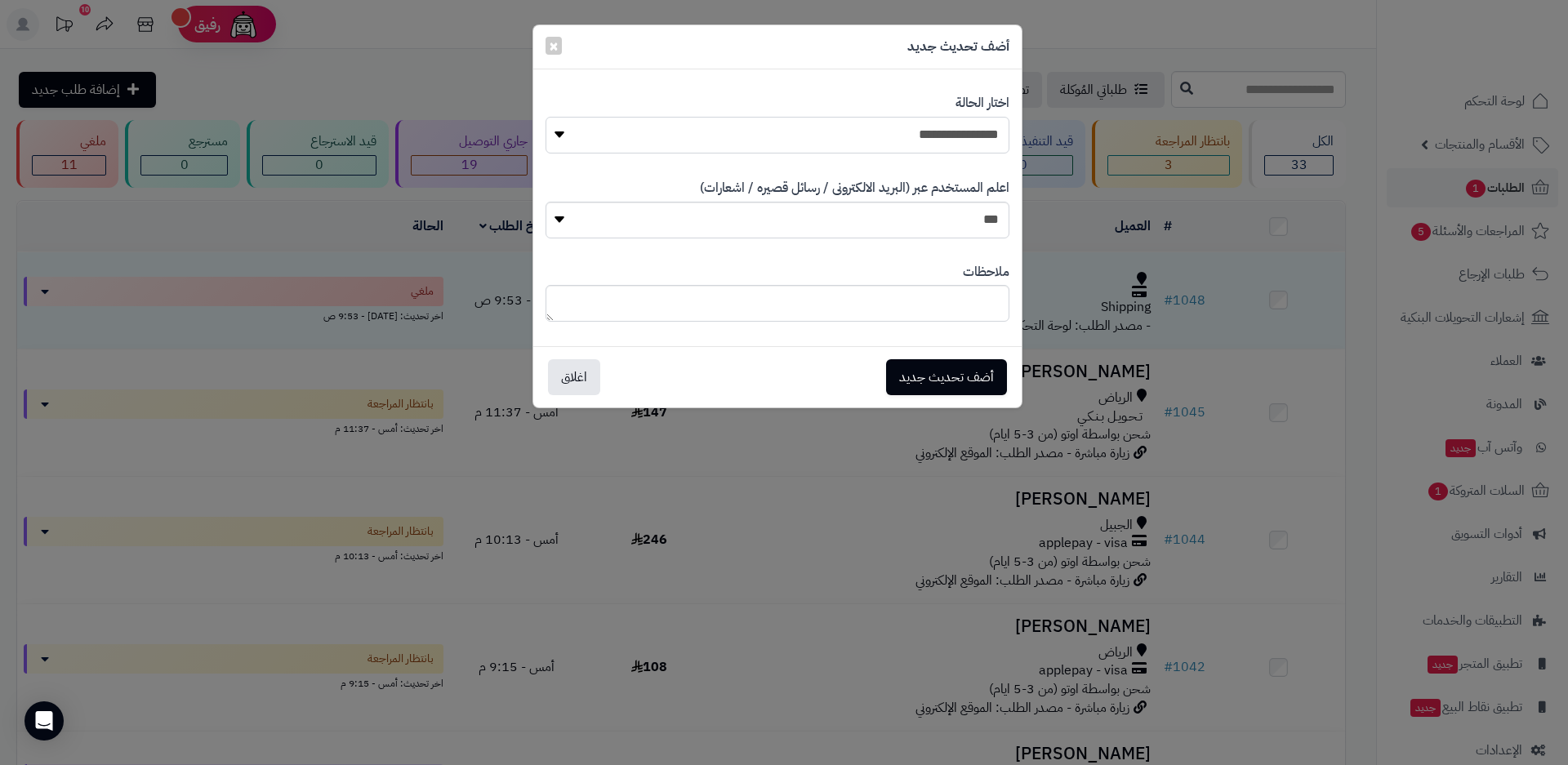
click at [559, 135] on select "**********" at bounding box center [777, 135] width 464 height 37
select select "**"
click at [545, 117] on select "**********" at bounding box center [777, 135] width 464 height 37
click at [585, 379] on button "اغلاق" at bounding box center [574, 377] width 53 height 36
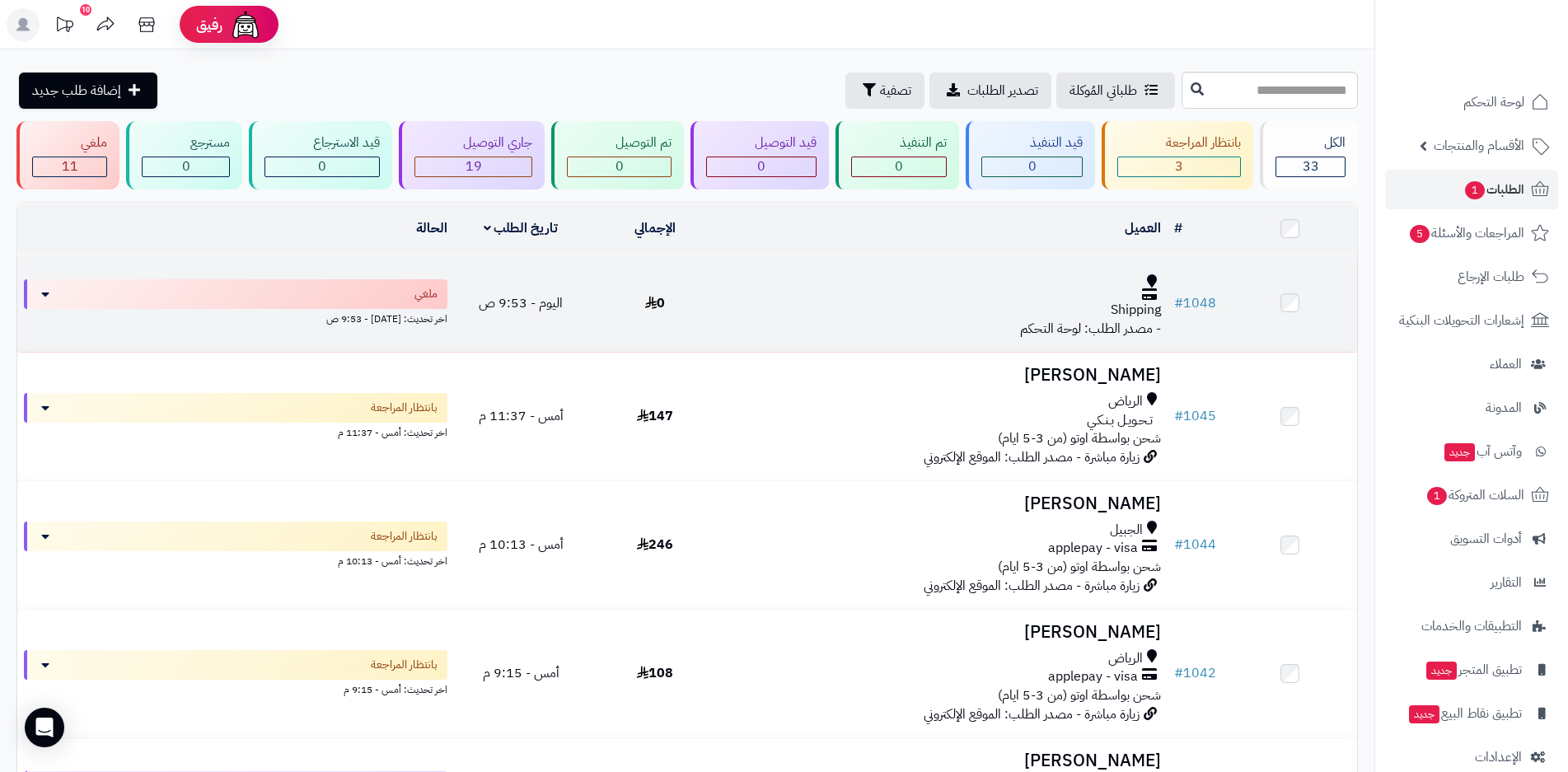
drag, startPoint x: 660, startPoint y: 310, endPoint x: 725, endPoint y: 316, distance: 65.3
click at [725, 316] on td "Shipping - مصدر الطلب: لوحة التحكم" at bounding box center [945, 303] width 445 height 97
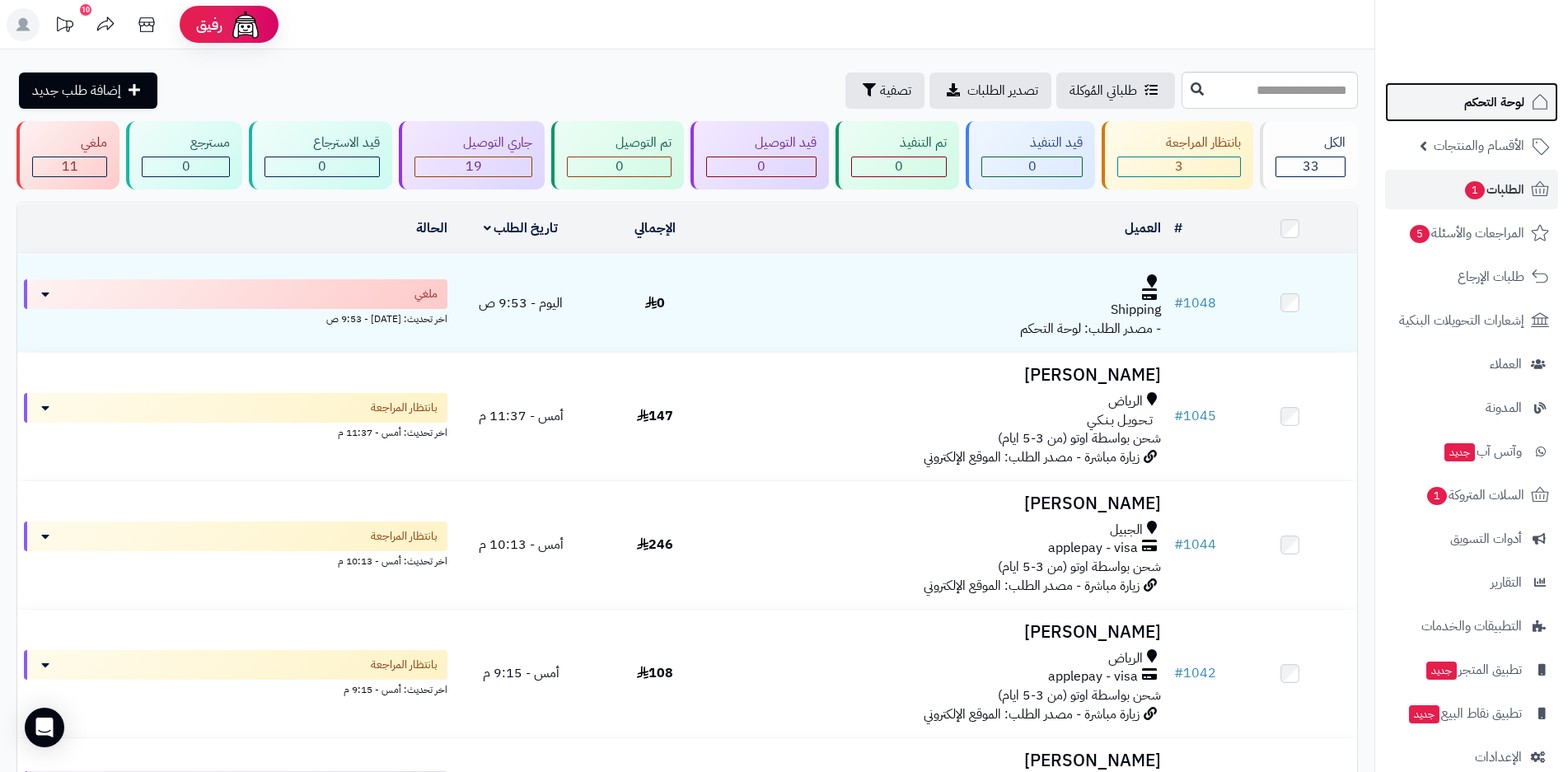
click at [1510, 110] on span "لوحة التحكم" at bounding box center [1494, 101] width 60 height 23
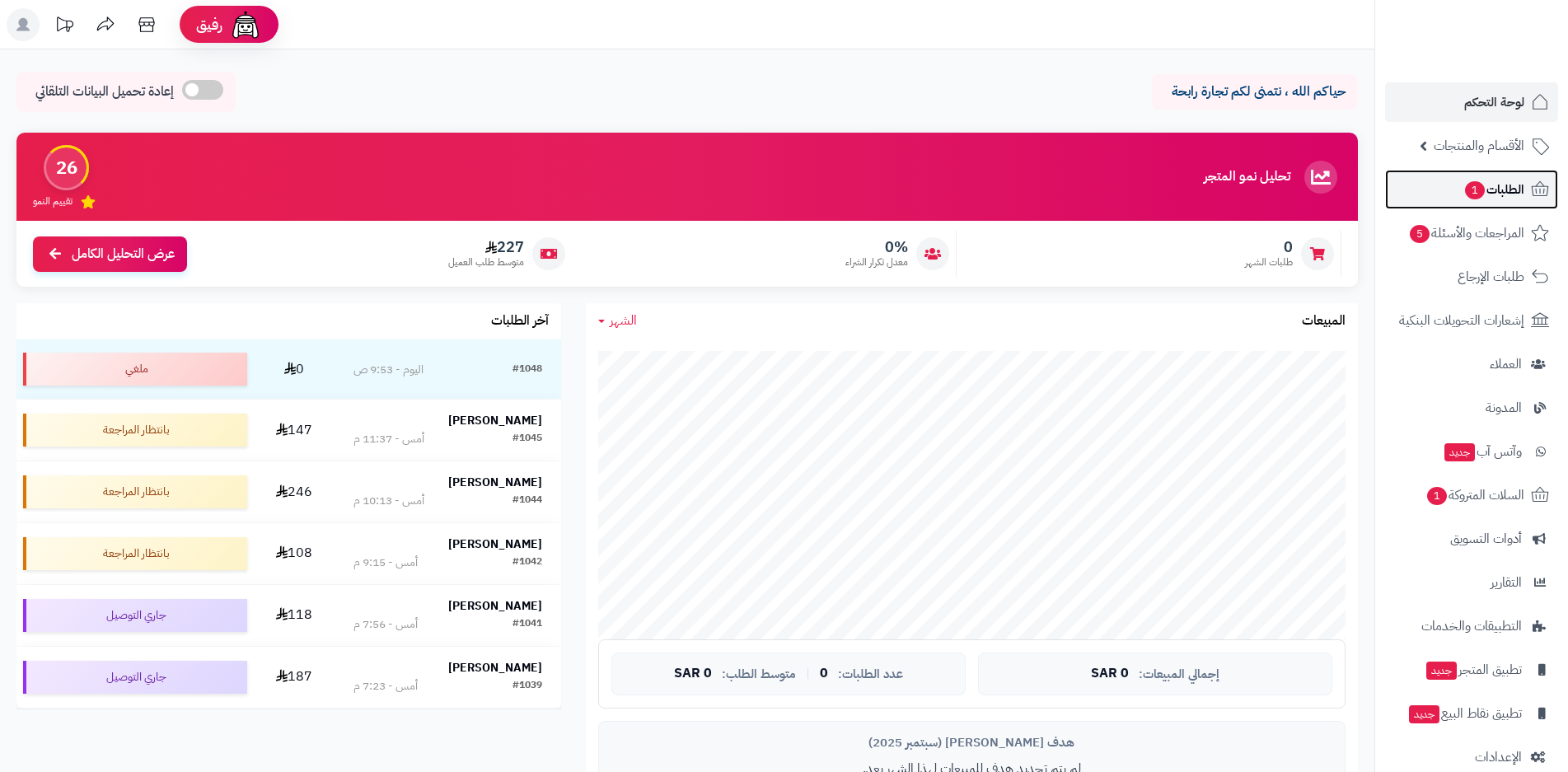
click at [1501, 192] on span "الطلبات 1" at bounding box center [1494, 189] width 61 height 23
